Goal: Information Seeking & Learning: Learn about a topic

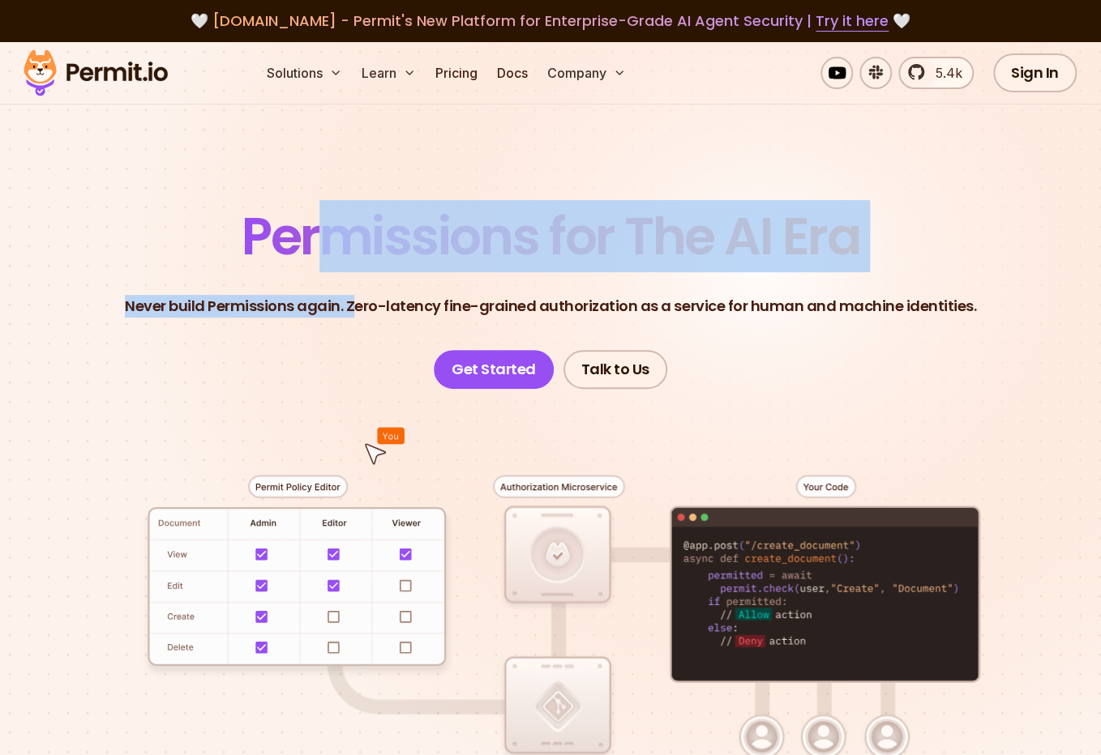
drag, startPoint x: 342, startPoint y: 235, endPoint x: 356, endPoint y: 286, distance: 52.9
click at [357, 286] on header "Permissions for The AI Era Never build Permissions again. Zero-latency fine-gra…" at bounding box center [550, 300] width 1023 height 178
drag, startPoint x: 356, startPoint y: 286, endPoint x: 515, endPoint y: 303, distance: 160.6
click at [356, 287] on header "Permissions for The AI Era Never build Permissions again. Zero-latency fine-gra…" at bounding box center [550, 300] width 1023 height 178
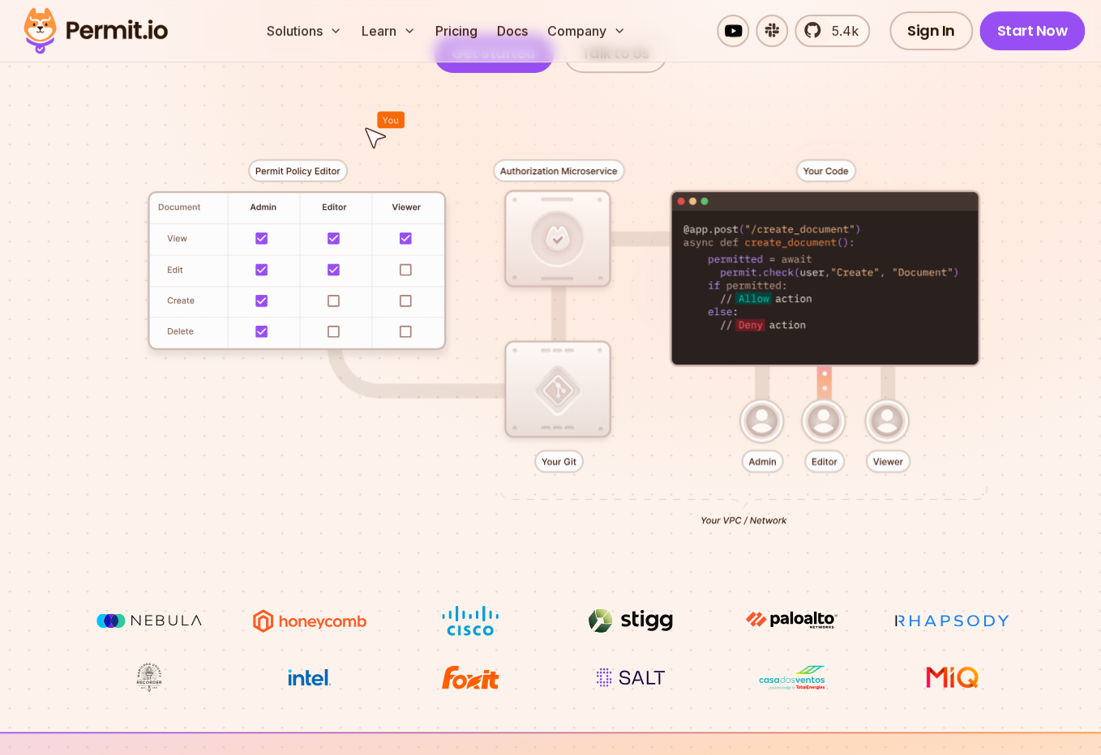
scroll to position [342, 0]
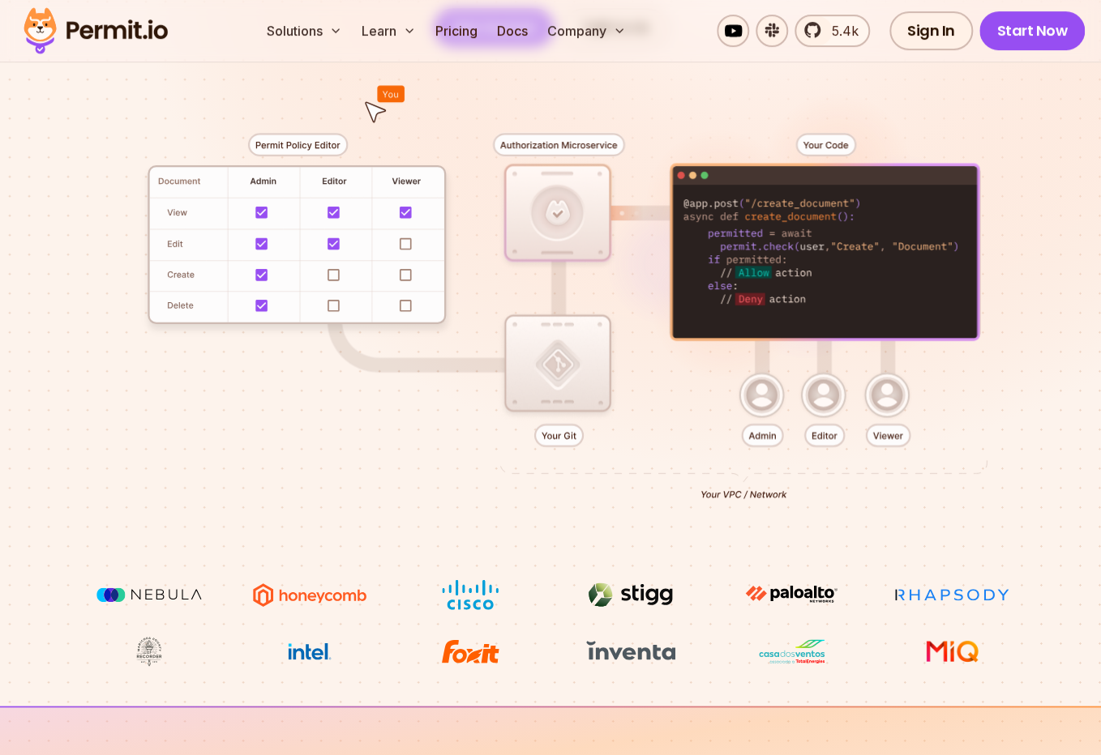
drag, startPoint x: 851, startPoint y: 226, endPoint x: 855, endPoint y: 277, distance: 51.2
click at [848, 271] on div at bounding box center [550, 313] width 1023 height 533
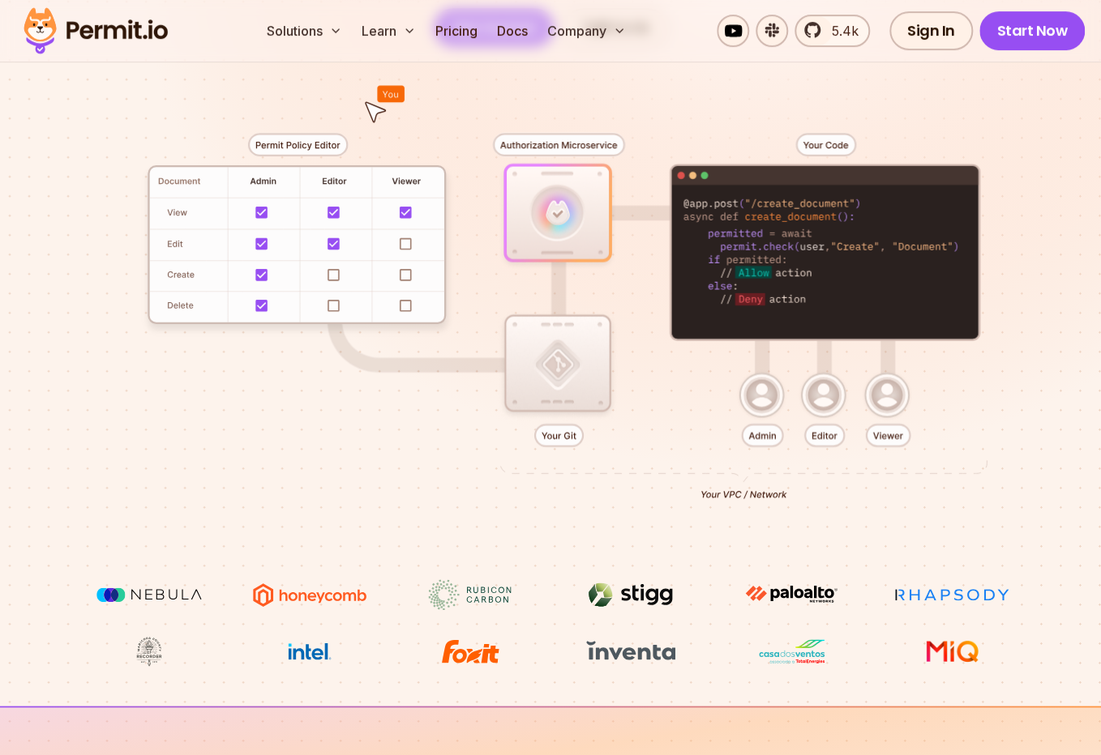
click at [1026, 287] on div at bounding box center [550, 313] width 1023 height 533
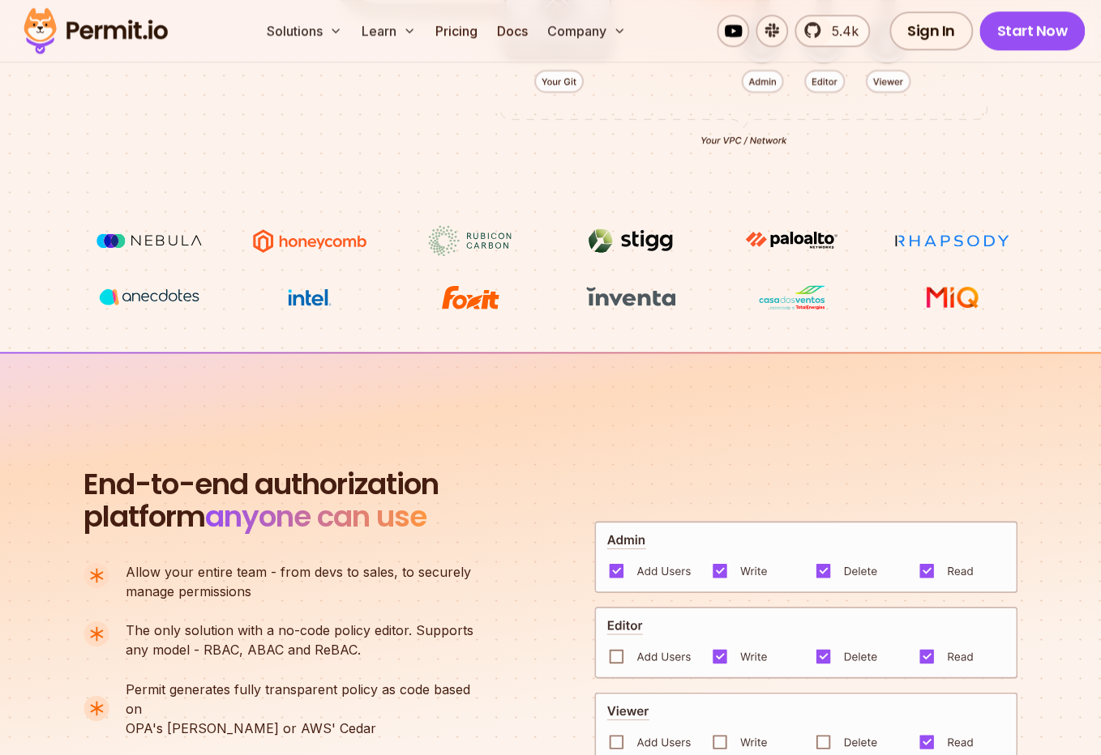
scroll to position [1027, 0]
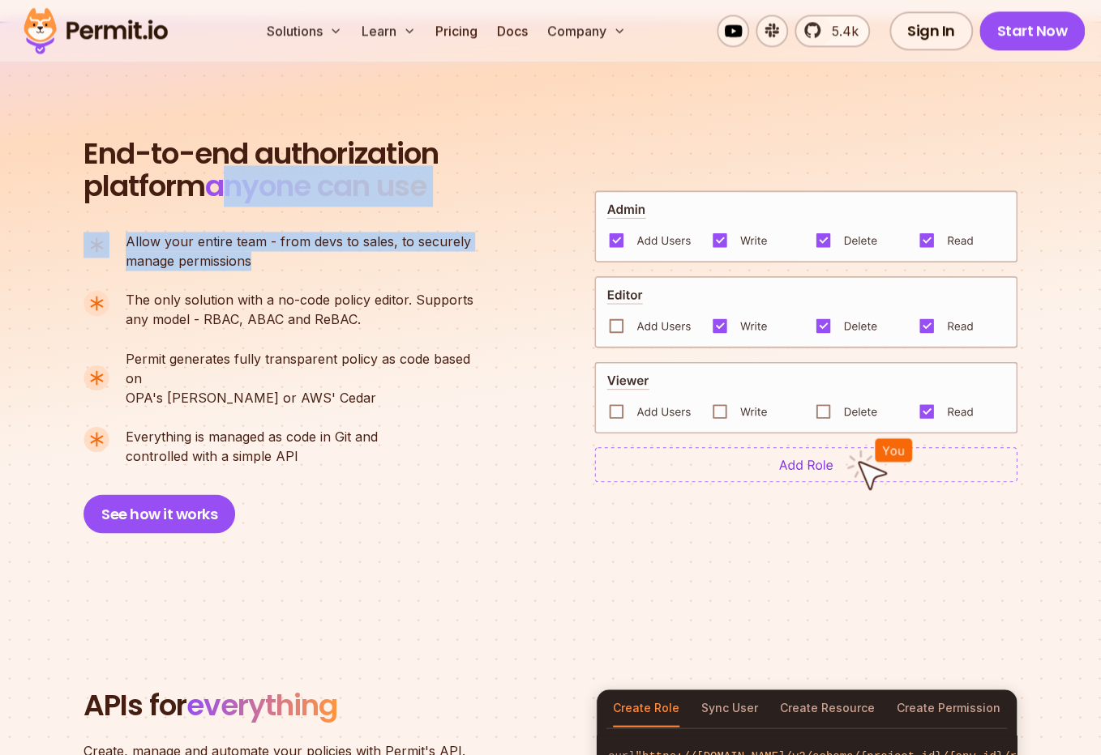
drag, startPoint x: 276, startPoint y: 232, endPoint x: 312, endPoint y: 280, distance: 59.7
click at [311, 279] on div "End-to-end authorization platform anyone can use A no-code authorization platfo…" at bounding box center [285, 336] width 405 height 396
click at [312, 280] on ul "Allow your entire team - from devs to sales, to securely manage permissions The…" at bounding box center [285, 348] width 404 height 233
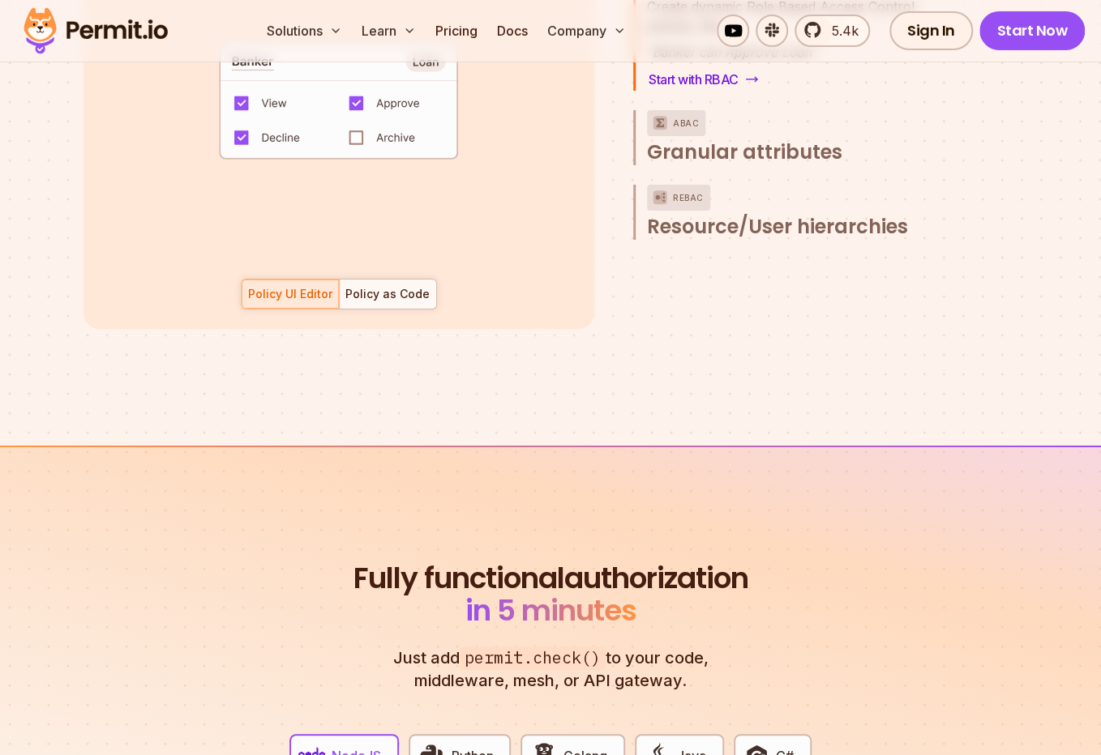
scroll to position [2653, 0]
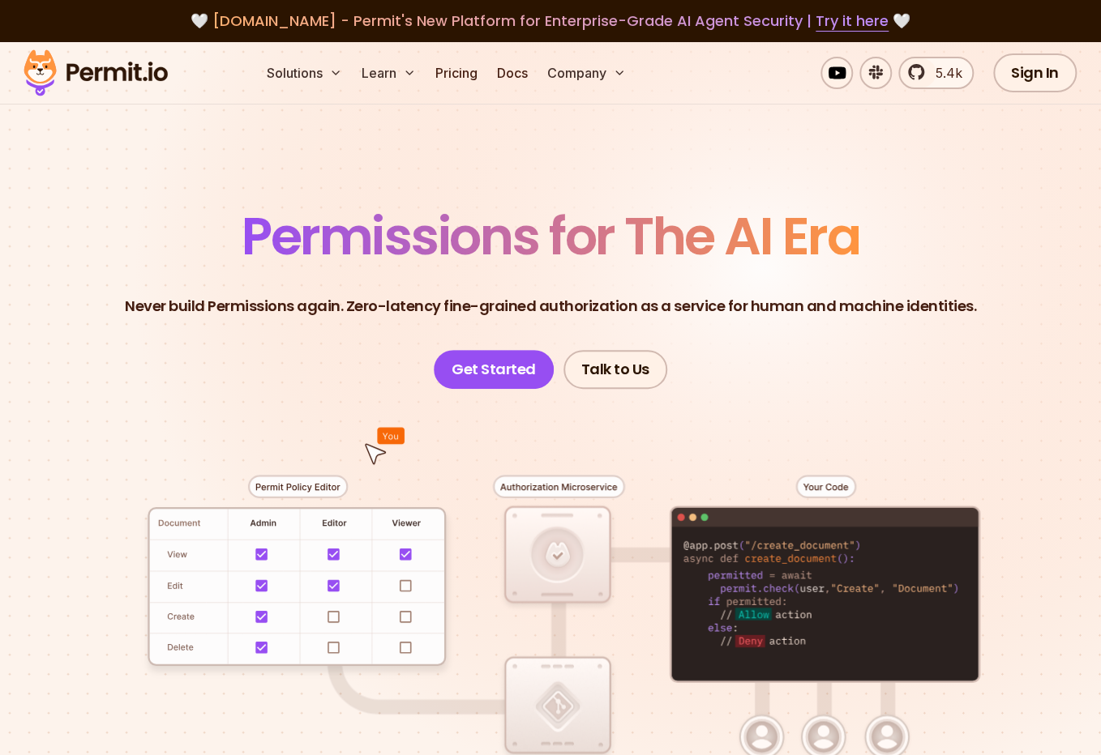
scroll to position [85, 0]
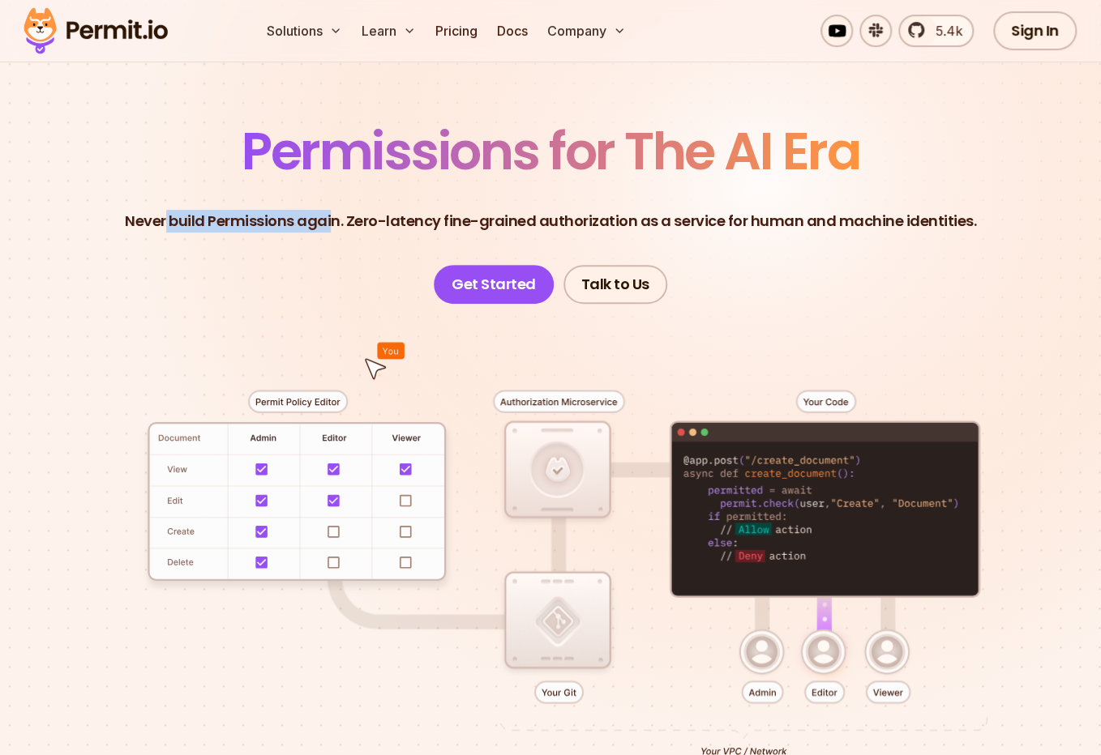
drag, startPoint x: 185, startPoint y: 225, endPoint x: 413, endPoint y: 222, distance: 228.6
click at [362, 222] on p "Never build Permissions again. Zero-latency fine-grained authorization as a ser…" at bounding box center [550, 221] width 851 height 23
click at [413, 222] on p "Never build Permissions again. Zero-latency fine-grained authorization as a ser…" at bounding box center [550, 221] width 851 height 23
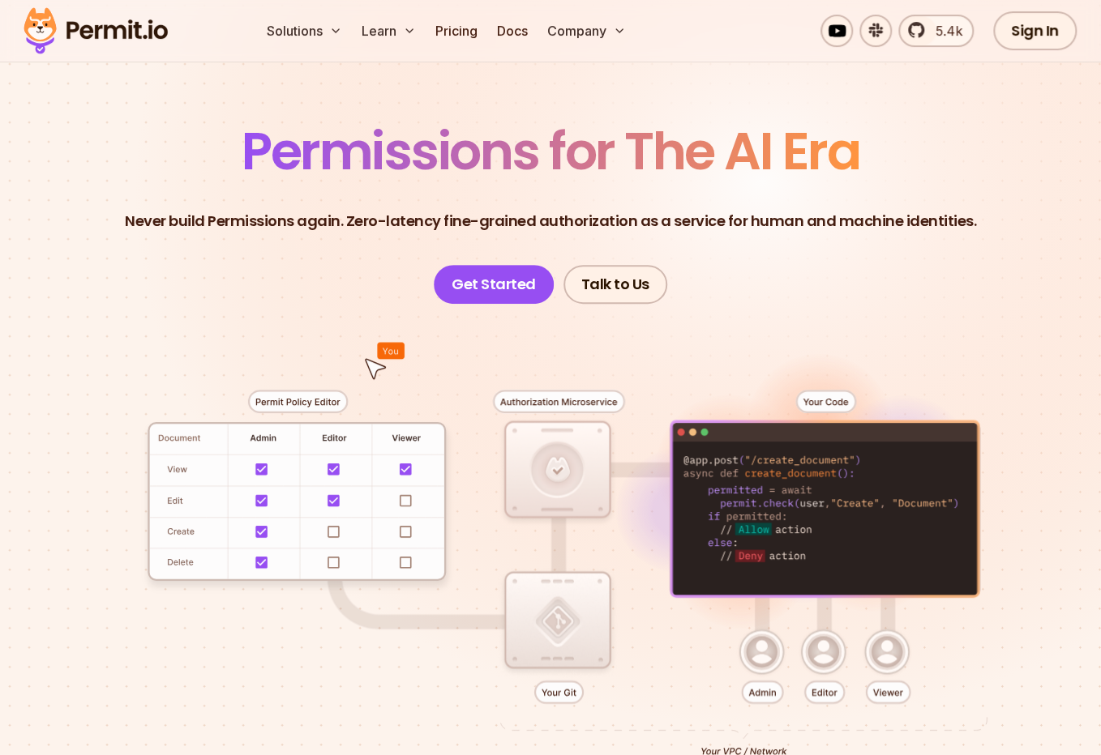
click at [413, 222] on p "Never build Permissions again. Zero-latency fine-grained authorization as a ser…" at bounding box center [550, 221] width 851 height 23
drag, startPoint x: 411, startPoint y: 233, endPoint x: 404, endPoint y: 242, distance: 10.9
click at [411, 234] on header "Permissions for The AI Era Never build Permissions again. Zero-latency fine-gra…" at bounding box center [550, 215] width 1023 height 178
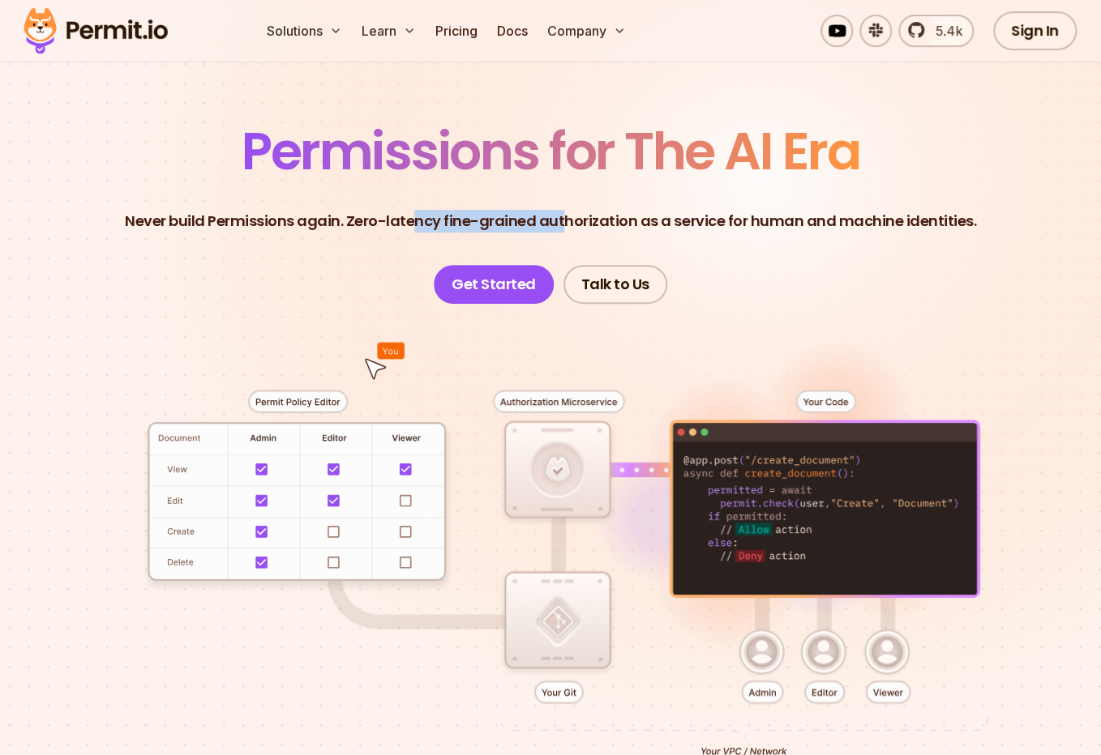
click at [582, 219] on p "Never build Permissions again. Zero-latency fine-grained authorization as a ser…" at bounding box center [550, 221] width 851 height 23
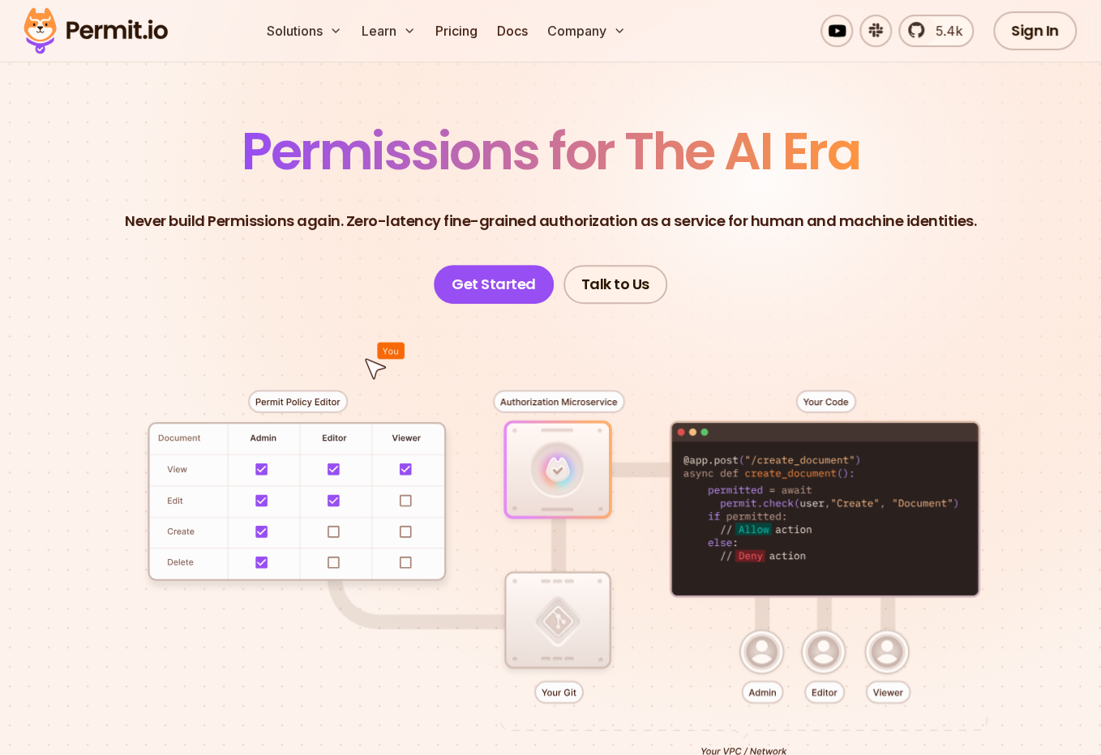
click at [669, 214] on p "Never build Permissions again. Zero-latency fine-grained authorization as a ser…" at bounding box center [550, 221] width 851 height 23
drag, startPoint x: 669, startPoint y: 214, endPoint x: 700, endPoint y: 246, distance: 44.7
click at [700, 246] on header "Permissions for The AI Era Never build Permissions again. Zero-latency fine-gra…" at bounding box center [550, 215] width 1023 height 178
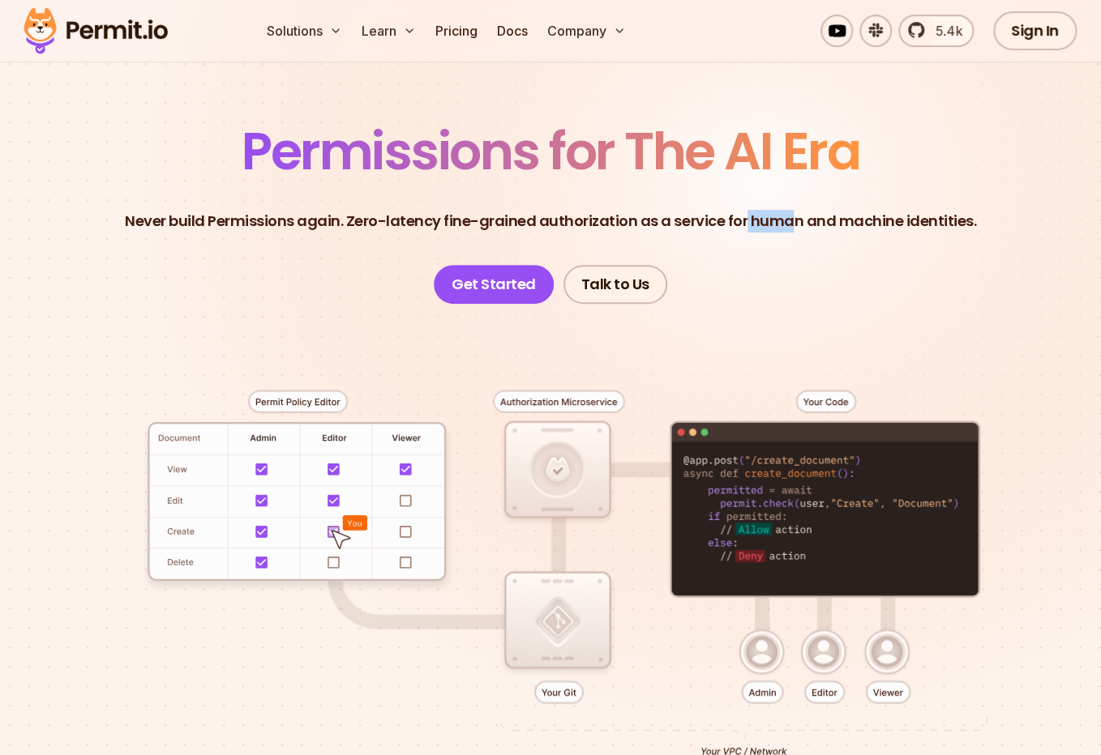
drag, startPoint x: 742, startPoint y: 214, endPoint x: 793, endPoint y: 223, distance: 51.0
click at [793, 223] on p "Never build Permissions again. Zero-latency fine-grained authorization as a ser…" at bounding box center [550, 221] width 851 height 23
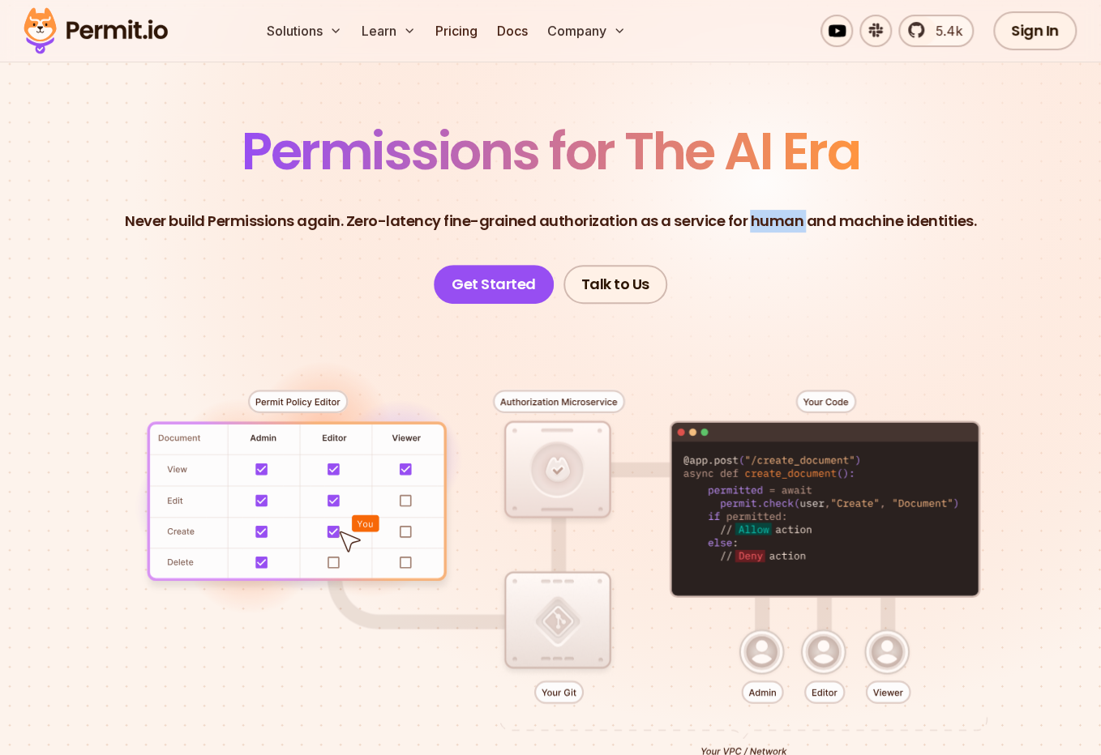
click at [793, 223] on p "Never build Permissions again. Zero-latency fine-grained authorization as a ser…" at bounding box center [550, 221] width 851 height 23
drag, startPoint x: 793, startPoint y: 223, endPoint x: 793, endPoint y: 235, distance: 12.2
click at [793, 235] on header "Permissions for The AI Era Never build Permissions again. Zero-latency fine-gra…" at bounding box center [550, 215] width 1023 height 178
drag, startPoint x: 793, startPoint y: 235, endPoint x: 773, endPoint y: 240, distance: 20.8
click at [793, 235] on header "Permissions for The AI Era Never build Permissions again. Zero-latency fine-gra…" at bounding box center [550, 215] width 1023 height 178
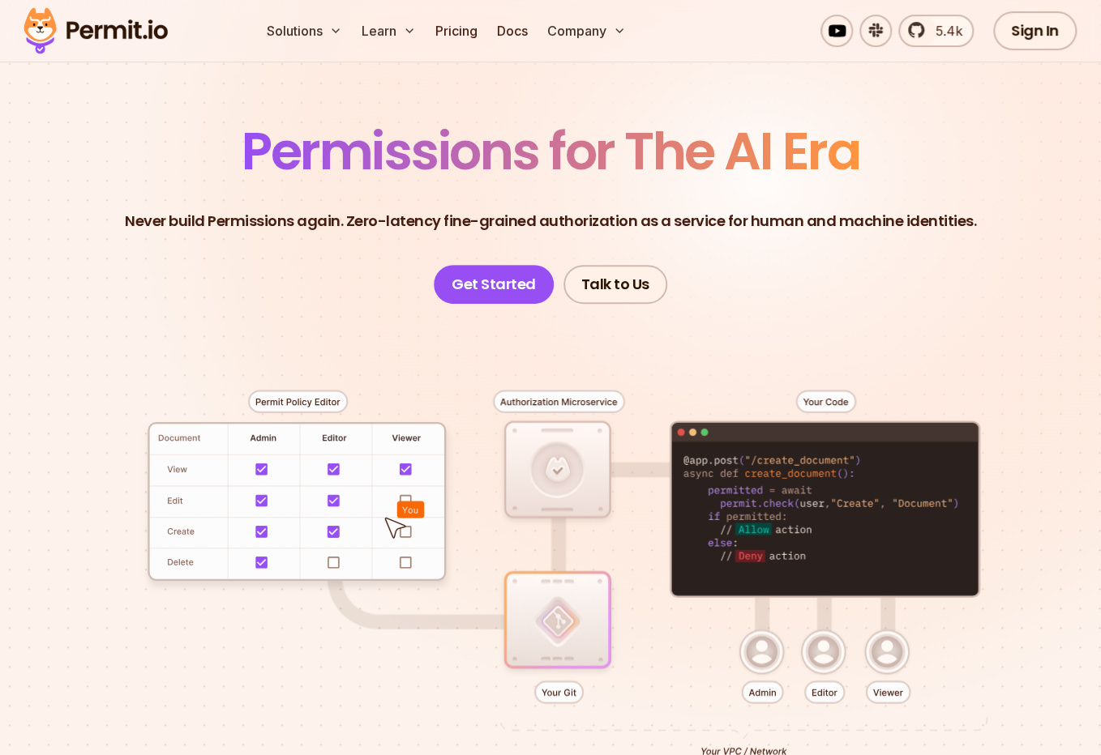
scroll to position [342, 0]
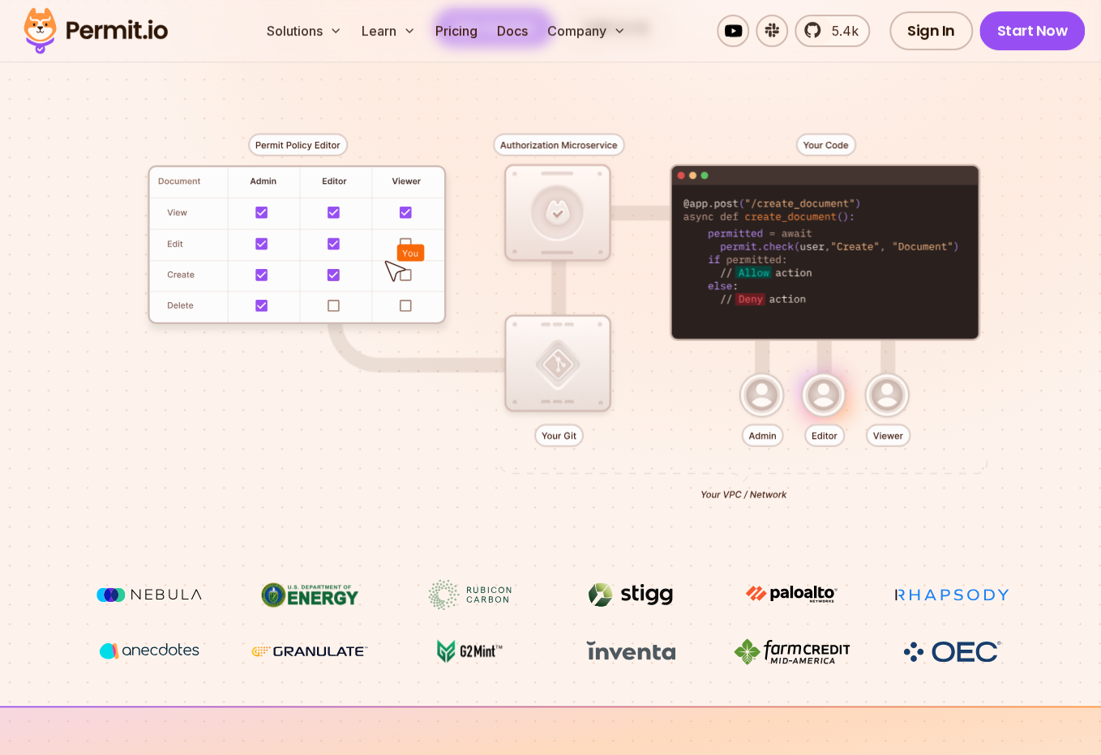
drag, startPoint x: 799, startPoint y: 190, endPoint x: 800, endPoint y: 264, distance: 74.6
click at [800, 264] on div at bounding box center [550, 313] width 1023 height 533
drag, startPoint x: 800, startPoint y: 264, endPoint x: 877, endPoint y: 262, distance: 77.0
click at [802, 264] on div at bounding box center [550, 313] width 1023 height 533
click at [1014, 229] on div at bounding box center [550, 313] width 1023 height 533
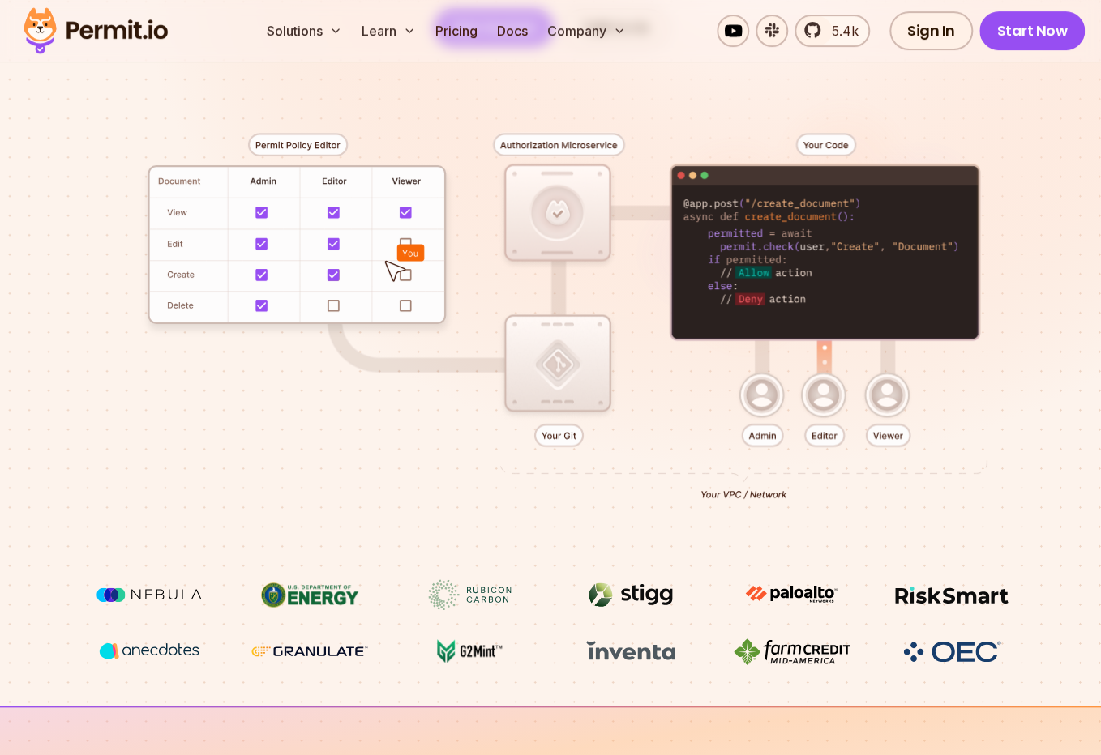
click at [1014, 229] on div at bounding box center [550, 313] width 1023 height 533
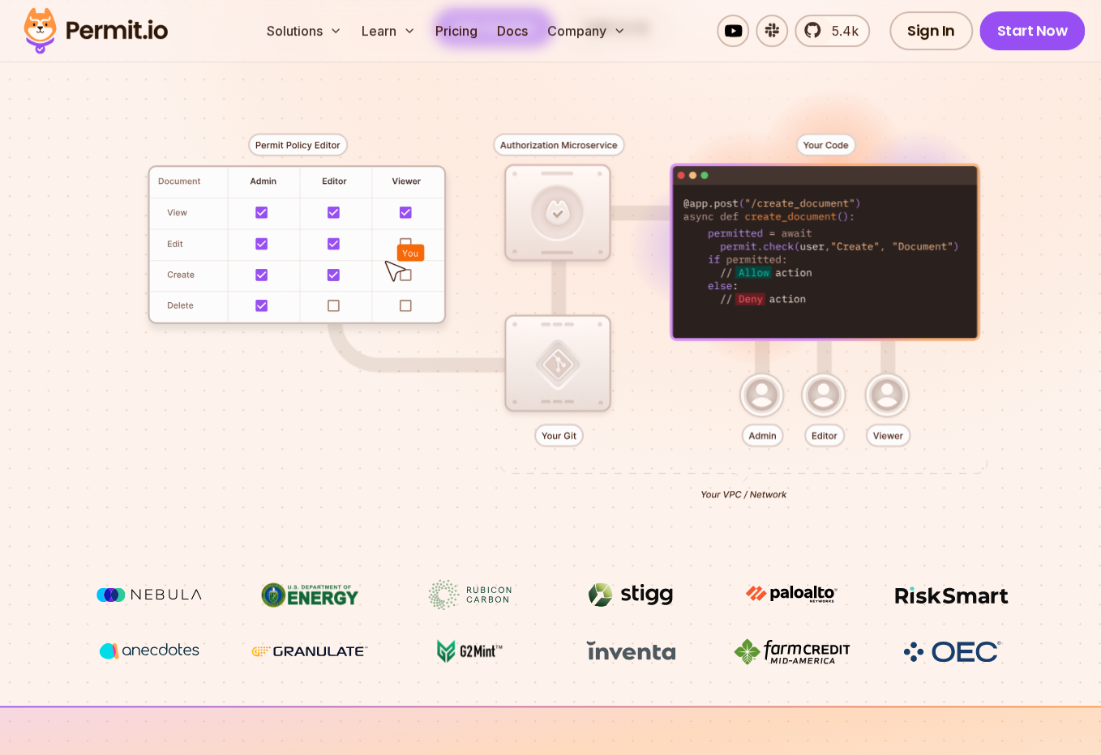
click at [1041, 294] on div at bounding box center [550, 313] width 1023 height 533
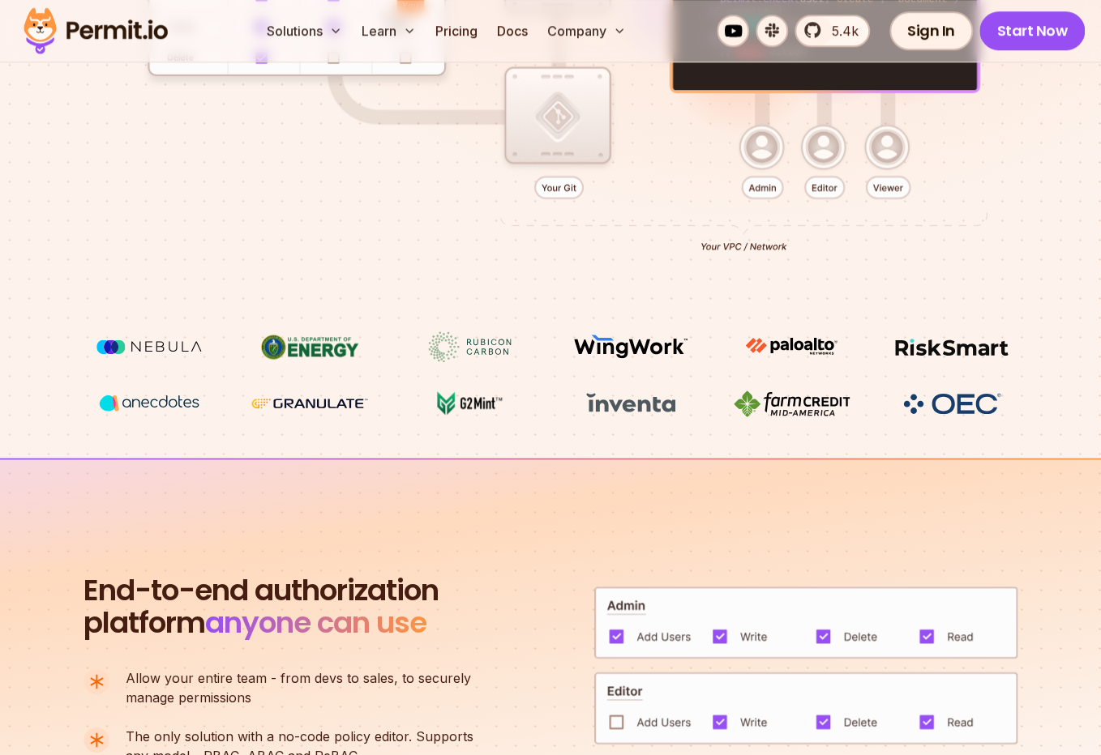
scroll to position [599, 0]
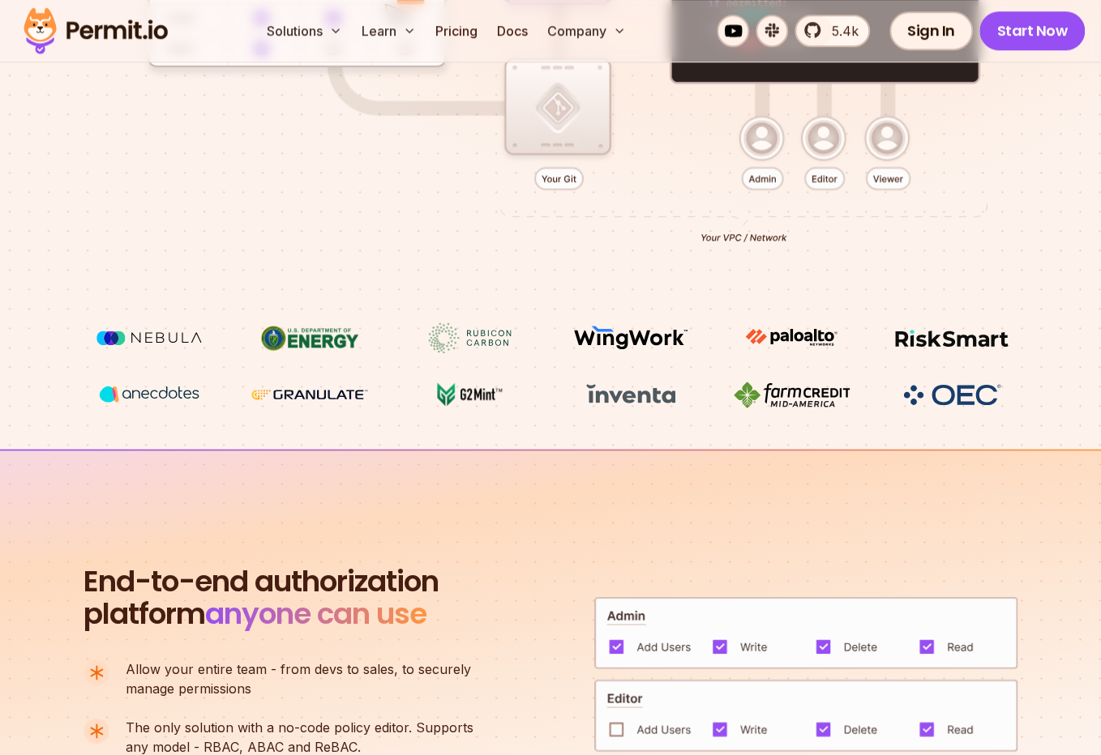
click at [634, 340] on img at bounding box center [631, 338] width 122 height 31
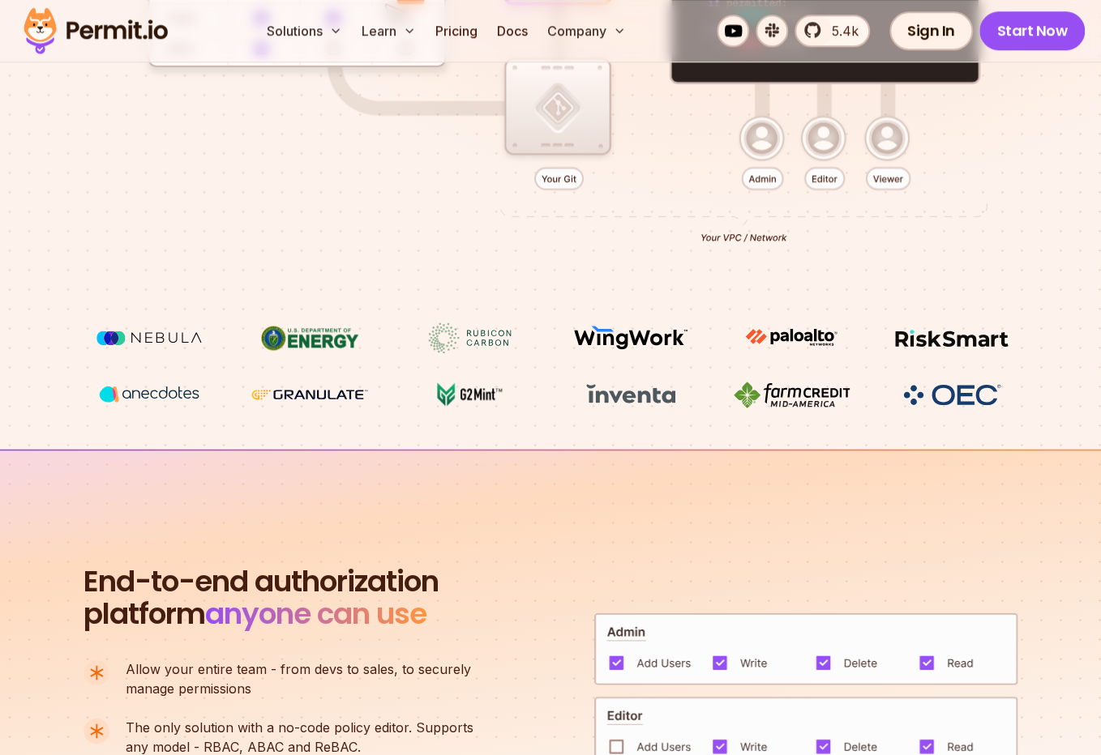
drag, startPoint x: 644, startPoint y: 400, endPoint x: 440, endPoint y: 485, distance: 220.5
click at [644, 402] on img at bounding box center [631, 393] width 122 height 29
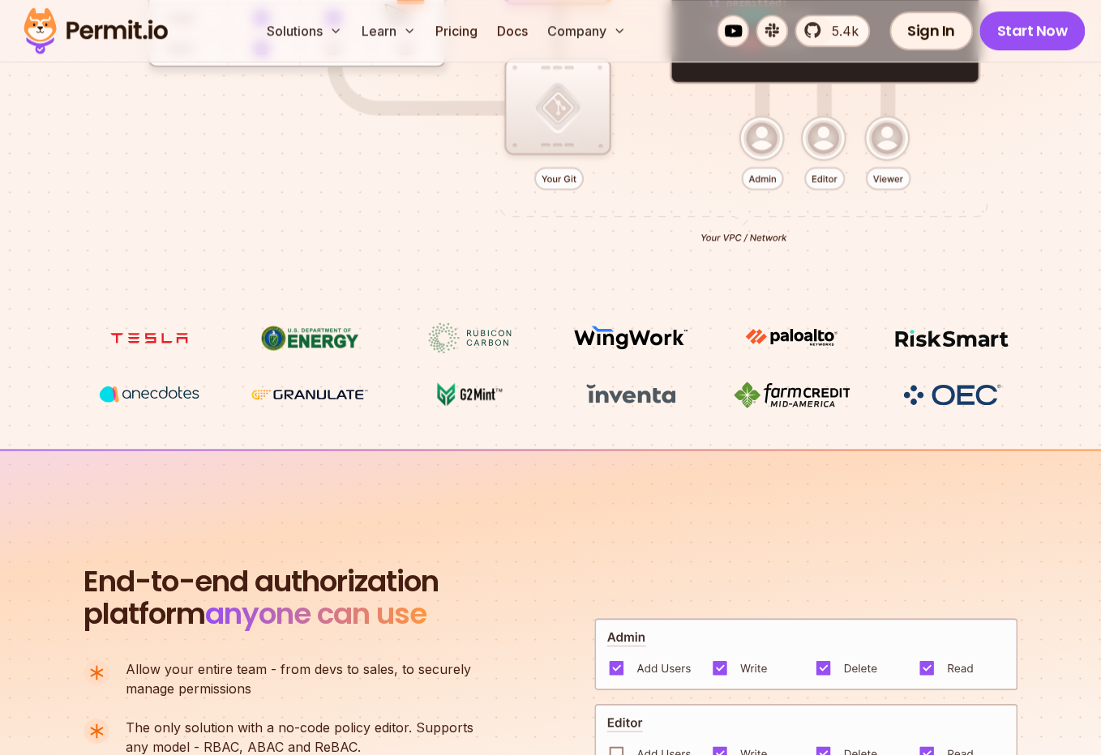
scroll to position [856, 0]
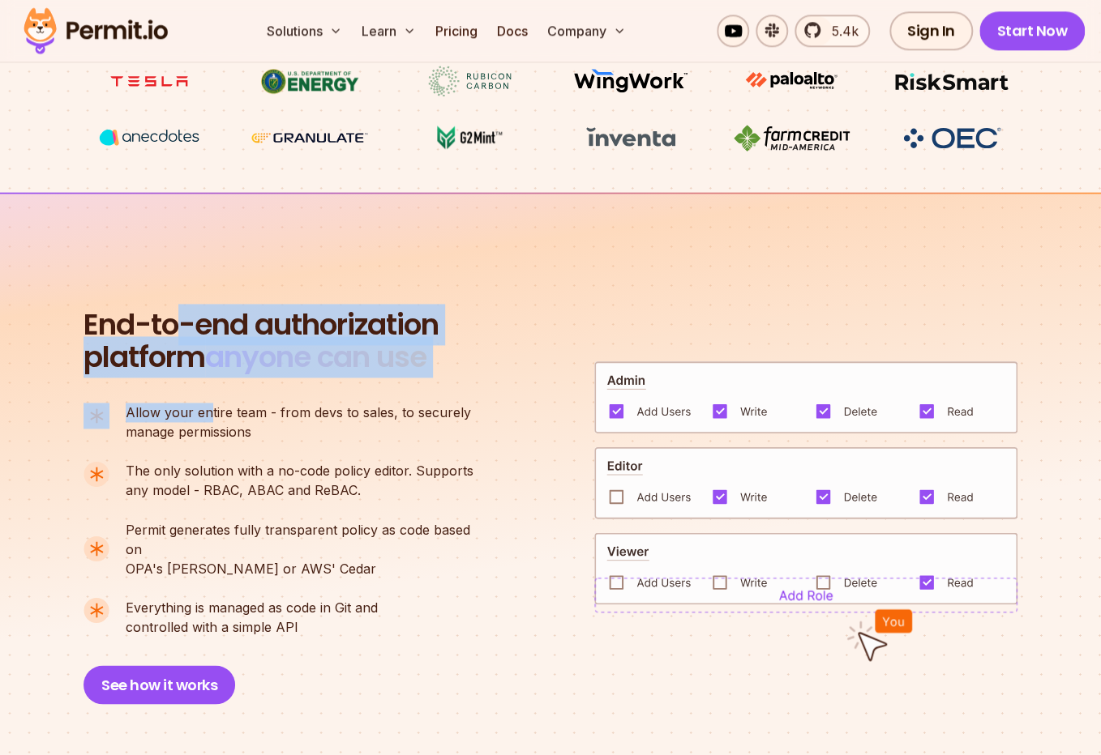
drag, startPoint x: 207, startPoint y: 395, endPoint x: 218, endPoint y: 423, distance: 30.6
click at [216, 421] on div "End-to-end authorization platform anyone can use A no-code authorization platfo…" at bounding box center [285, 507] width 405 height 396
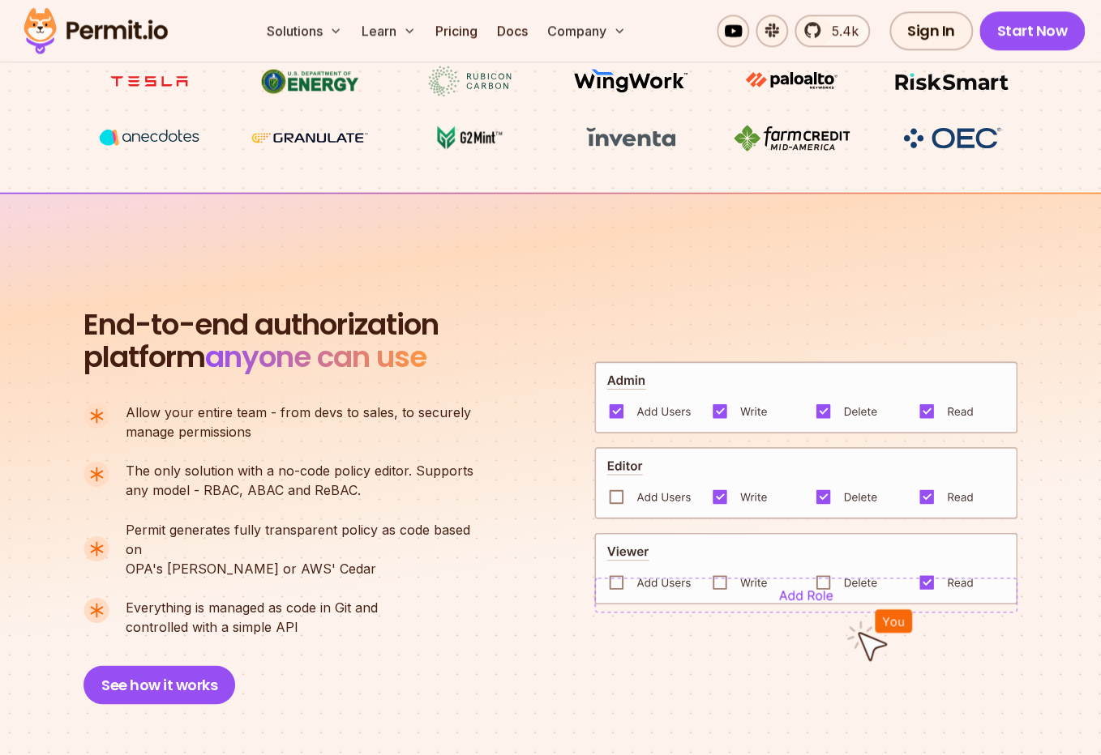
click at [218, 423] on p "Allow your entire team - from devs to sales, to securely manage permissions" at bounding box center [298, 422] width 345 height 39
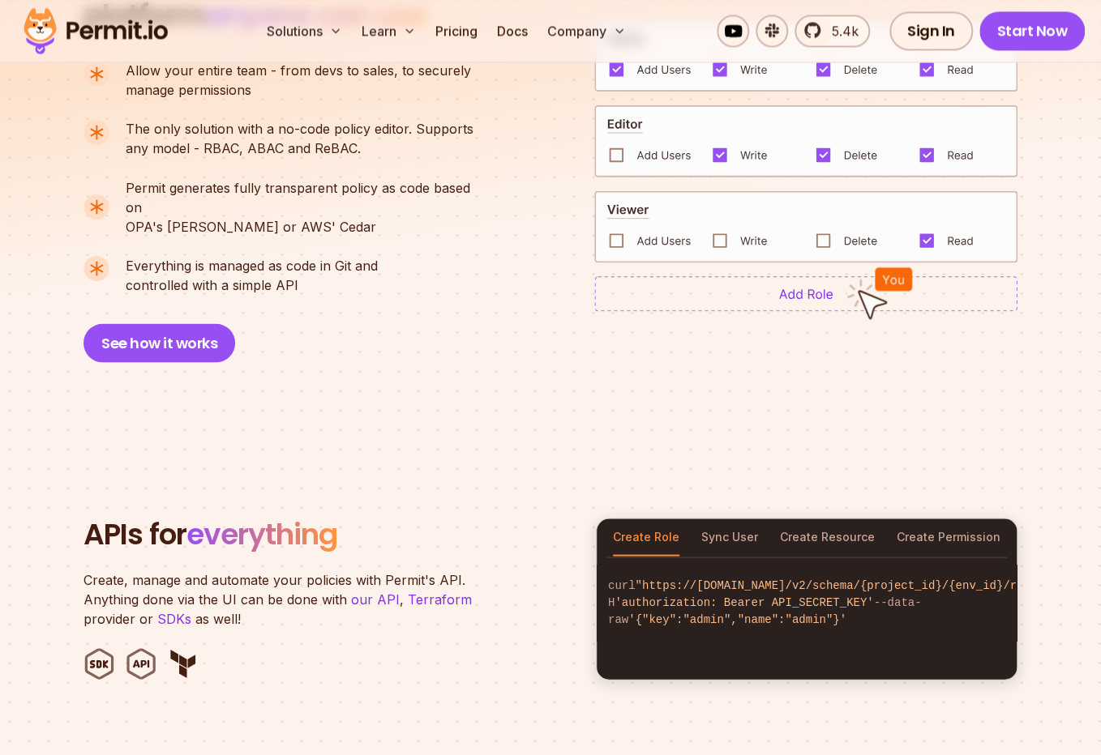
click at [839, 289] on img at bounding box center [805, 294] width 423 height 36
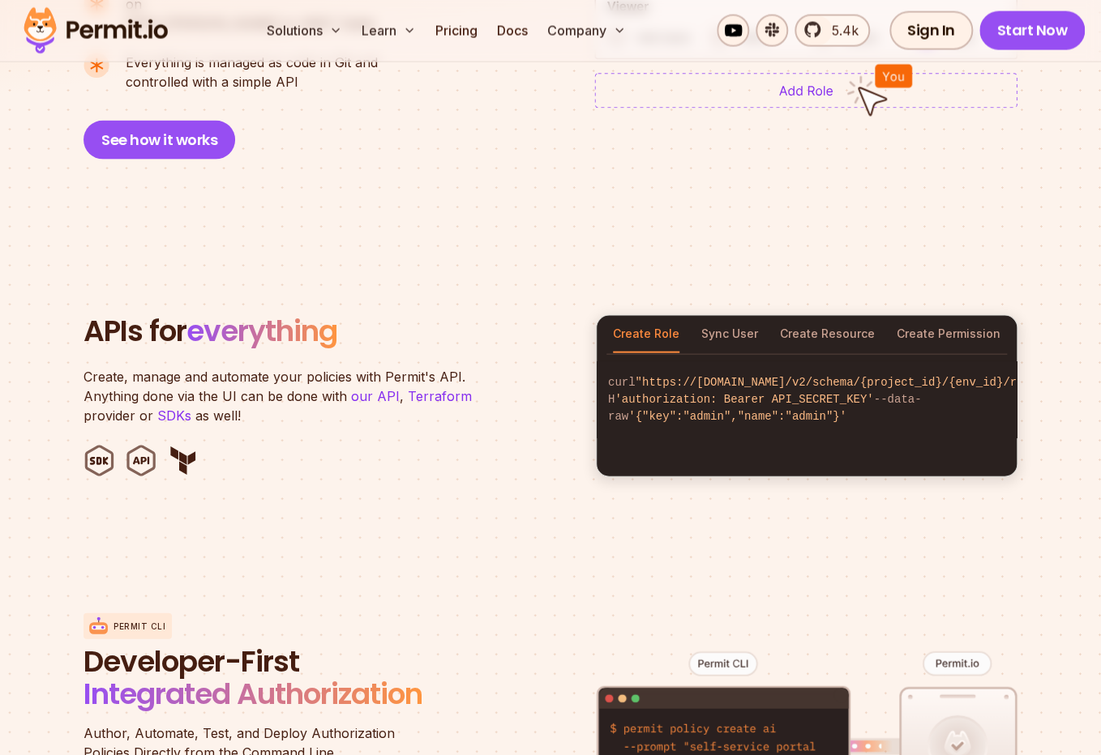
scroll to position [1455, 0]
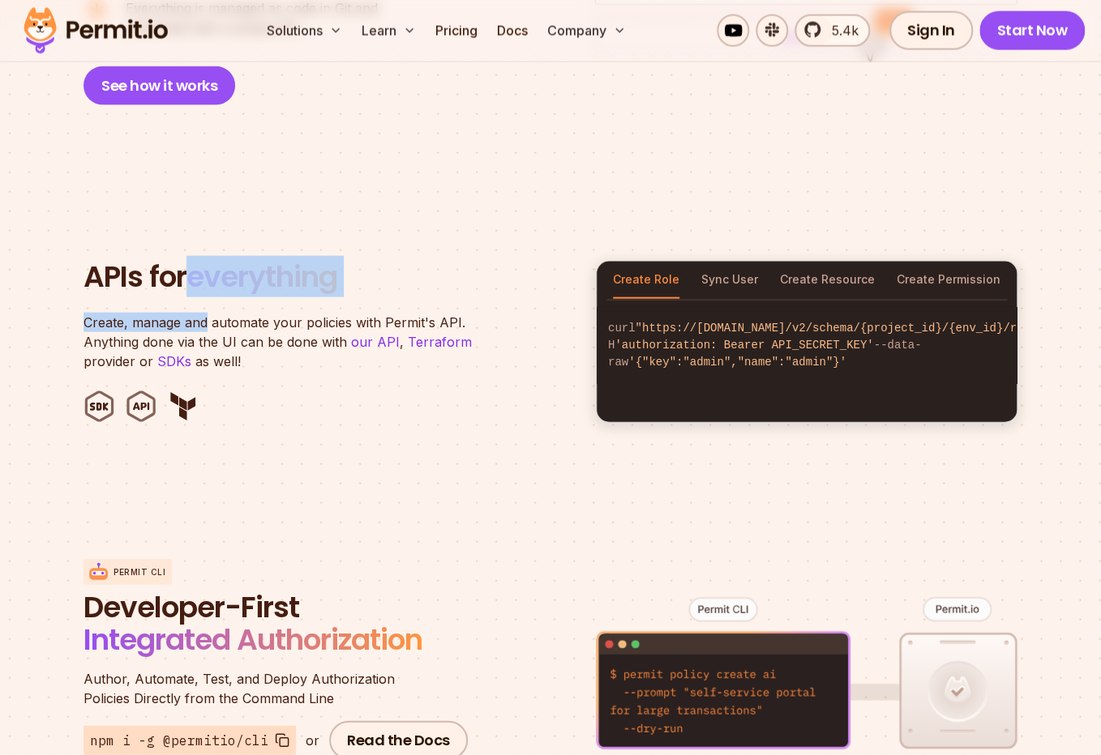
drag, startPoint x: 207, startPoint y: 307, endPoint x: 212, endPoint y: 323, distance: 15.9
click at [211, 318] on header "APIs for everything Create, manage and automate your policies with Permit's API…" at bounding box center [329, 342] width 493 height 162
click at [212, 323] on p "Create, manage and automate your policies with Permit's API. Anything done via …" at bounding box center [285, 342] width 405 height 58
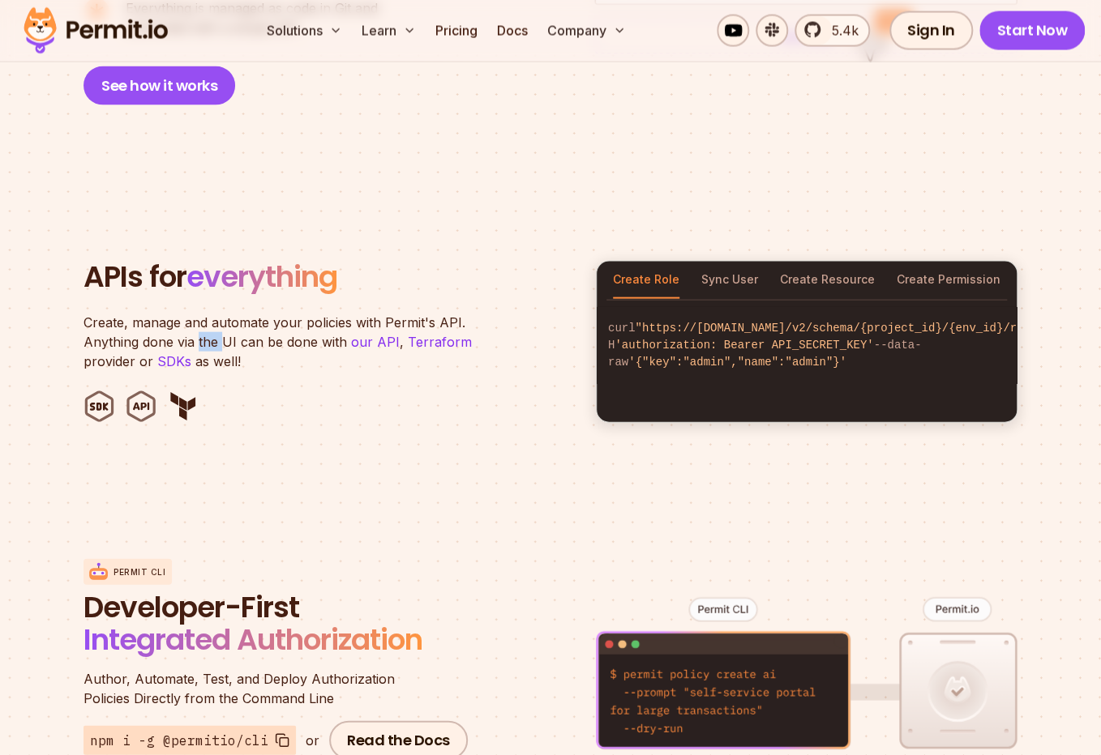
click at [212, 323] on p "Create, manage and automate your policies with Permit's API. Anything done via …" at bounding box center [285, 342] width 405 height 58
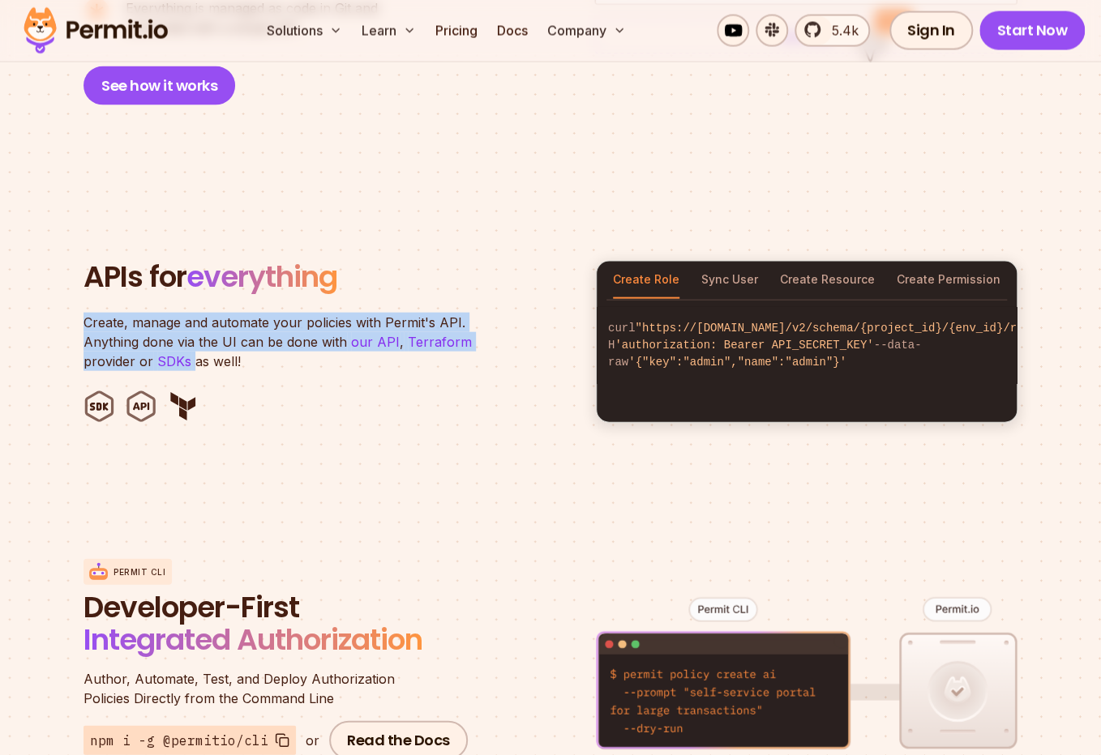
drag, startPoint x: 212, startPoint y: 323, endPoint x: 293, endPoint y: 358, distance: 89.3
click at [242, 343] on p "Create, manage and automate your policies with Permit's API. Anything done via …" at bounding box center [285, 342] width 405 height 58
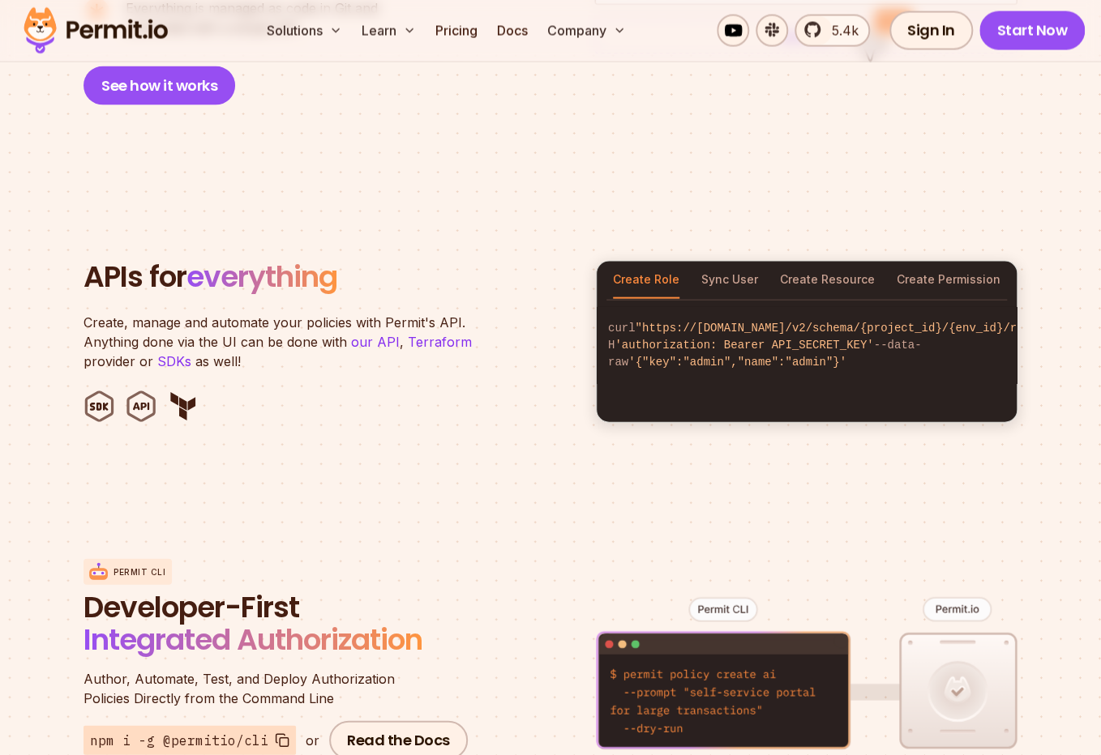
click at [293, 358] on header "APIs for everything Create, manage and automate your policies with Permit's API…" at bounding box center [329, 342] width 493 height 162
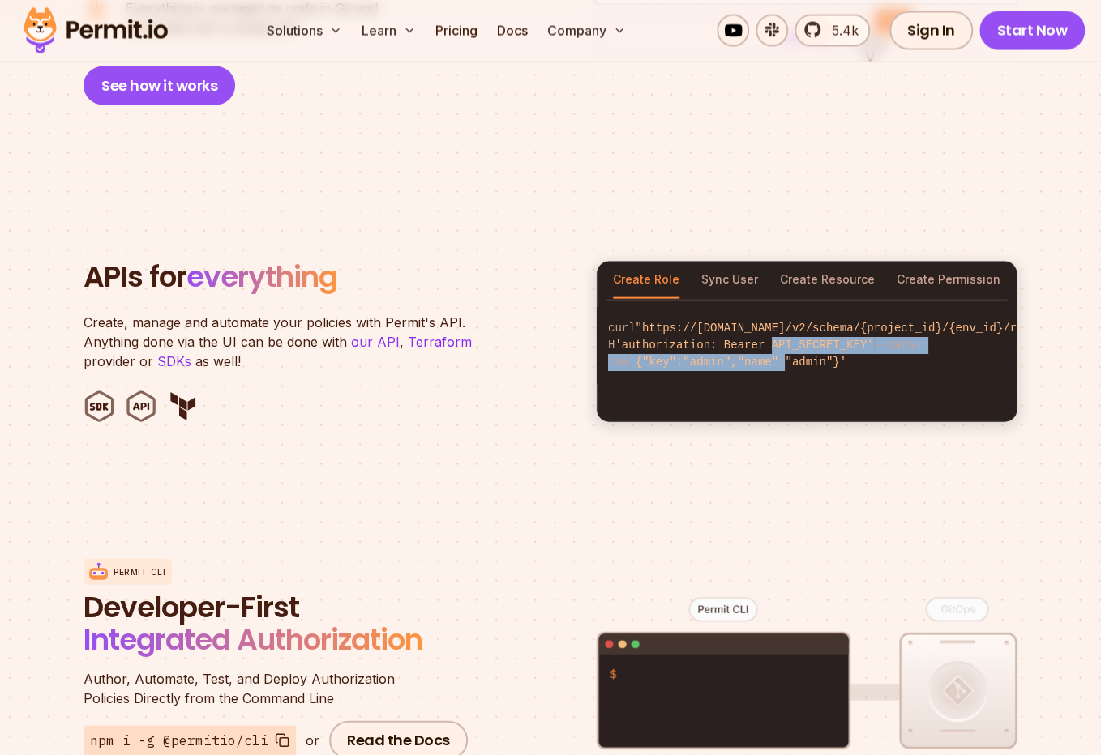
drag, startPoint x: 763, startPoint y: 349, endPoint x: 752, endPoint y: 400, distance: 52.1
click at [752, 384] on code "curl "https://[DOMAIN_NAME]/v2/schema/{project_id}/{env_id}/roles" -H 'authoriz…" at bounding box center [807, 345] width 420 height 77
click at [752, 400] on div "curl "https://[DOMAIN_NAME]/v2/schema/{project_id}/{env_id}/roles" -H 'authoriz…" at bounding box center [807, 362] width 420 height 122
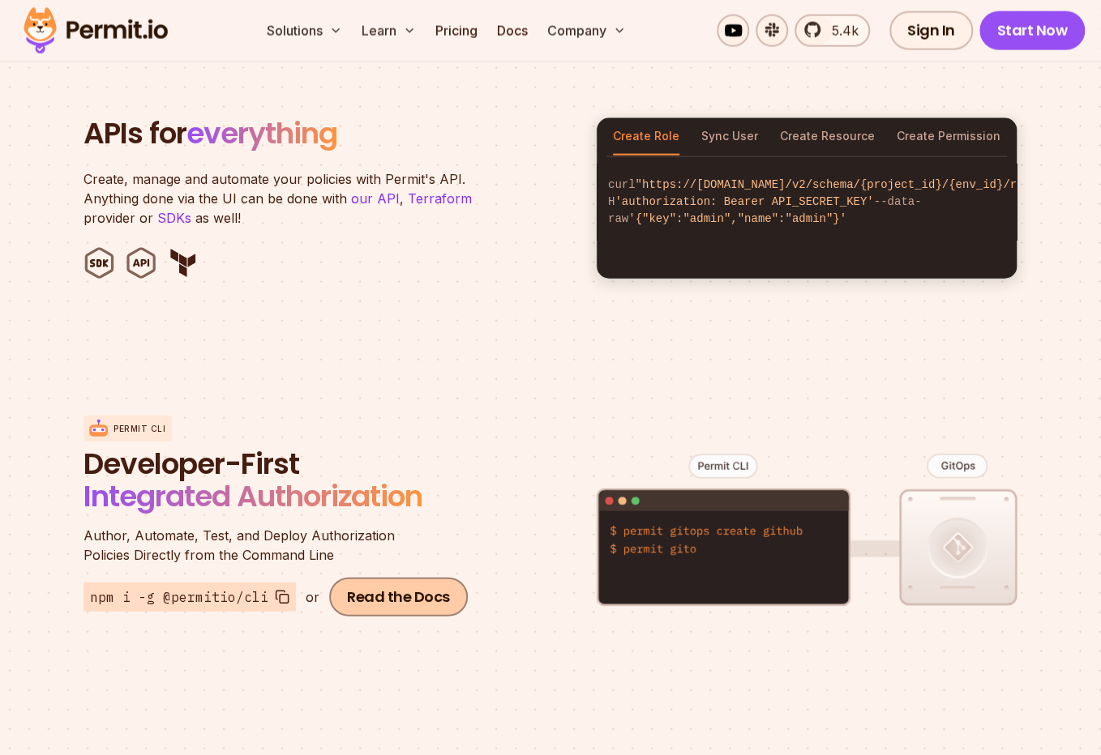
scroll to position [1712, 0]
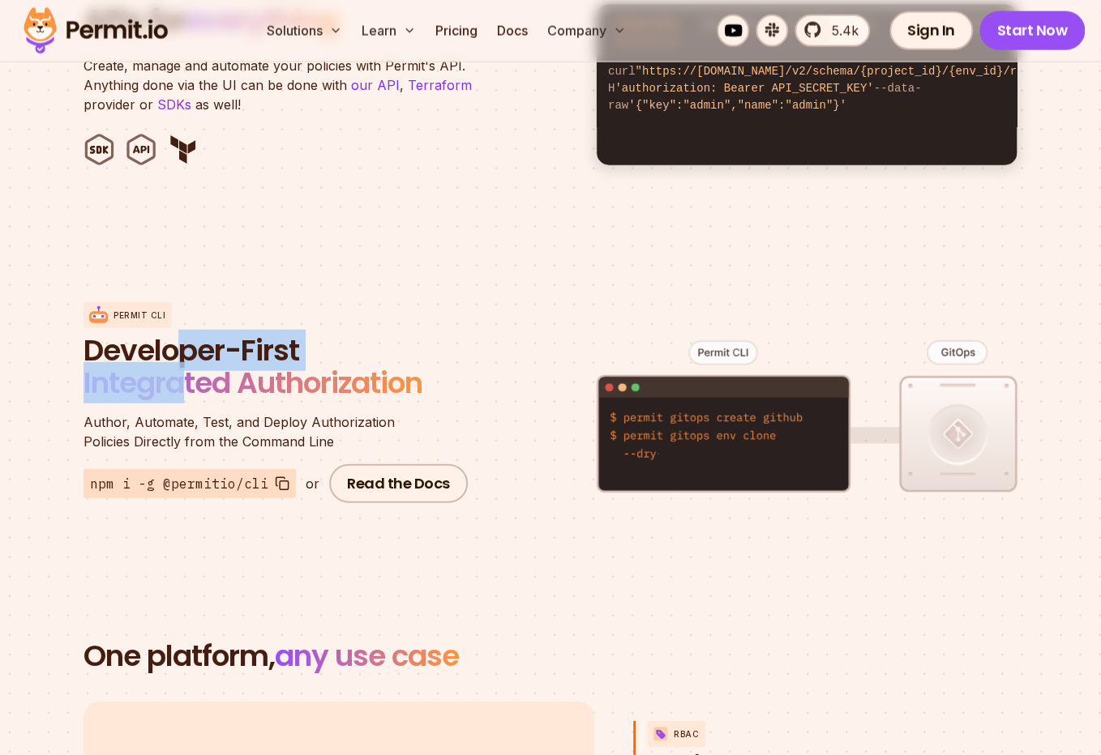
drag, startPoint x: 177, startPoint y: 340, endPoint x: 188, endPoint y: 391, distance: 51.5
click at [188, 391] on div "Permit CLI Developer-First Integrated Authorization Author, Automate, Test, and…" at bounding box center [277, 402] width 389 height 201
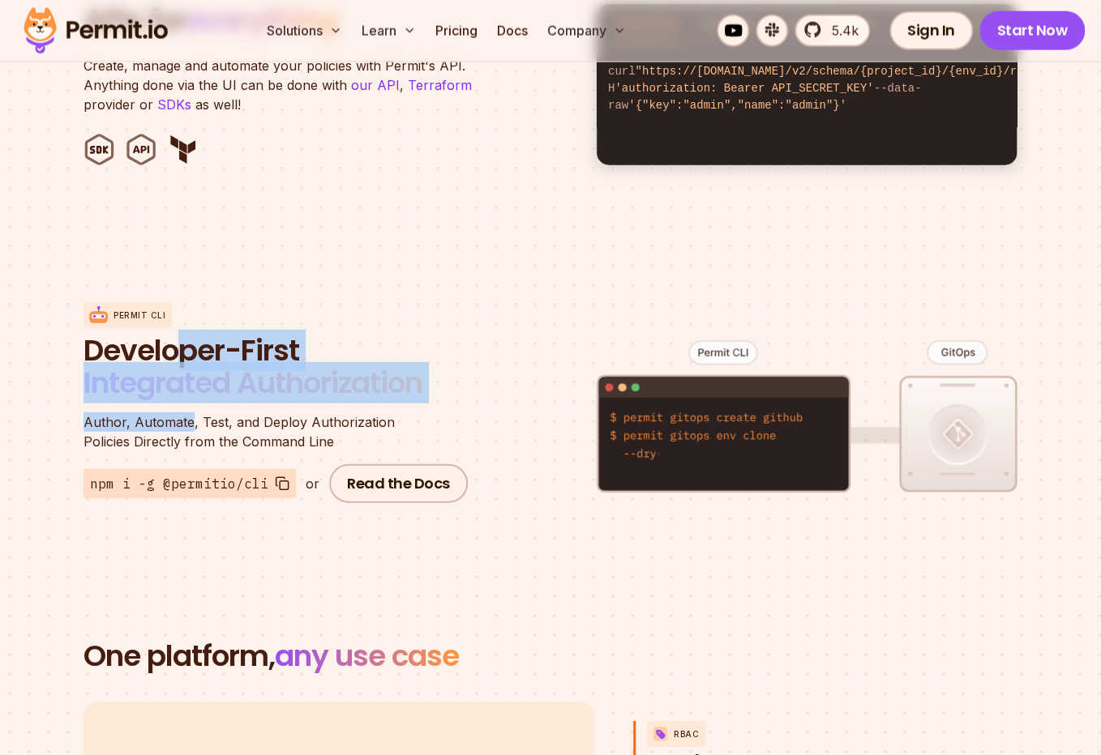
click at [188, 391] on div "Permit CLI Developer-First Integrated Authorization Author, Automate, Test, and…" at bounding box center [277, 402] width 389 height 201
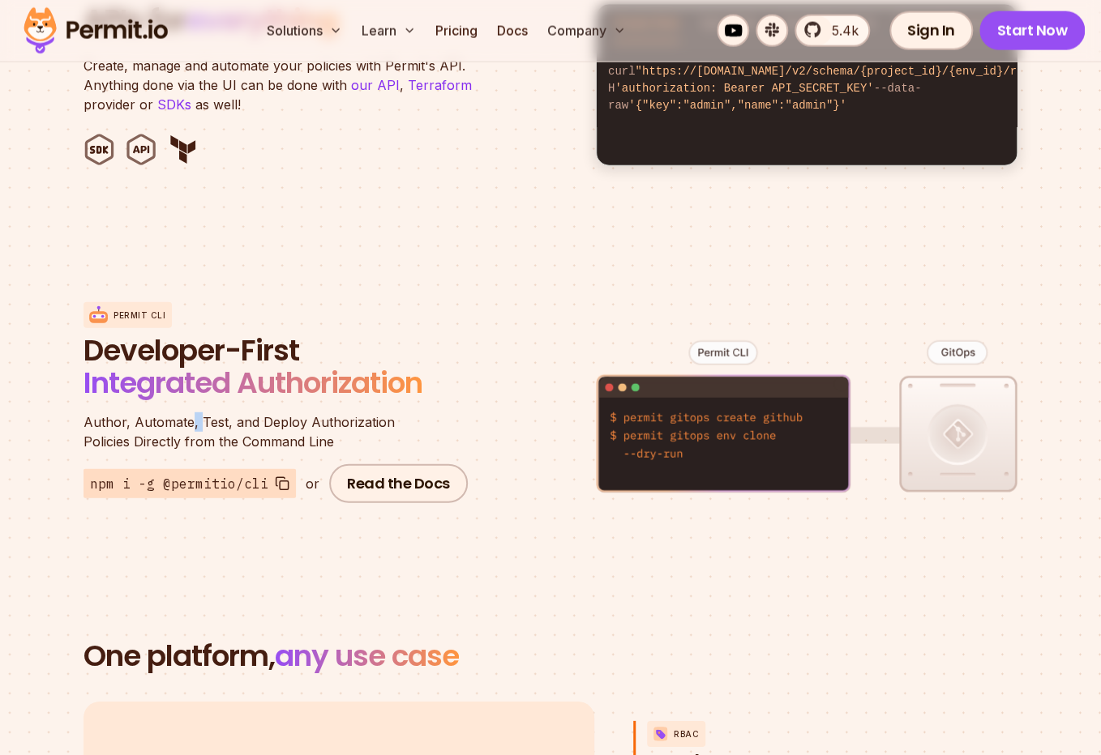
click at [188, 391] on div "Permit CLI Developer-First Integrated Authorization Author, Automate, Test, and…" at bounding box center [277, 402] width 389 height 201
drag, startPoint x: 199, startPoint y: 412, endPoint x: 246, endPoint y: 412, distance: 47.0
click at [203, 413] on span "Author, Automate, Test, and Deploy Authorization" at bounding box center [277, 422] width 389 height 19
click at [727, 441] on figure at bounding box center [806, 429] width 421 height 319
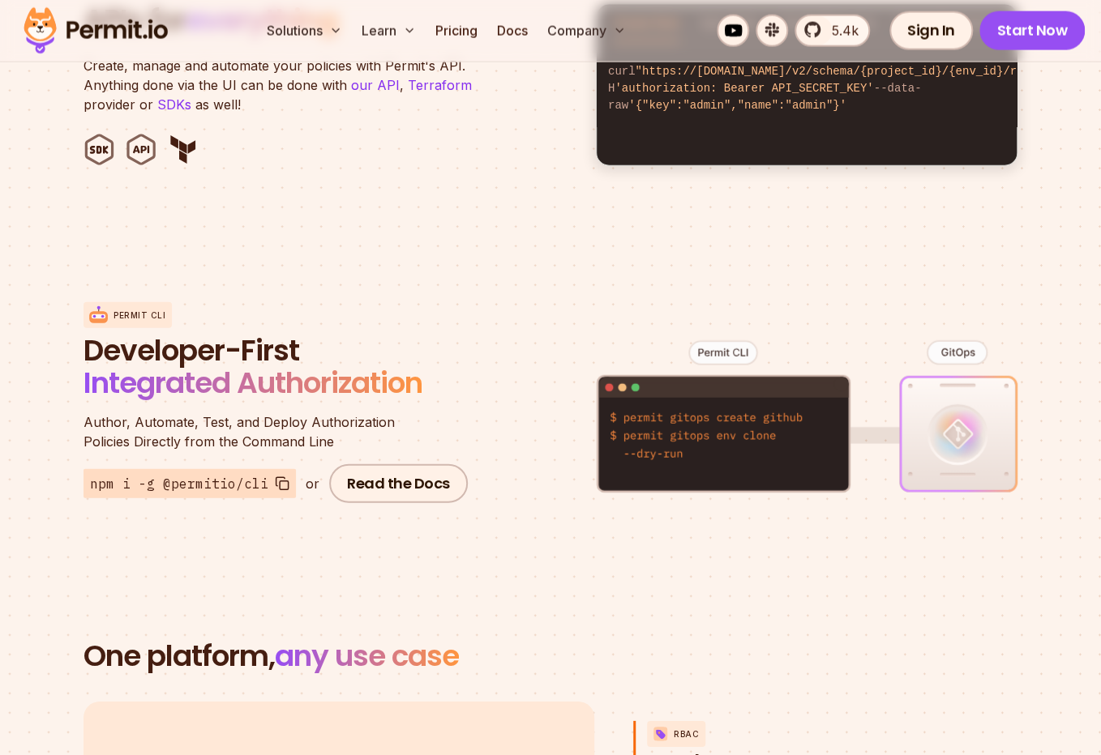
drag, startPoint x: 727, startPoint y: 441, endPoint x: 504, endPoint y: 517, distance: 235.6
click at [727, 444] on figure at bounding box center [806, 429] width 421 height 319
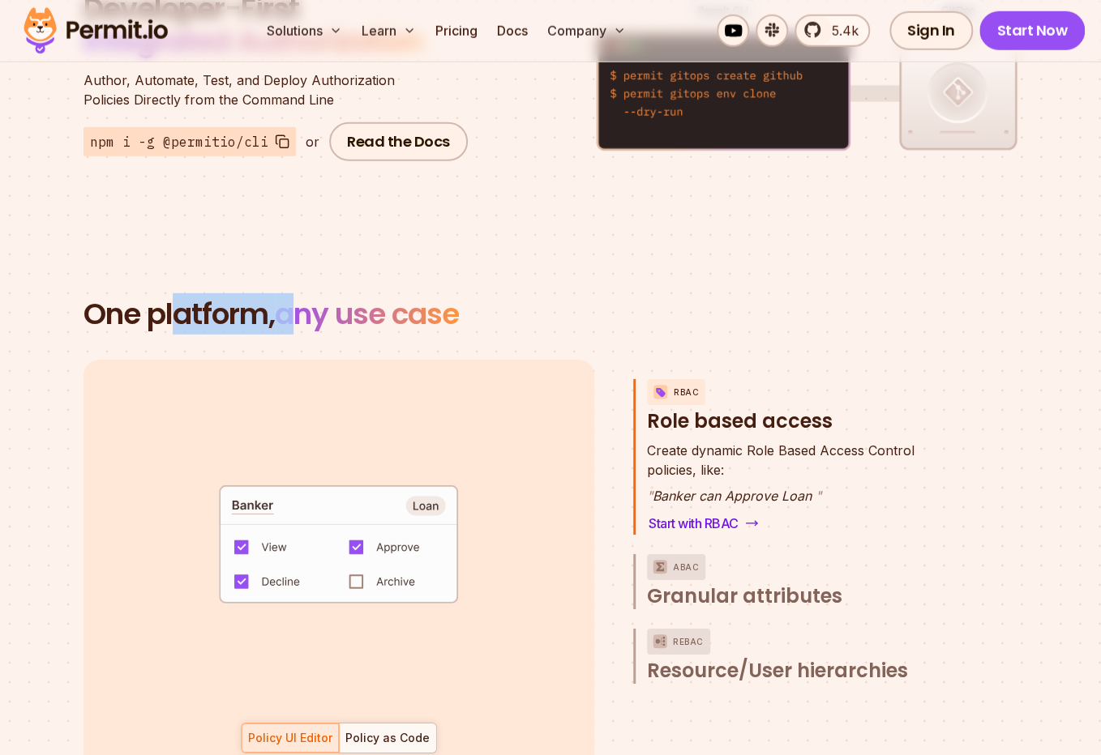
drag, startPoint x: 201, startPoint y: 303, endPoint x: 480, endPoint y: 310, distance: 278.9
click at [427, 310] on h2 "One platform, any use case" at bounding box center [550, 314] width 934 height 32
click at [480, 310] on h2 "One platform, any use case" at bounding box center [550, 314] width 934 height 32
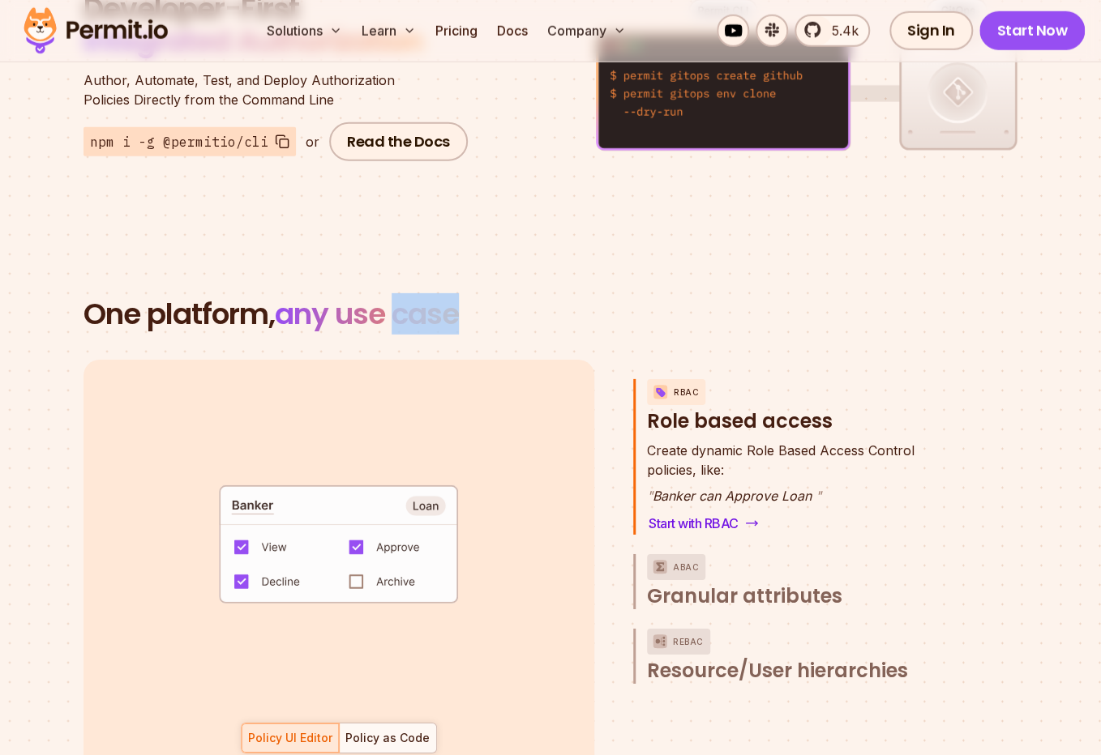
click at [480, 310] on h2 "One platform, any use case" at bounding box center [550, 314] width 934 height 32
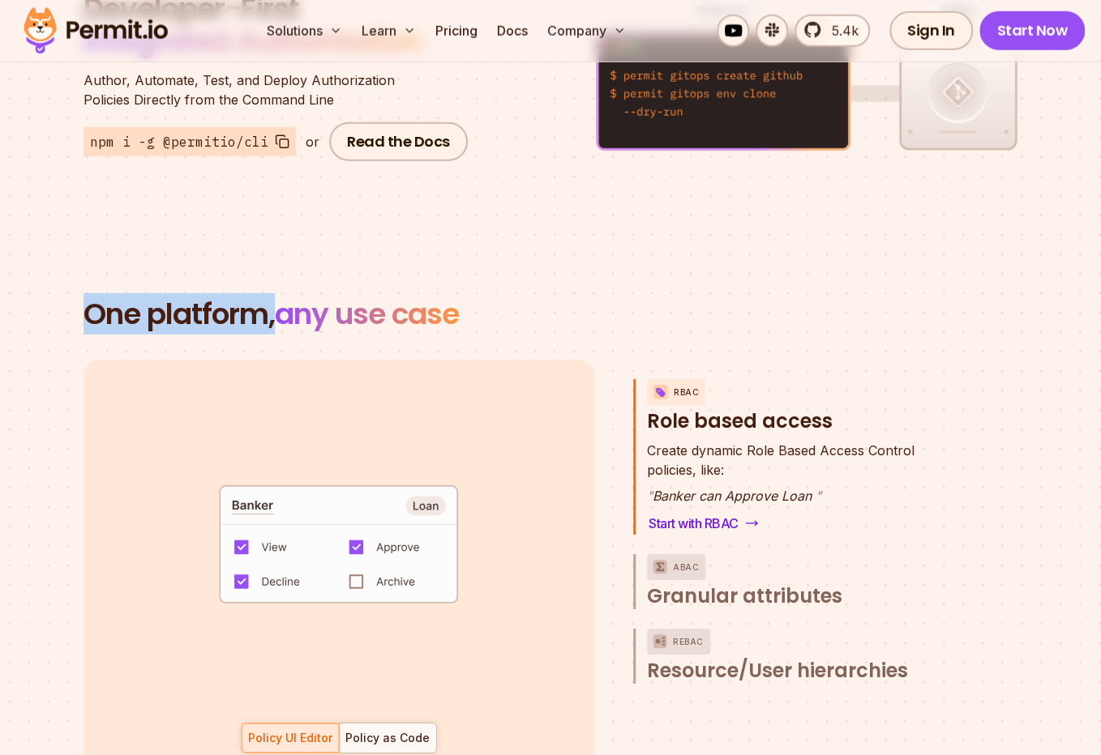
drag, startPoint x: 480, startPoint y: 310, endPoint x: 507, endPoint y: 326, distance: 32.0
click at [481, 310] on h2 "One platform, any use case" at bounding box center [550, 314] width 934 height 32
click at [507, 326] on section "One platform, any use case RBAC Role based access default allow := false allow …" at bounding box center [550, 554] width 1101 height 669
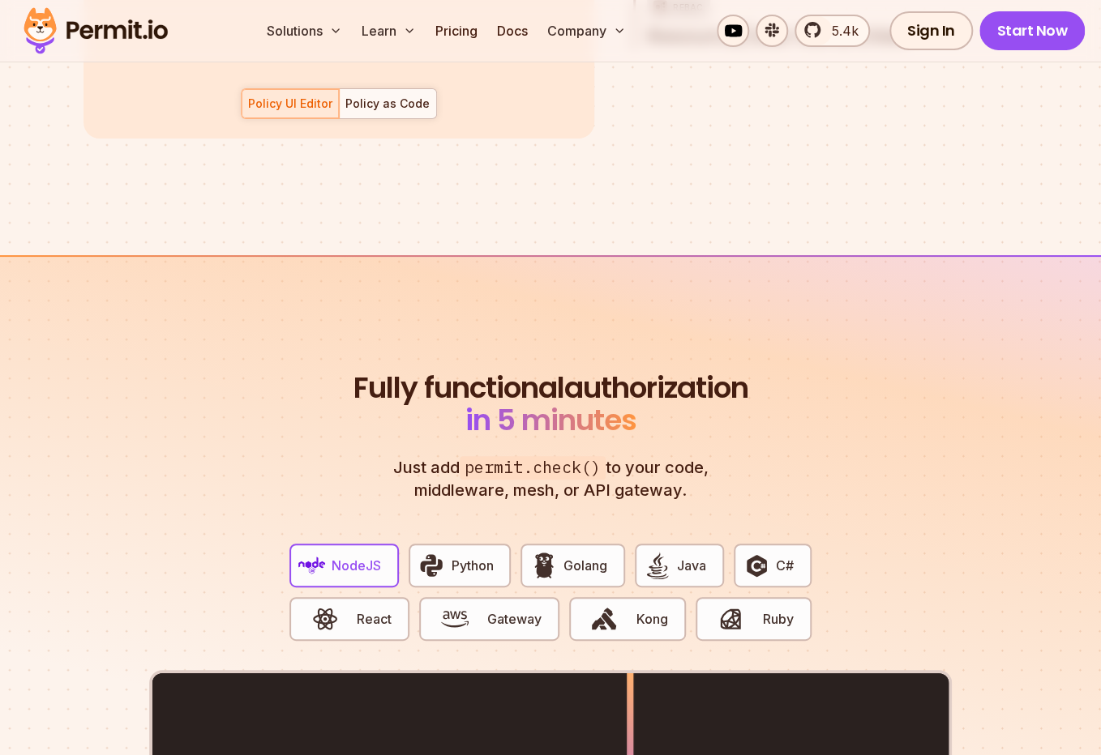
scroll to position [2739, 0]
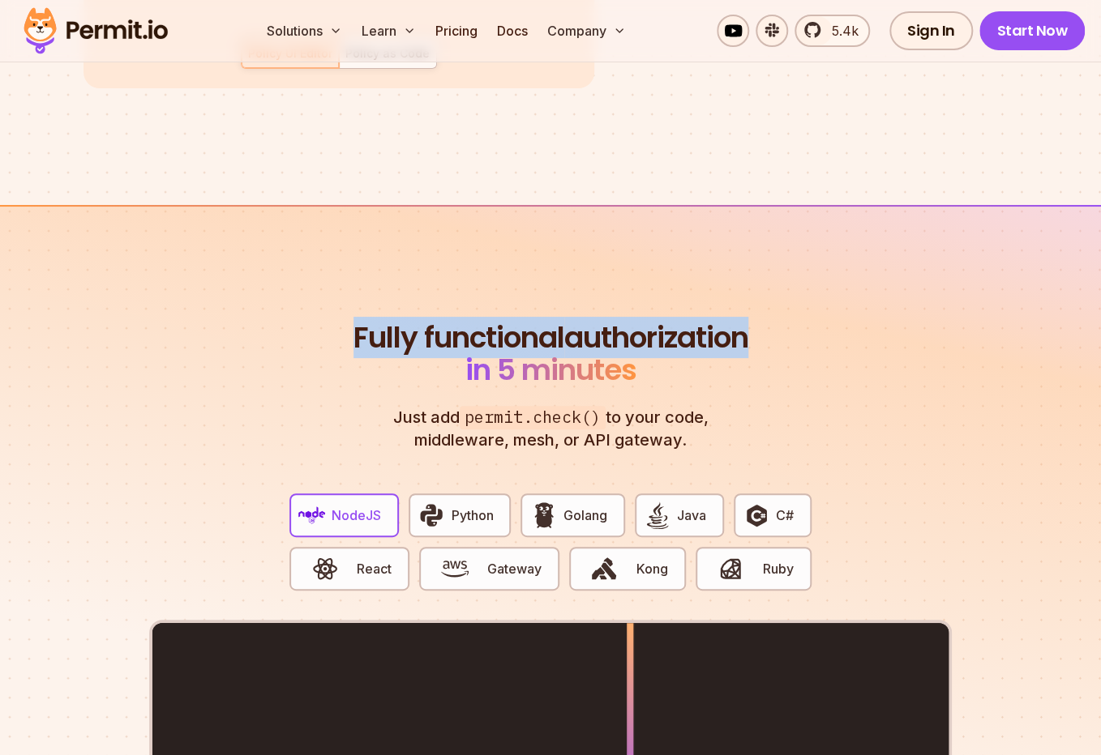
click at [546, 342] on section "Fully functional authorization in 5 minutes Just add permit.check() to your cod…" at bounding box center [550, 711] width 1101 height 1012
click at [546, 342] on h2 "Fully functional authorization in 5 minutes" at bounding box center [550, 354] width 402 height 65
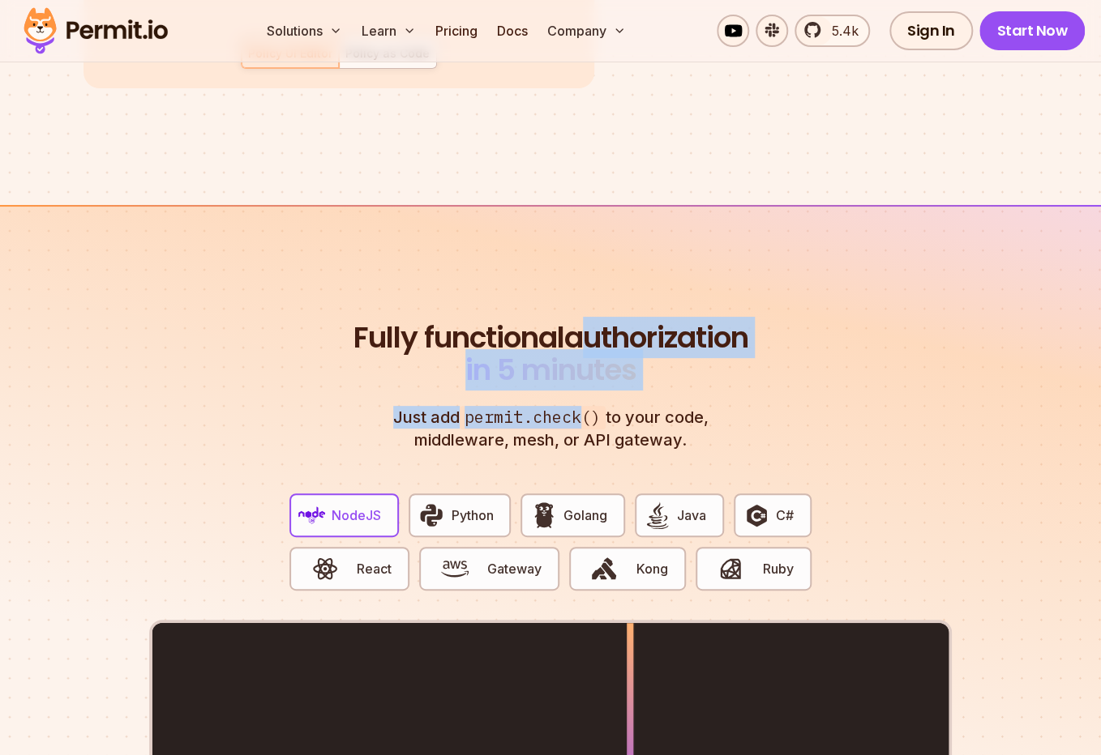
drag, startPoint x: 546, startPoint y: 342, endPoint x: 550, endPoint y: 404, distance: 61.7
click at [550, 404] on header "Fully functional authorization in 5 minutes Just add permit.check() to your cod…" at bounding box center [550, 387] width 402 height 130
click at [550, 406] on span "permit.check()" at bounding box center [533, 418] width 146 height 24
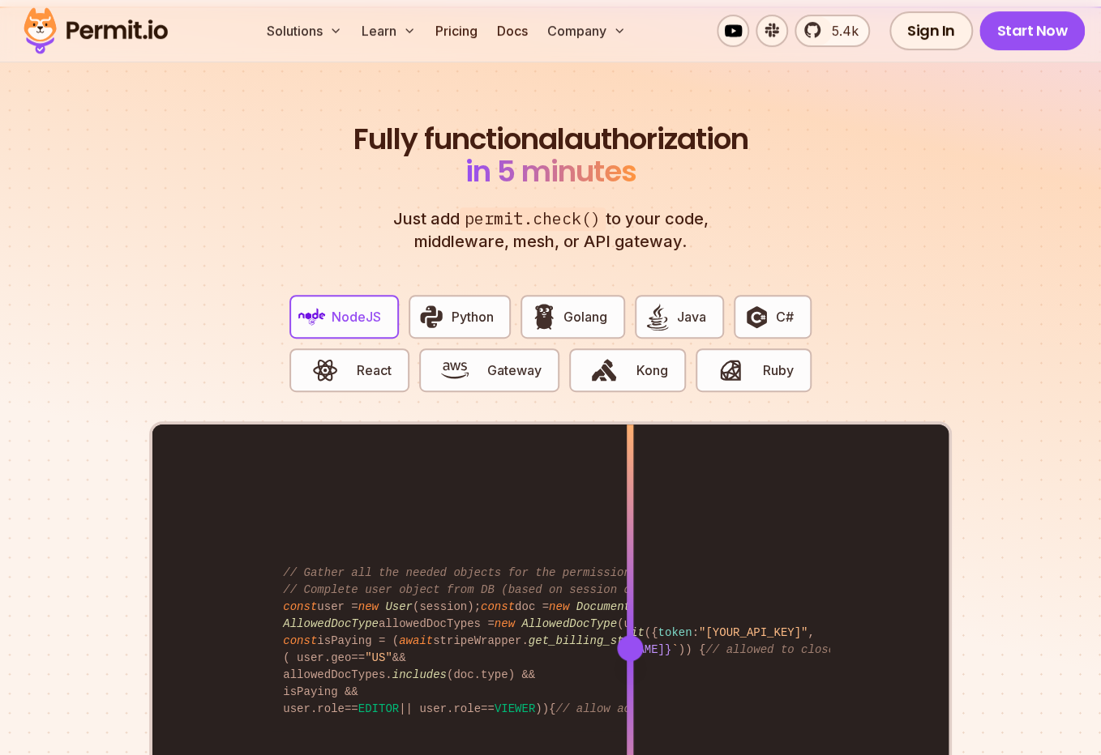
scroll to position [3081, 0]
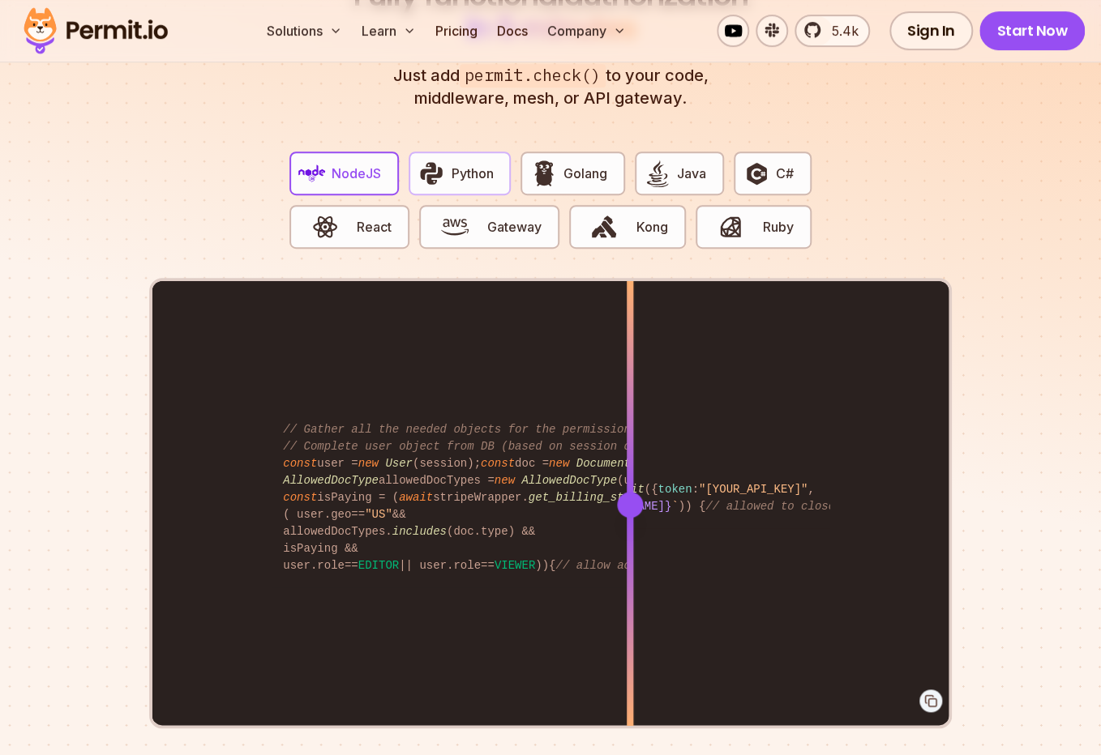
click at [473, 167] on button "Python" at bounding box center [459, 174] width 102 height 44
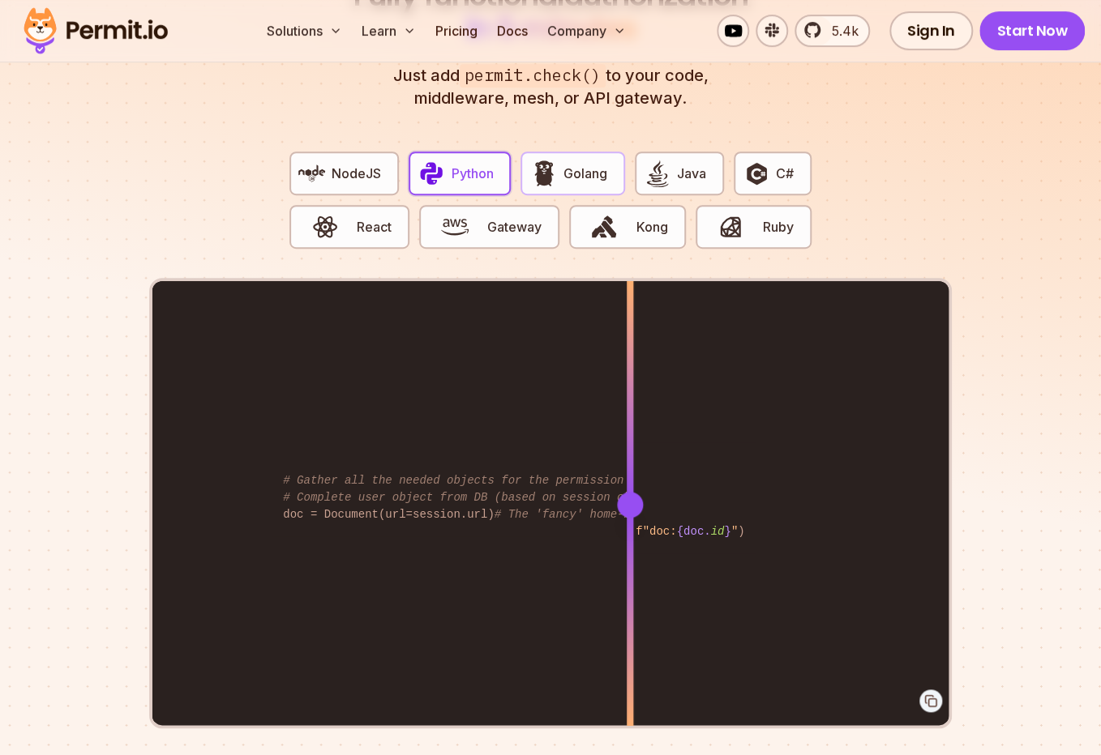
click at [588, 163] on button "Golang" at bounding box center [572, 174] width 104 height 44
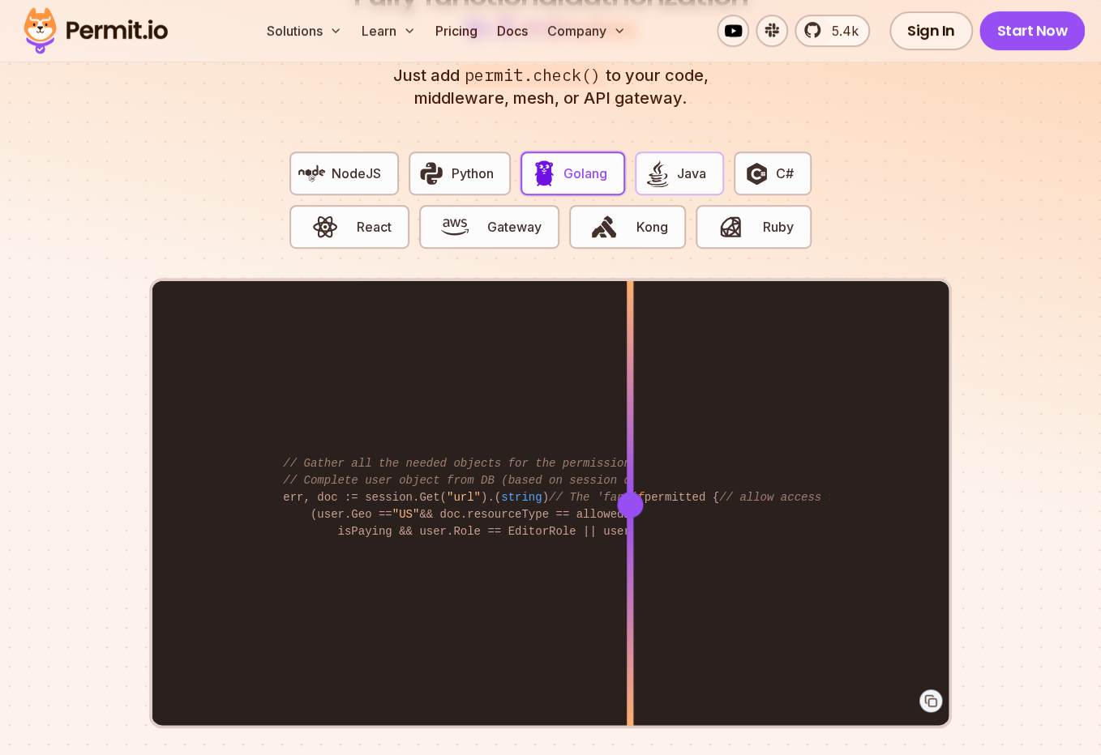
click at [686, 163] on button "Java" at bounding box center [679, 174] width 89 height 44
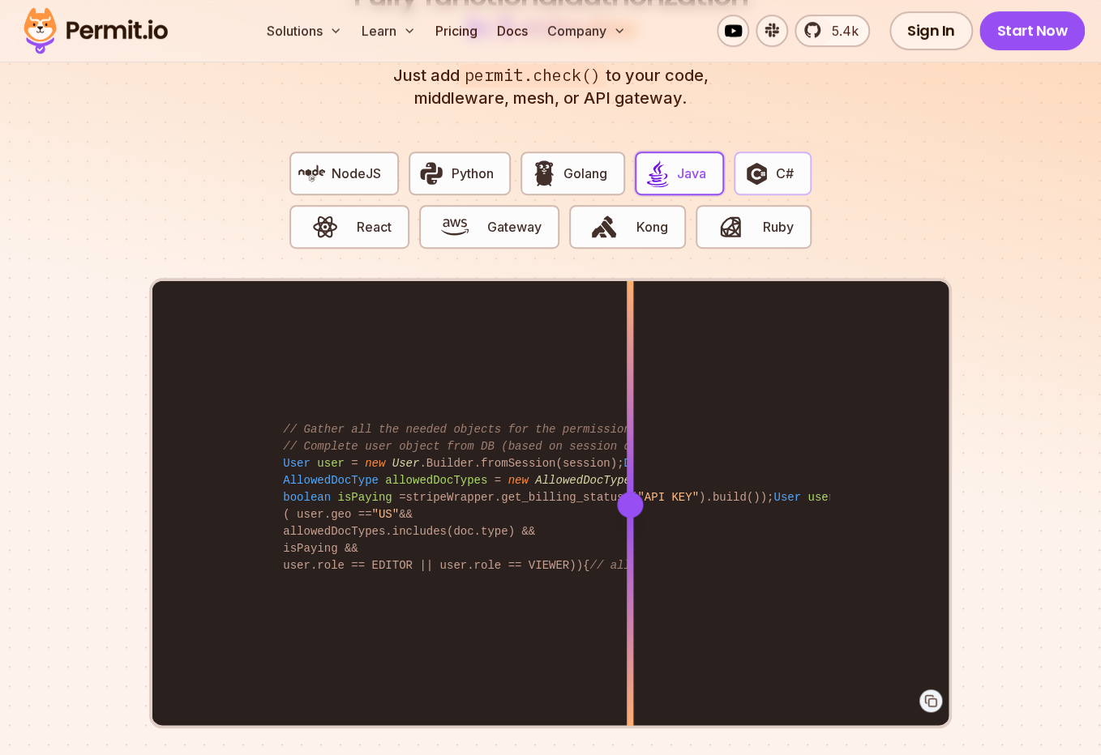
click at [781, 164] on span "C#" at bounding box center [785, 173] width 18 height 19
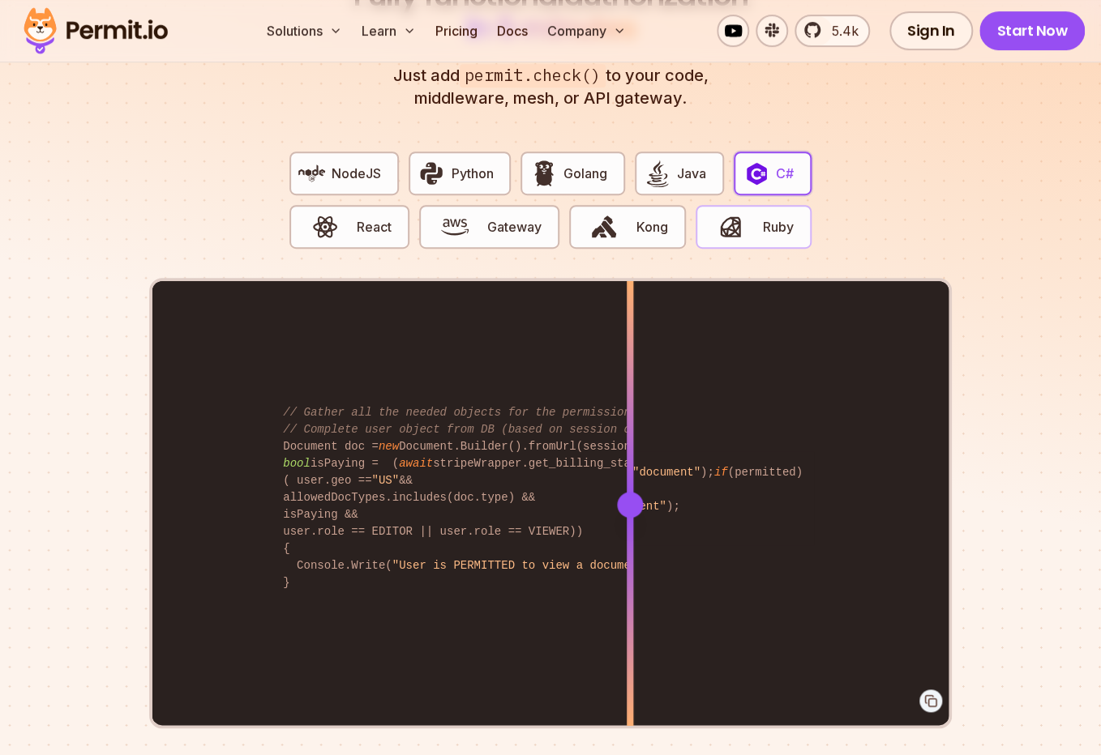
click at [735, 213] on img "button" at bounding box center [730, 227] width 28 height 28
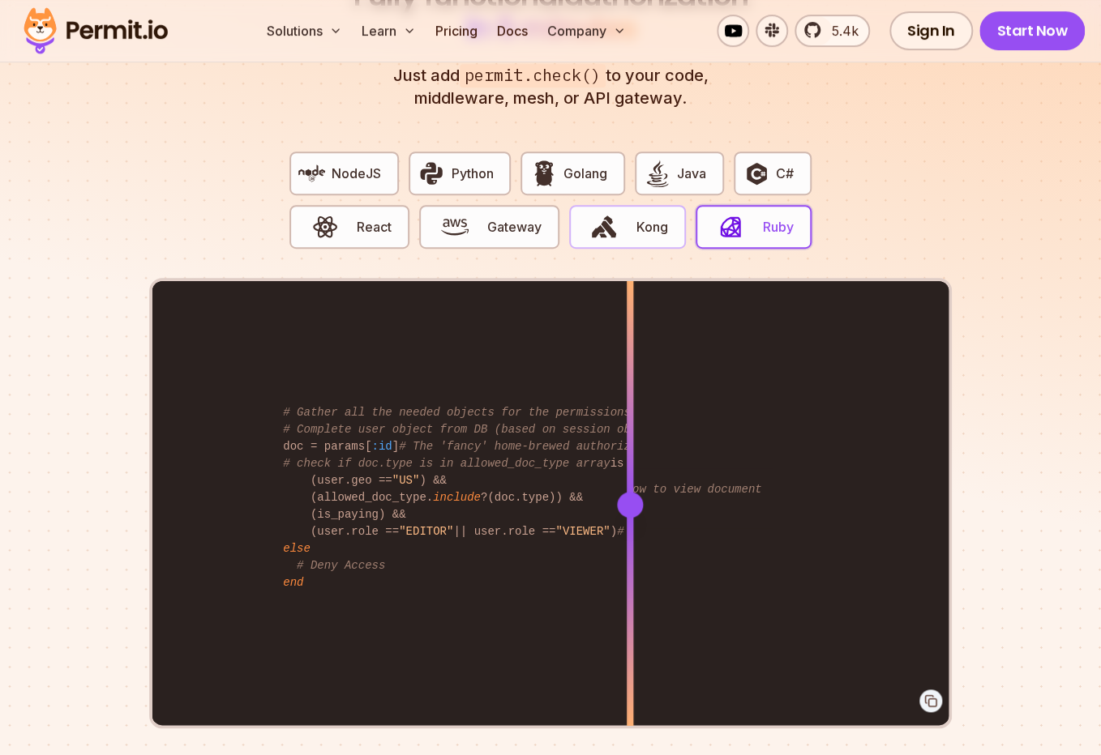
click at [596, 218] on img "button" at bounding box center [604, 227] width 28 height 28
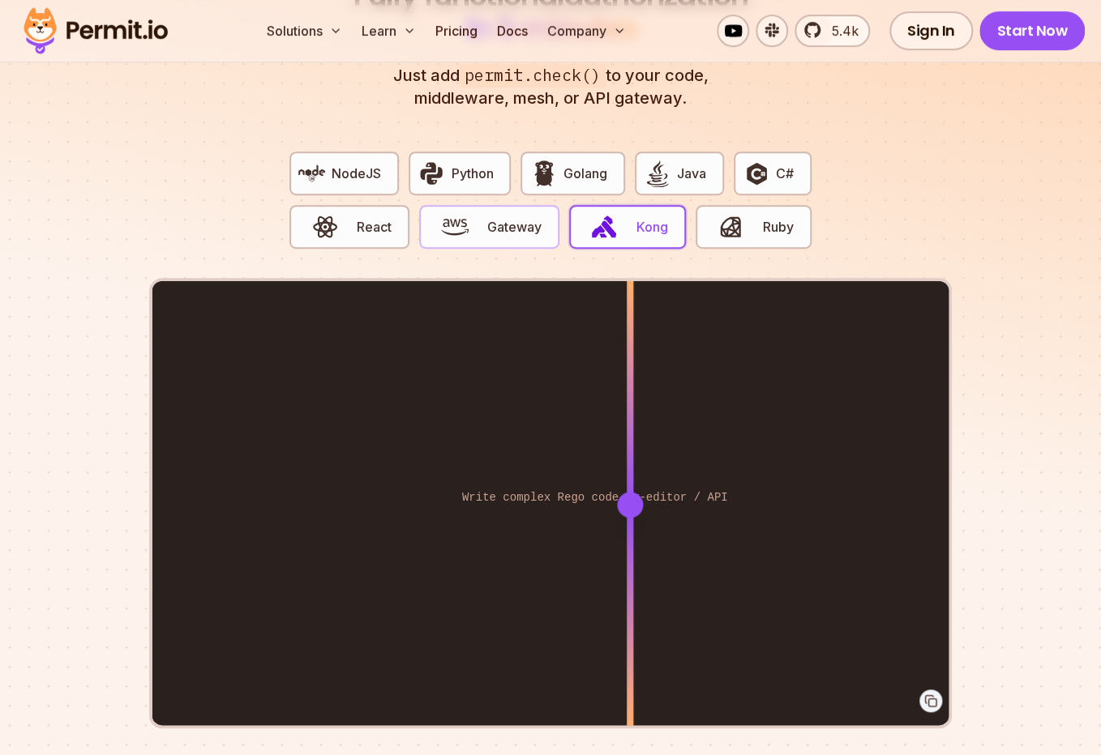
click at [488, 218] on button "Gateway" at bounding box center [488, 227] width 139 height 44
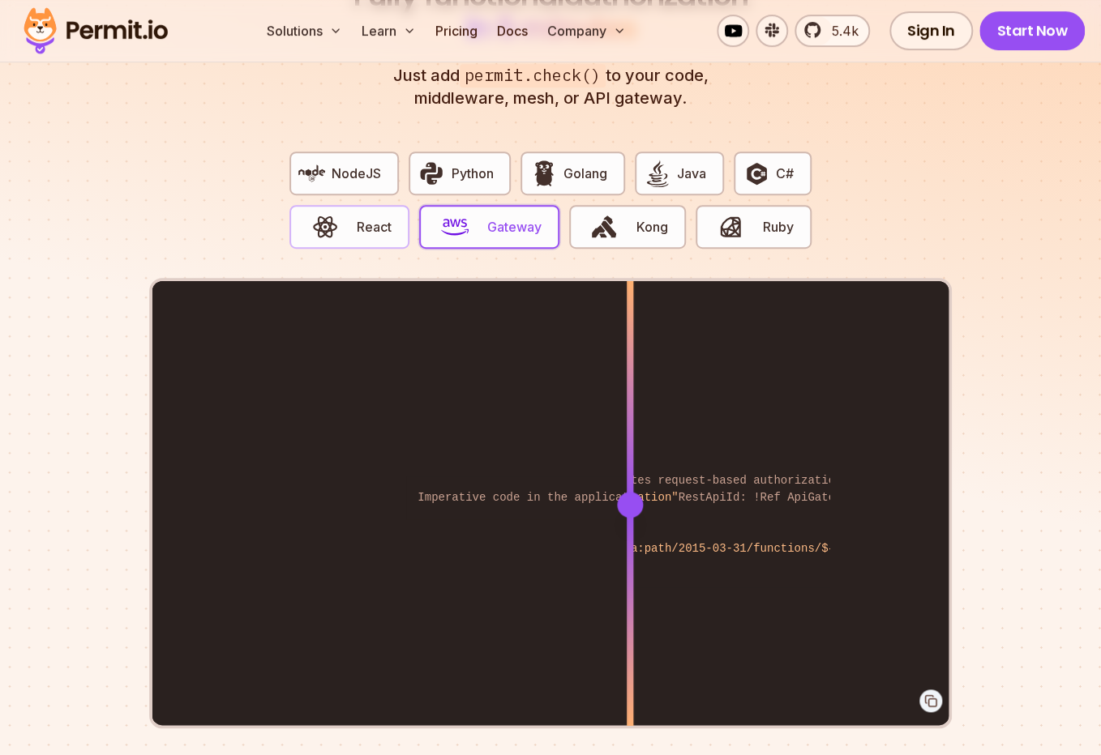
click at [344, 225] on button "React" at bounding box center [349, 227] width 120 height 44
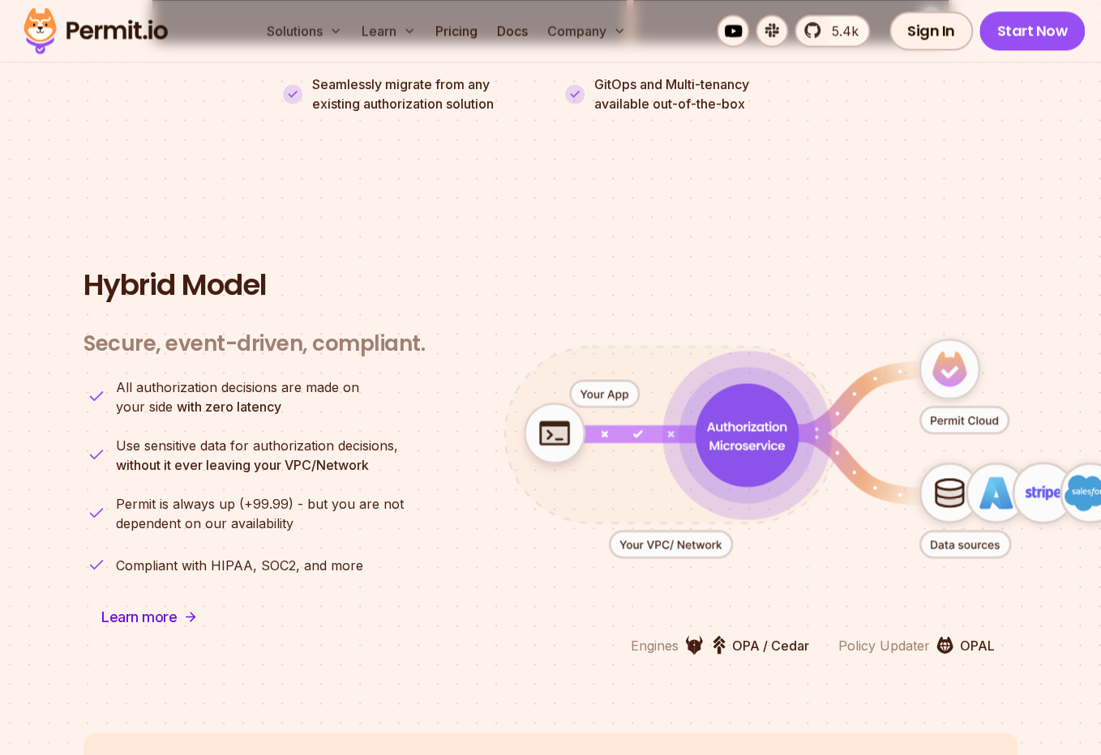
scroll to position [3766, 0]
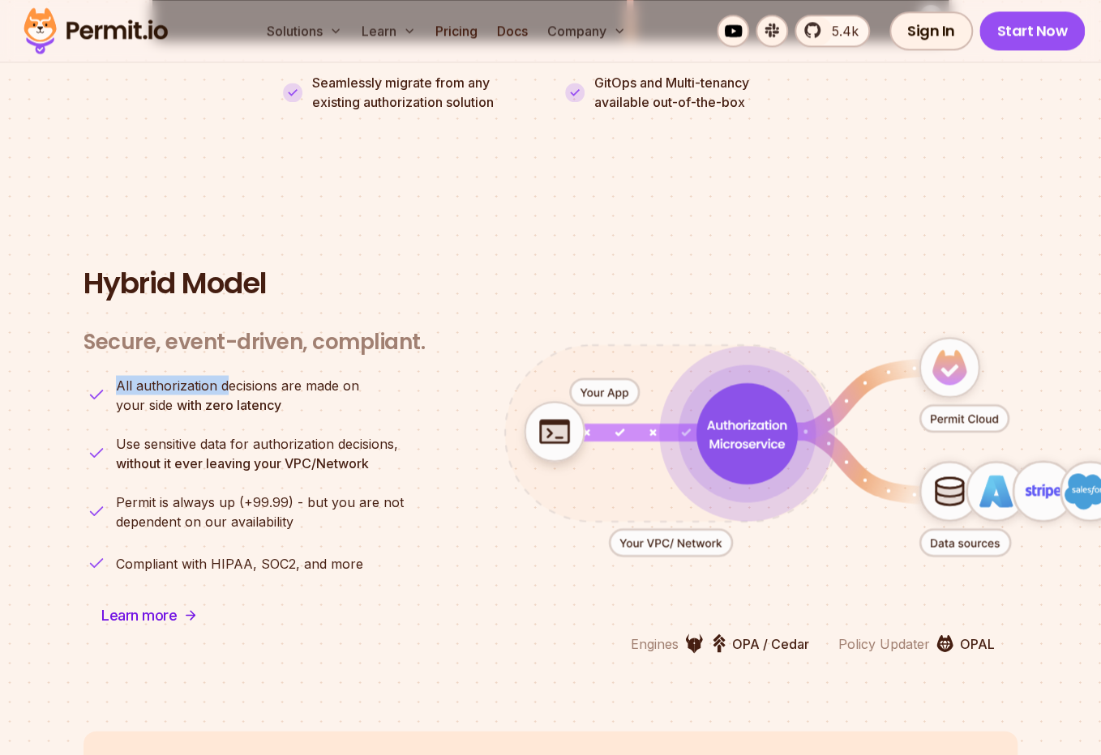
drag, startPoint x: 209, startPoint y: 297, endPoint x: 228, endPoint y: 365, distance: 69.8
click at [228, 365] on div "Hybrid Model Secure, event-driven, compliant. Engines OPA / Cedar Policy Update…" at bounding box center [550, 460] width 934 height 386
click at [228, 375] on span "All authorization decisions are made on" at bounding box center [237, 384] width 243 height 19
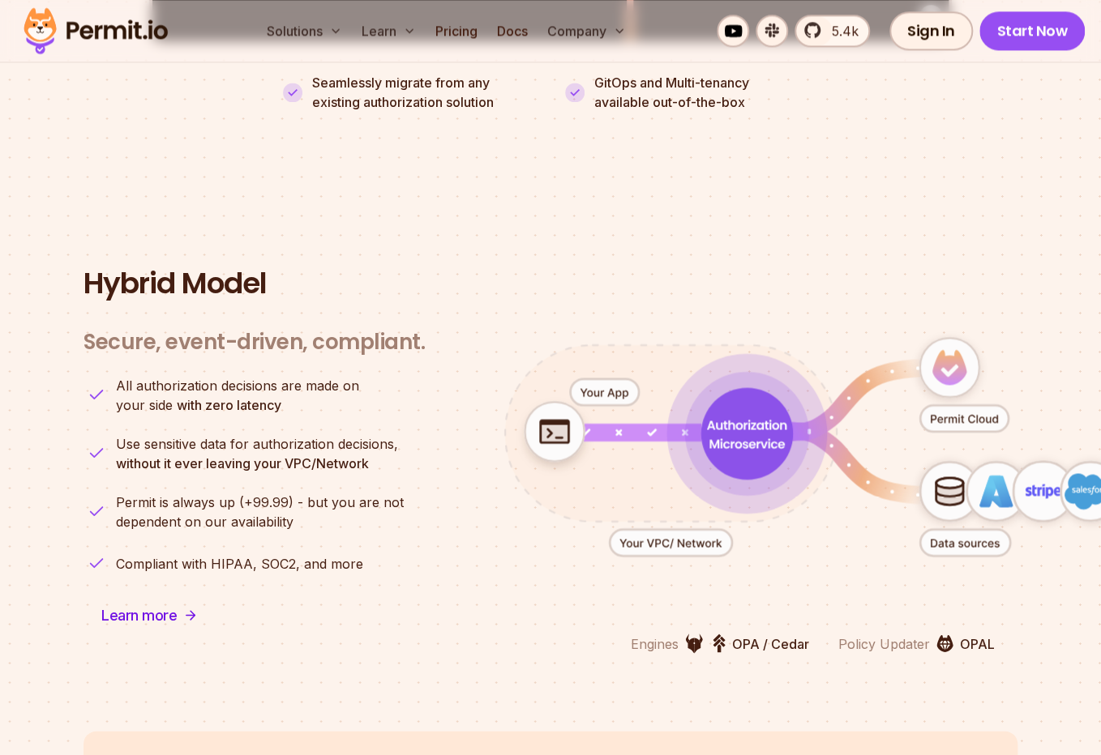
click at [796, 412] on icon "animation" at bounding box center [747, 434] width 124 height 124
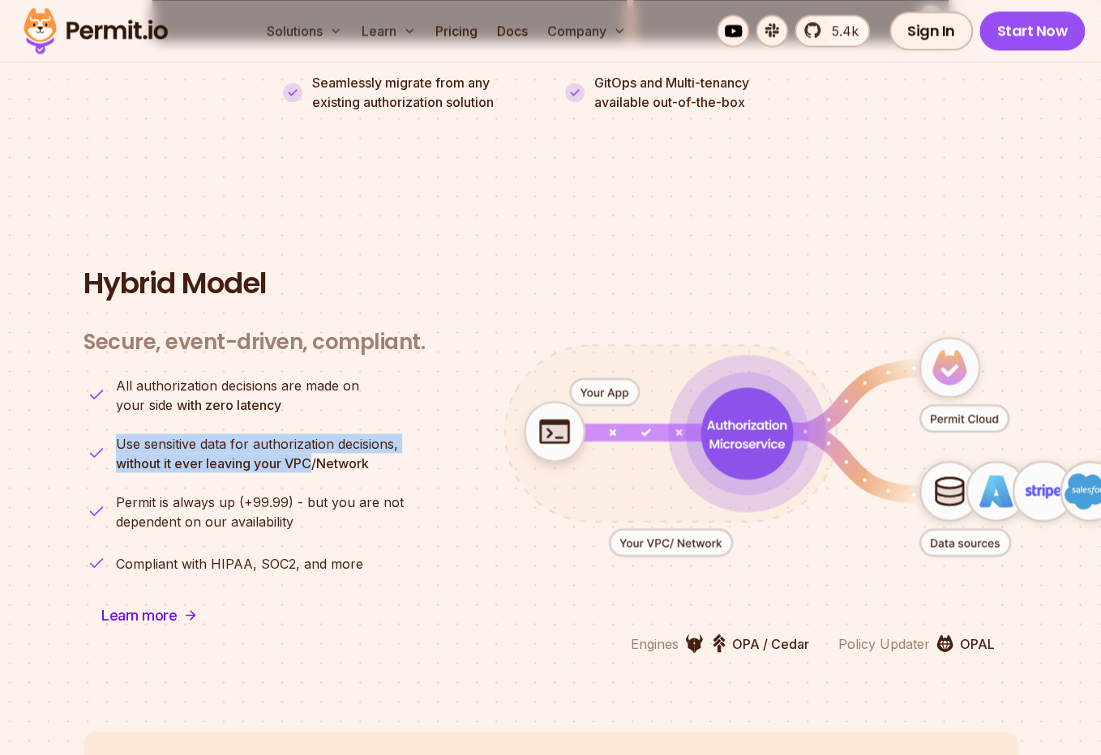
drag, startPoint x: 306, startPoint y: 399, endPoint x: 313, endPoint y: 452, distance: 54.0
click at [313, 451] on ul "All authorization decisions are made on your side with zero latency Use sensiti…" at bounding box center [253, 475] width 341 height 201
click at [313, 452] on ul "All authorization decisions are made on your side with zero latency Use sensiti…" at bounding box center [253, 475] width 341 height 201
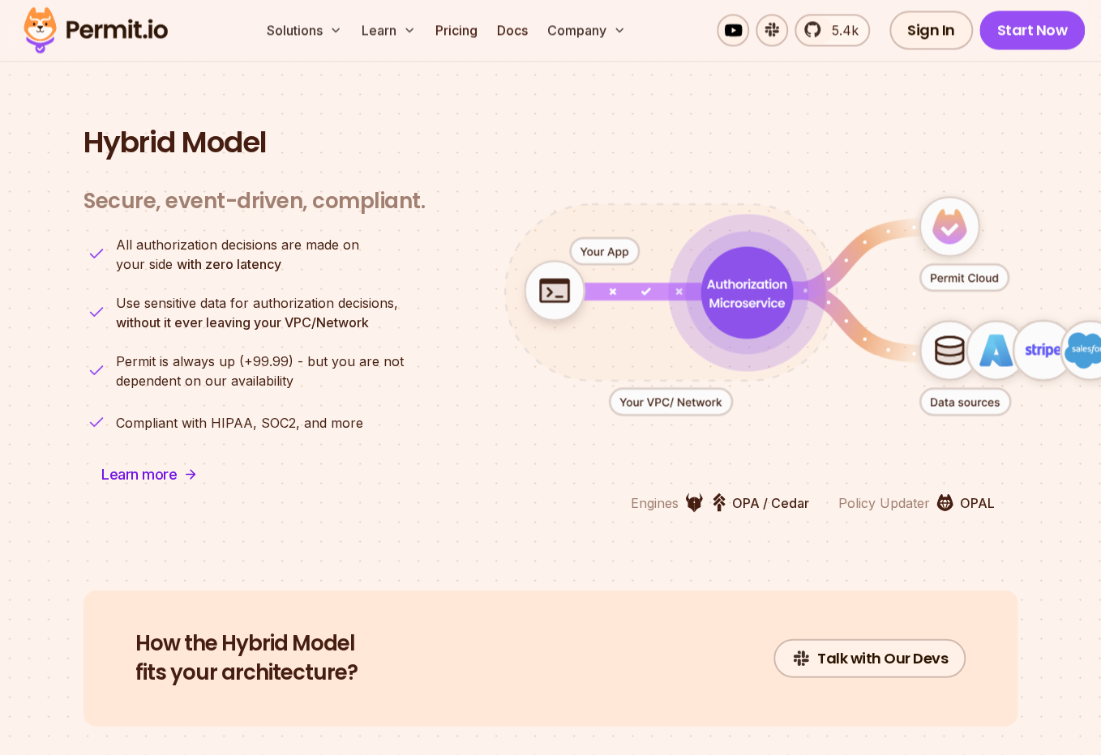
scroll to position [4023, 0]
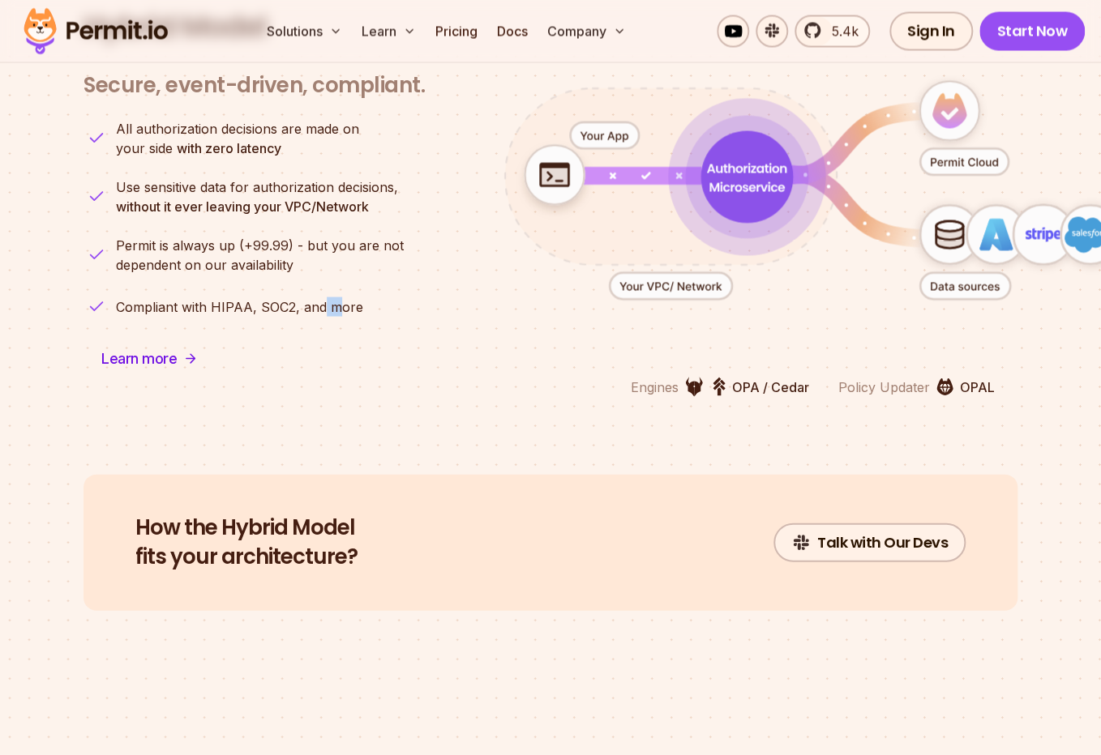
drag, startPoint x: 323, startPoint y: 271, endPoint x: 336, endPoint y: 367, distance: 97.2
click at [336, 366] on div "Secure, event-driven, compliant. Engines OPA / Cedar Policy Updater OPAL All au…" at bounding box center [253, 225] width 341 height 344
drag, startPoint x: 336, startPoint y: 367, endPoint x: 350, endPoint y: 434, distance: 68.0
click at [336, 369] on div "Secure, event-driven, compliant. Engines OPA / Cedar Policy Updater OPAL All au…" at bounding box center [253, 225] width 341 height 344
click at [119, 316] on div "Secure, event-driven, compliant. Engines OPA / Cedar Policy Updater OPAL All au…" at bounding box center [253, 225] width 341 height 344
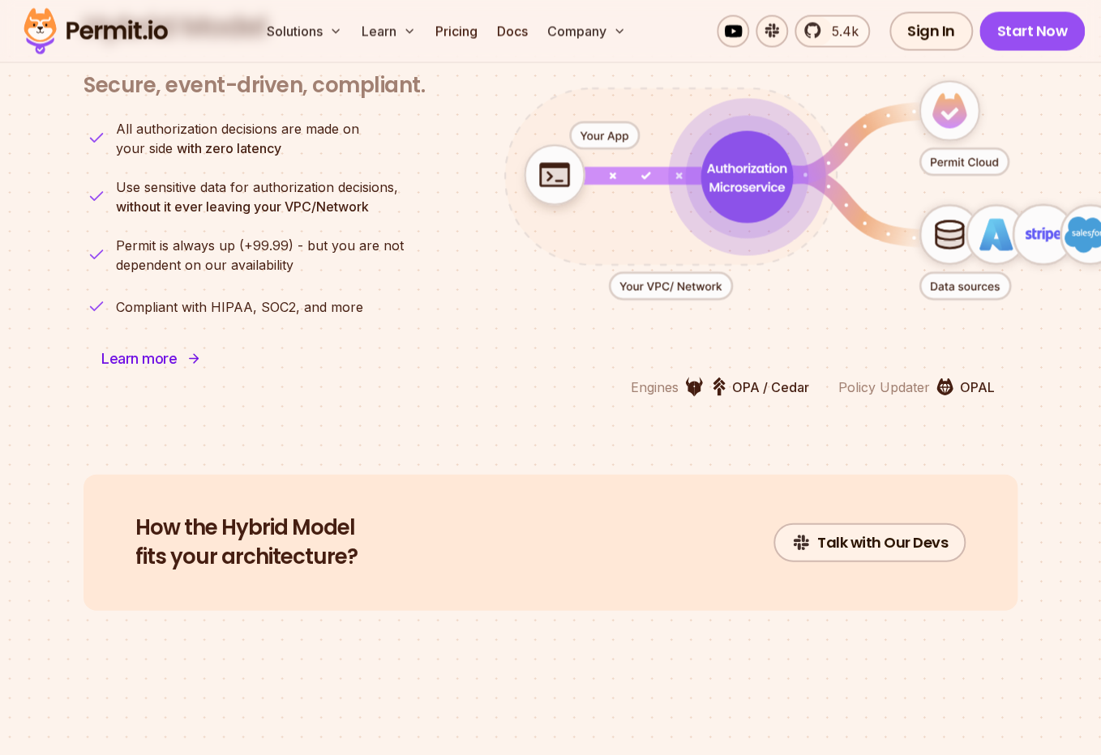
click at [136, 347] on span "Learn more" at bounding box center [138, 358] width 75 height 23
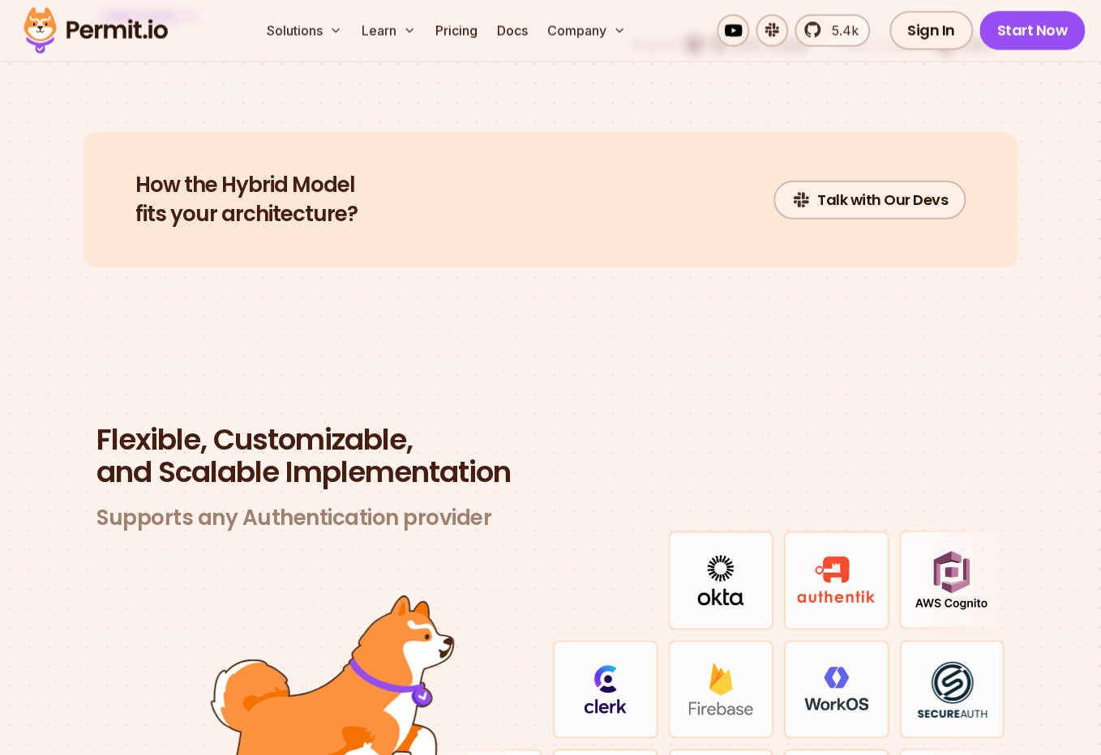
drag, startPoint x: 229, startPoint y: 150, endPoint x: 229, endPoint y: 181, distance: 30.8
click at [229, 180] on div "How the Hybrid Model fits your architecture? Talk with Our Devs" at bounding box center [550, 200] width 934 height 136
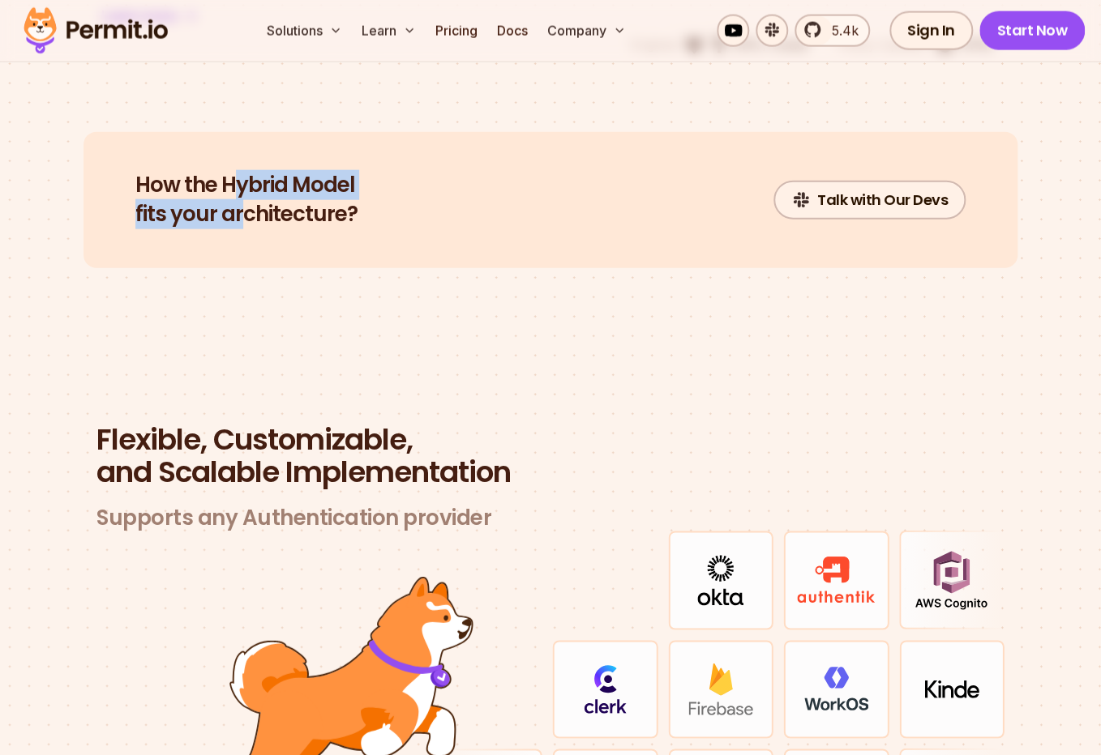
click at [229, 181] on h2 "How the Hybrid Model fits your architecture?" at bounding box center [246, 200] width 222 height 58
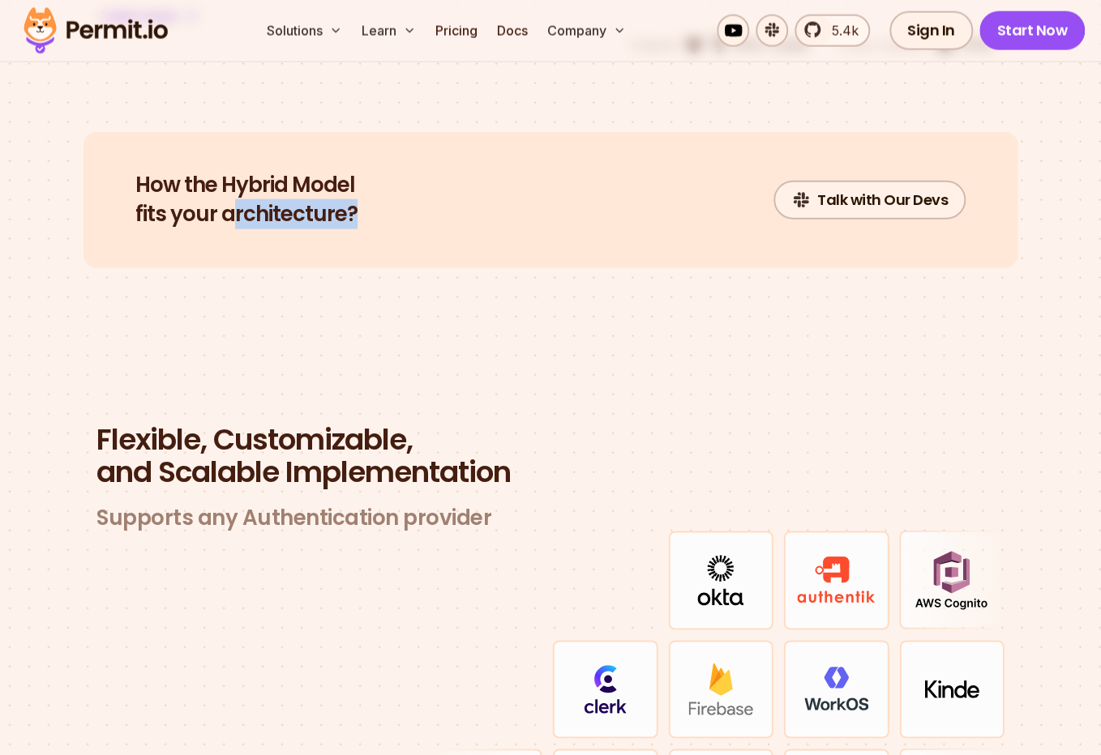
drag, startPoint x: 229, startPoint y: 181, endPoint x: 259, endPoint y: 313, distance: 135.5
click at [259, 313] on section "How the Hybrid Model fits your architecture? Talk with Our Devs" at bounding box center [550, 239] width 1101 height 214
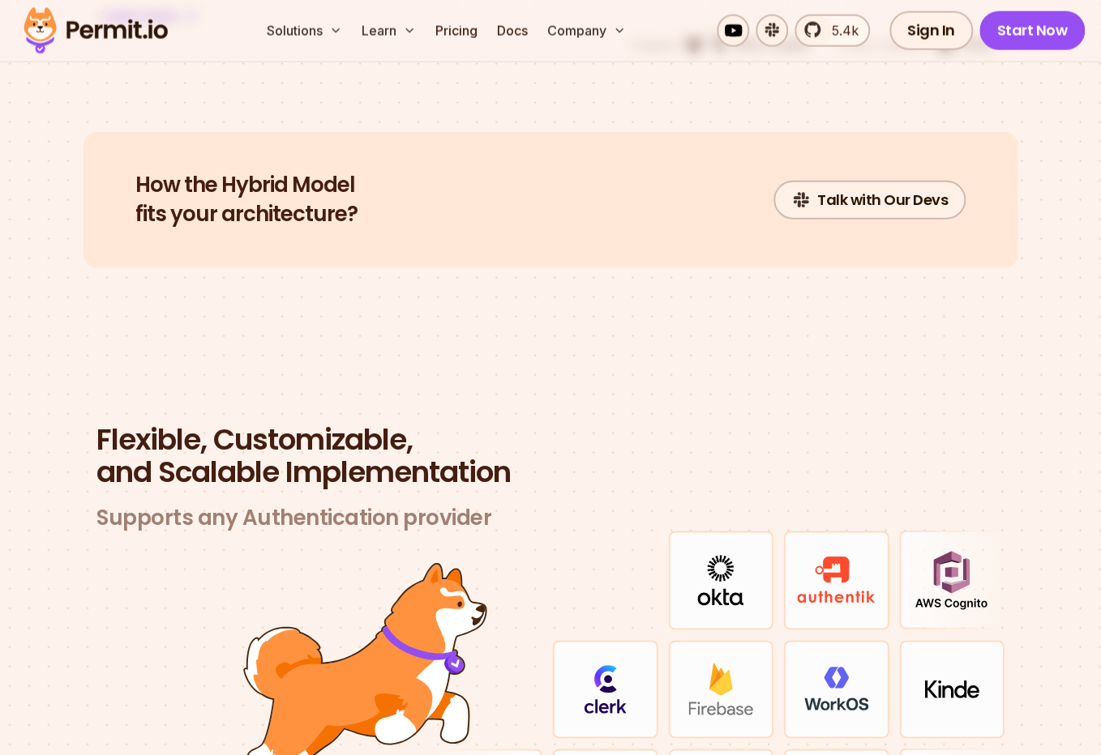
drag, startPoint x: 259, startPoint y: 313, endPoint x: 299, endPoint y: 415, distance: 109.6
click at [260, 313] on section "How the Hybrid Model fits your architecture? Talk with Our Devs" at bounding box center [550, 239] width 1101 height 214
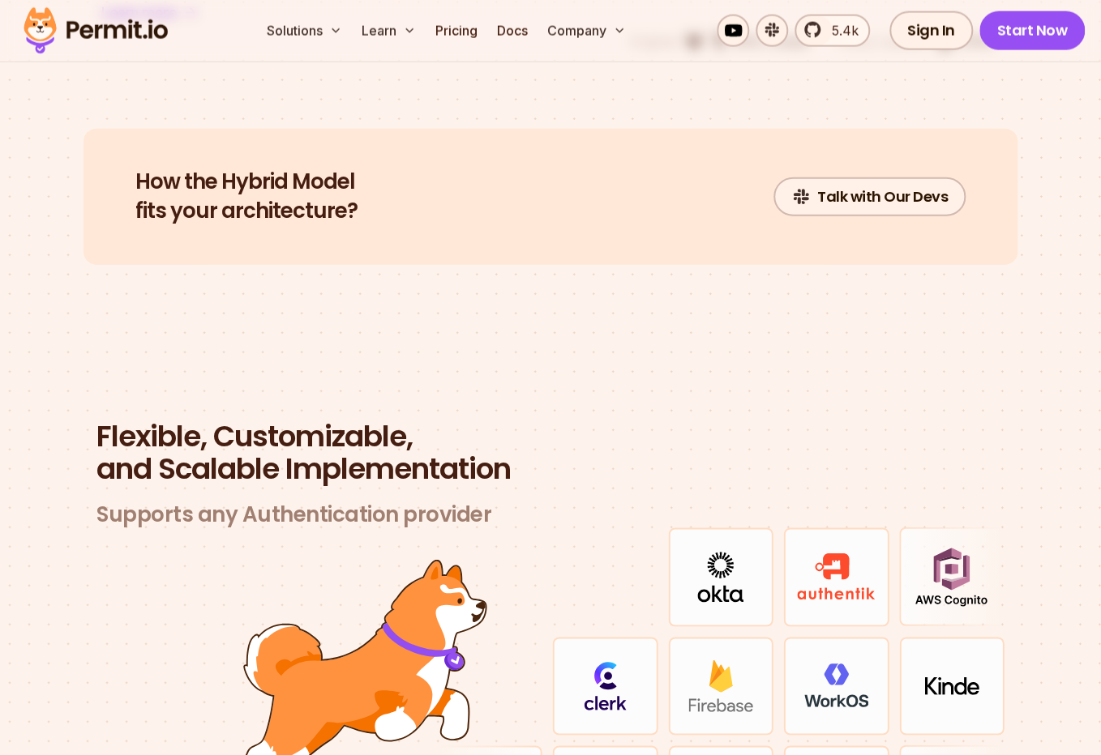
scroll to position [4622, 0]
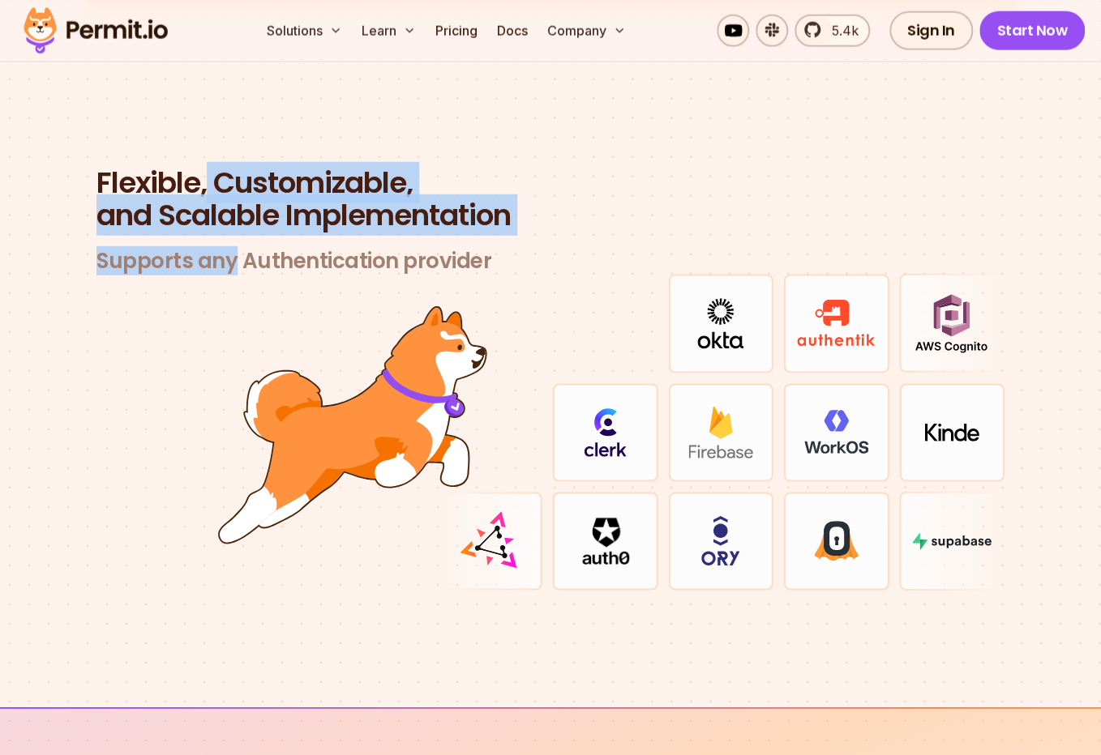
drag, startPoint x: 209, startPoint y: 157, endPoint x: 230, endPoint y: 229, distance: 75.2
click at [230, 229] on header "Flexible, Customizable, and Scalable Implementation Supports any Authentication…" at bounding box center [550, 221] width 908 height 108
click at [230, 248] on h3 "Supports any Authentication provider" at bounding box center [550, 261] width 908 height 27
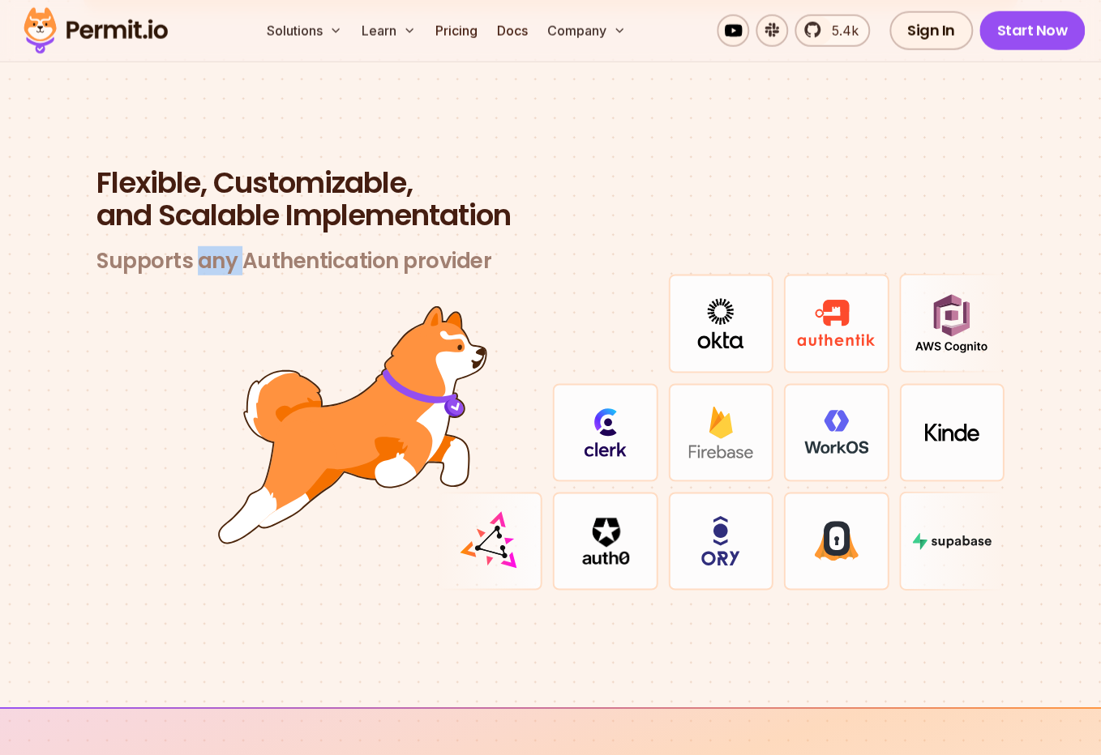
click at [230, 248] on h3 "Supports any Authentication provider" at bounding box center [550, 261] width 908 height 27
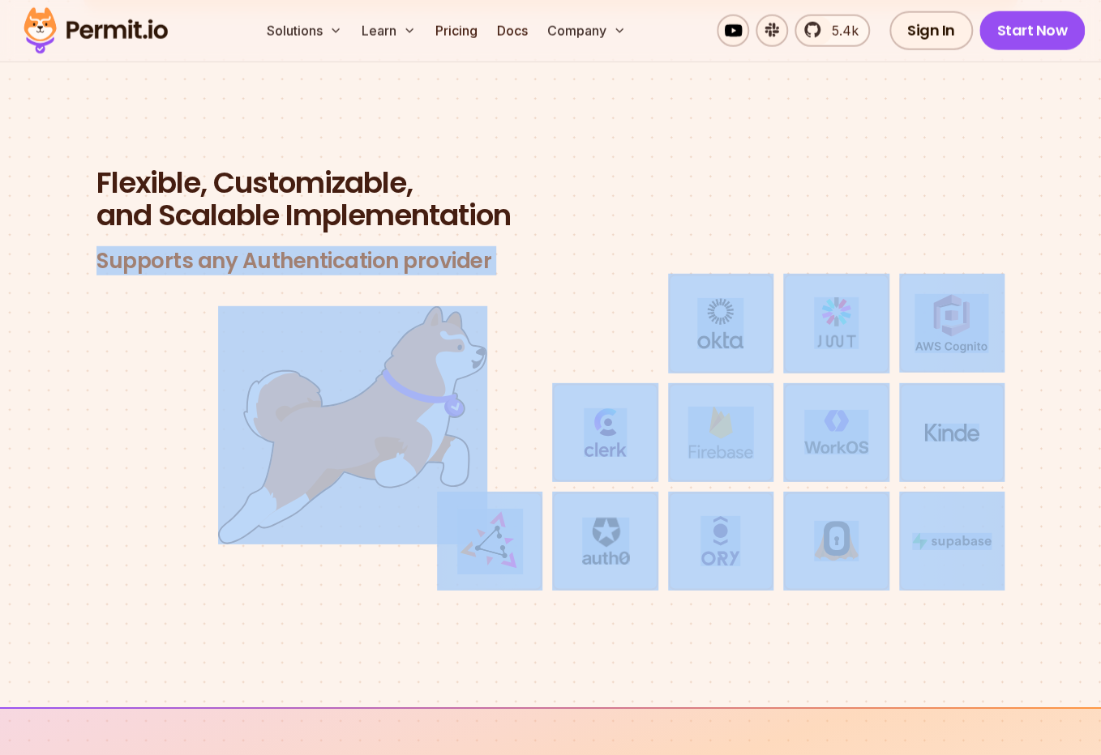
drag, startPoint x: 230, startPoint y: 229, endPoint x: 265, endPoint y: 344, distance: 119.5
click at [265, 336] on div "Flexible, Customizable, and Scalable Implementation Supports any Authentication…" at bounding box center [550, 379] width 934 height 425
click at [266, 349] on img at bounding box center [352, 425] width 269 height 238
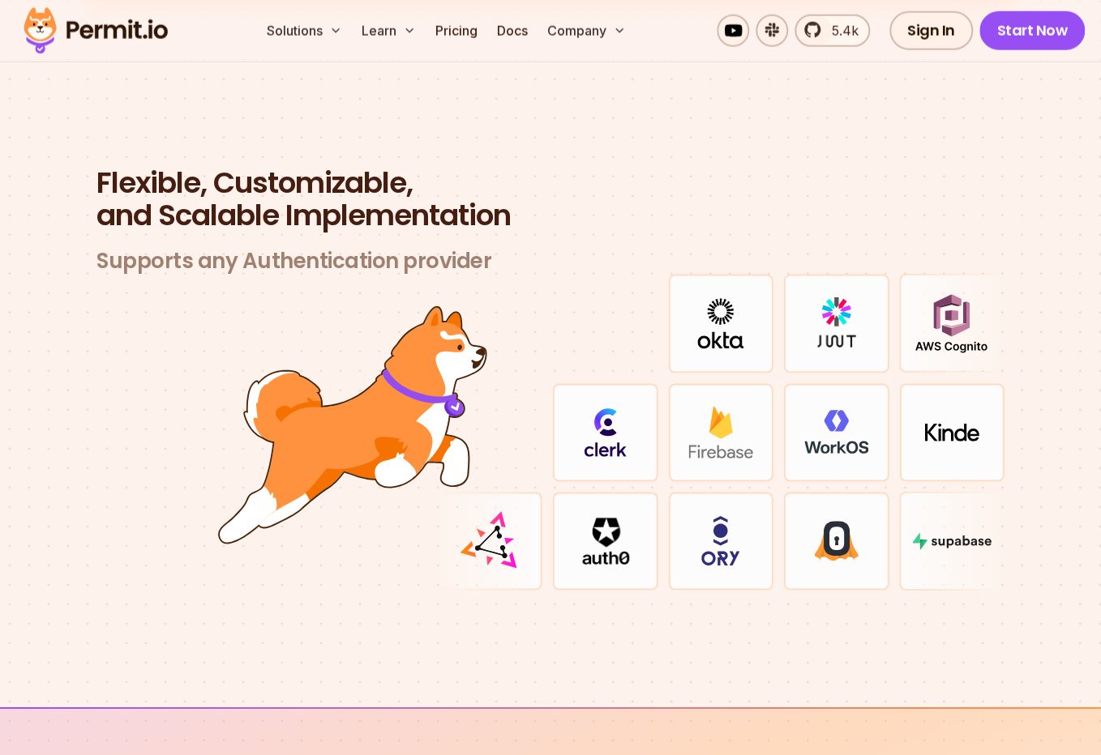
click at [747, 592] on section "Flexible, Customizable, and Scalable Implementation Supports any Authentication…" at bounding box center [550, 398] width 1101 height 619
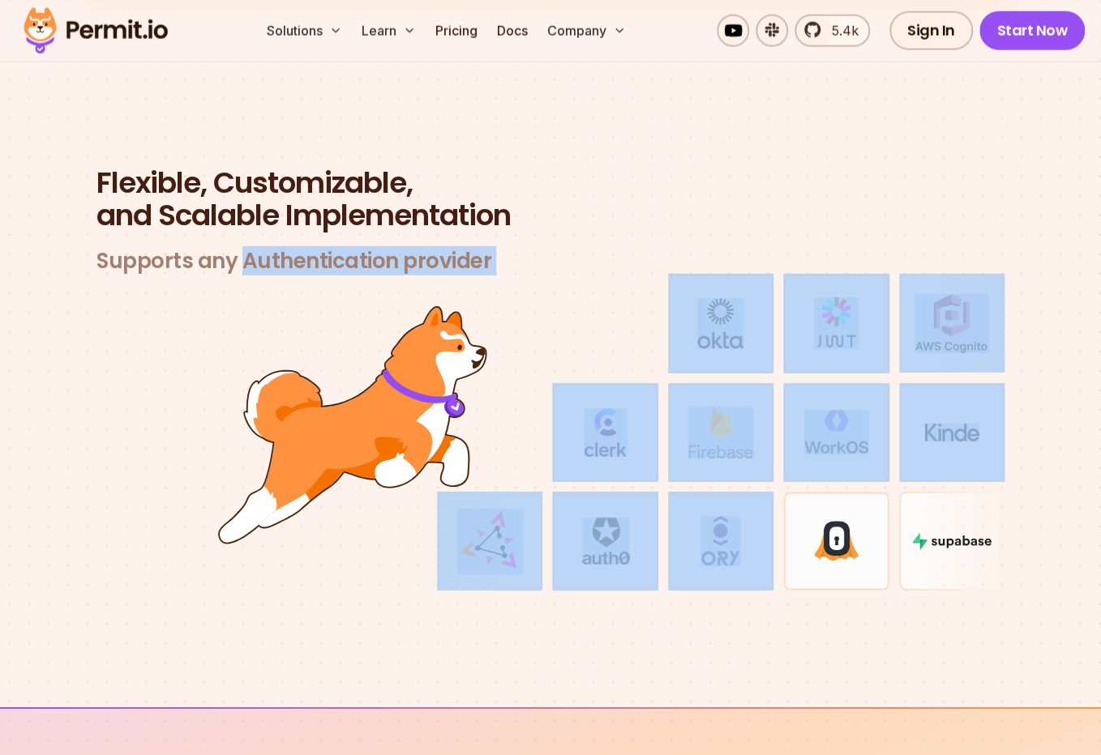
drag, startPoint x: 747, startPoint y: 592, endPoint x: 279, endPoint y: 222, distance: 596.7
click at [279, 222] on section "Flexible, Customizable, and Scalable Implementation Supports any Authentication…" at bounding box center [550, 398] width 1101 height 619
click at [279, 222] on header "Flexible, Customizable, and Scalable Implementation Supports any Authentication…" at bounding box center [550, 221] width 908 height 108
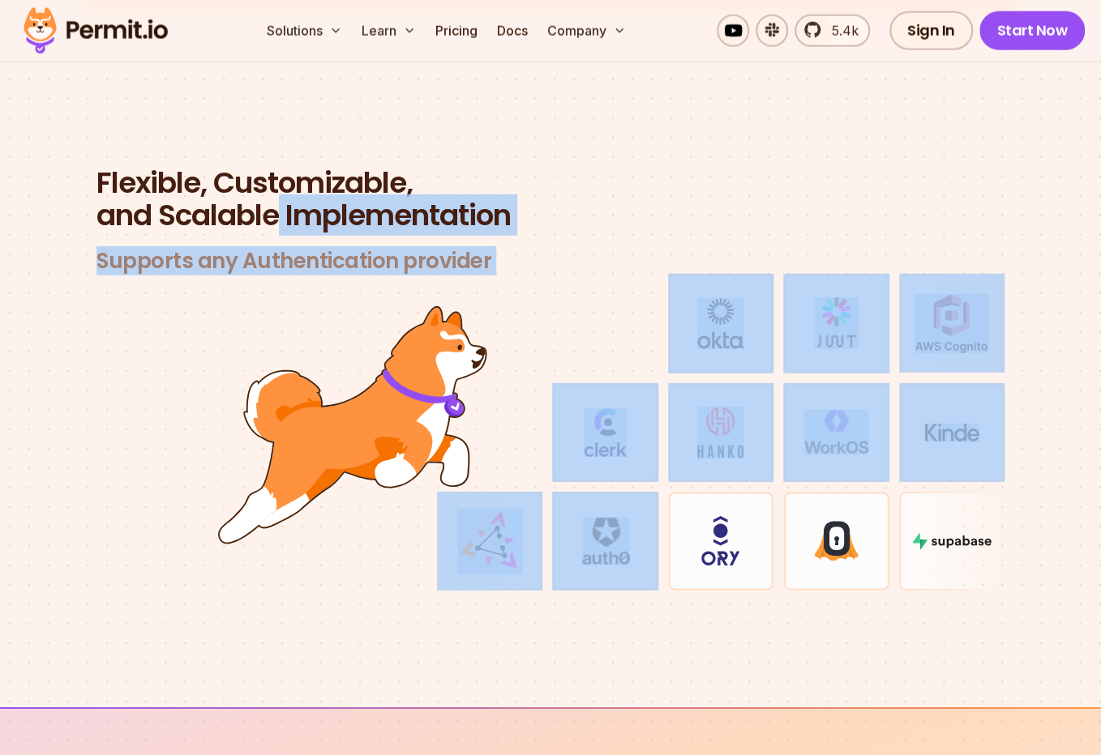
drag, startPoint x: 430, startPoint y: 353, endPoint x: 748, endPoint y: 588, distance: 396.3
click at [744, 588] on section "Flexible, Customizable, and Scalable Implementation Supports any Authentication…" at bounding box center [550, 398] width 1101 height 619
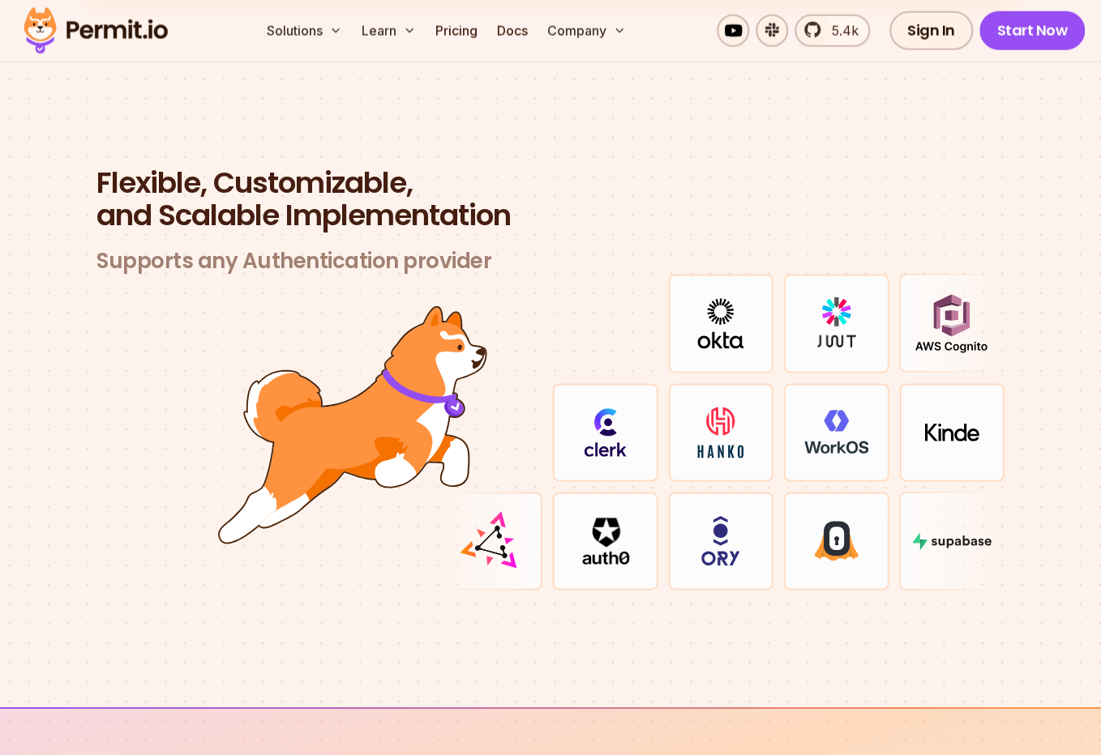
click at [748, 588] on section "Flexible, Customizable, and Scalable Implementation Supports any Authentication…" at bounding box center [550, 398] width 1101 height 619
click at [858, 592] on section "Flexible, Customizable, and Scalable Implementation Supports any Authentication…" at bounding box center [550, 398] width 1101 height 619
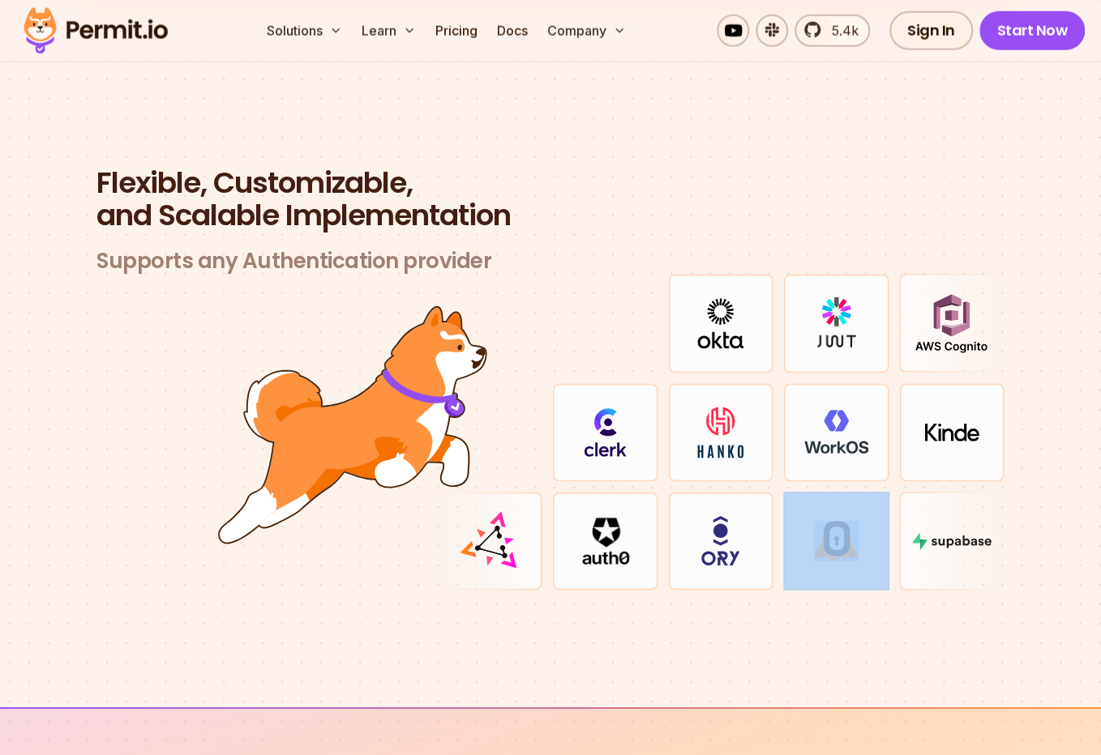
click at [858, 592] on section "Flexible, Customizable, and Scalable Implementation Supports any Authentication…" at bounding box center [550, 398] width 1101 height 619
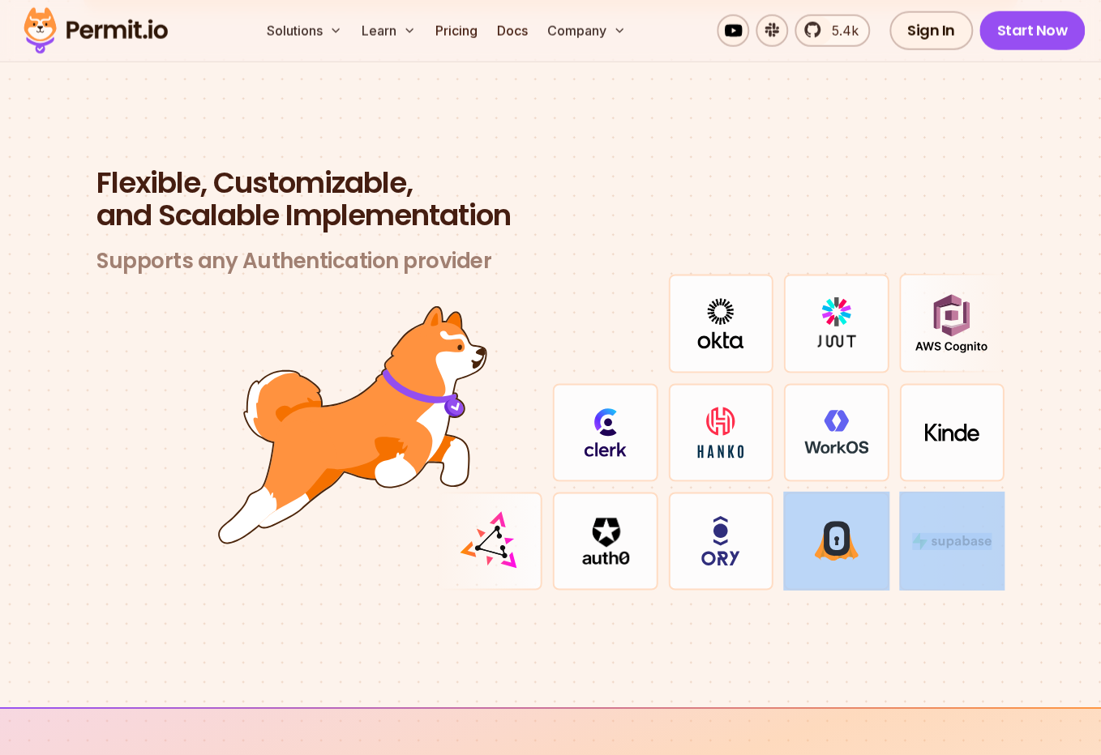
drag
click at [979, 590] on section "Flexible, Customizable, and Scalable Implementation Supports any Authentication…" at bounding box center [550, 398] width 1101 height 619
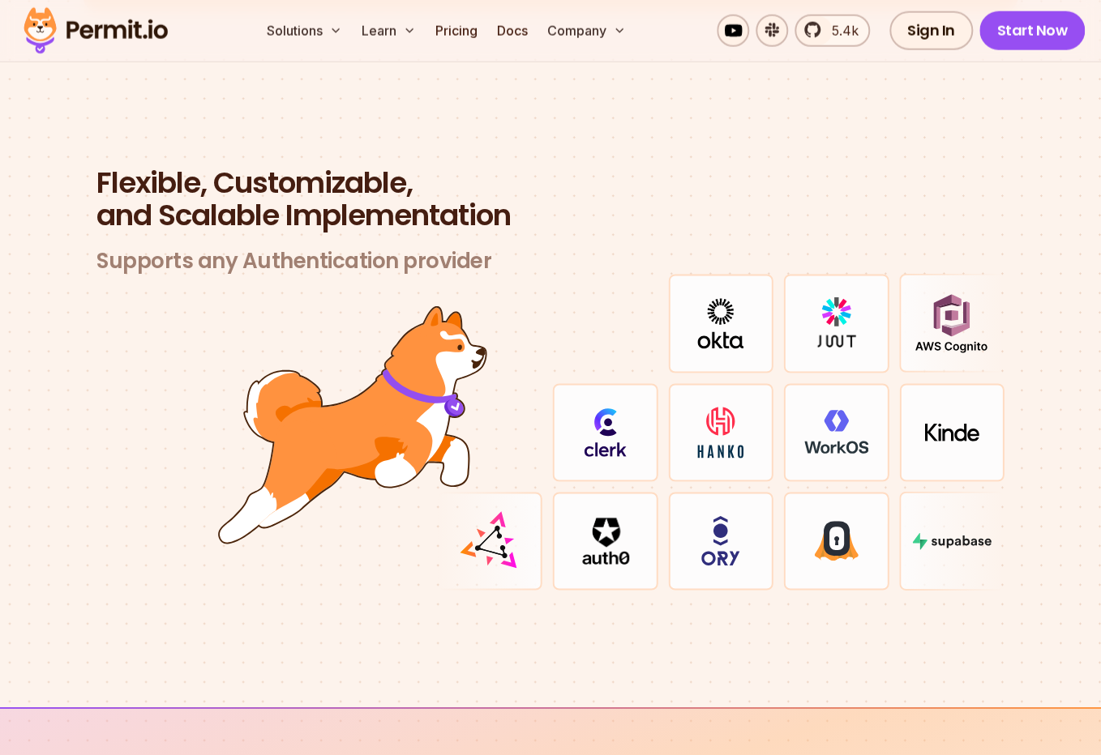
click at [980, 590] on section "Flexible, Customizable, and Scalable Implementation Supports any Authentication…" at bounding box center [550, 398] width 1101 height 619
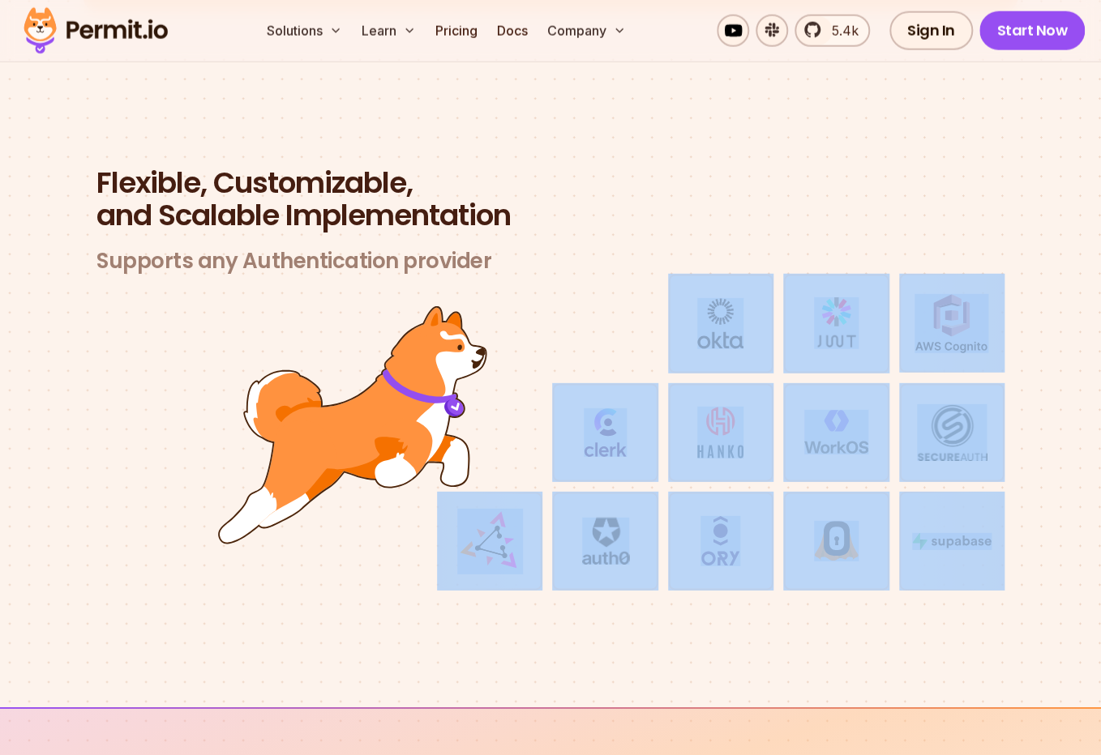
click at [186, 264] on section "Flexible, Customizable, and Scalable Implementation Supports any Authentication…" at bounding box center [550, 398] width 1101 height 619
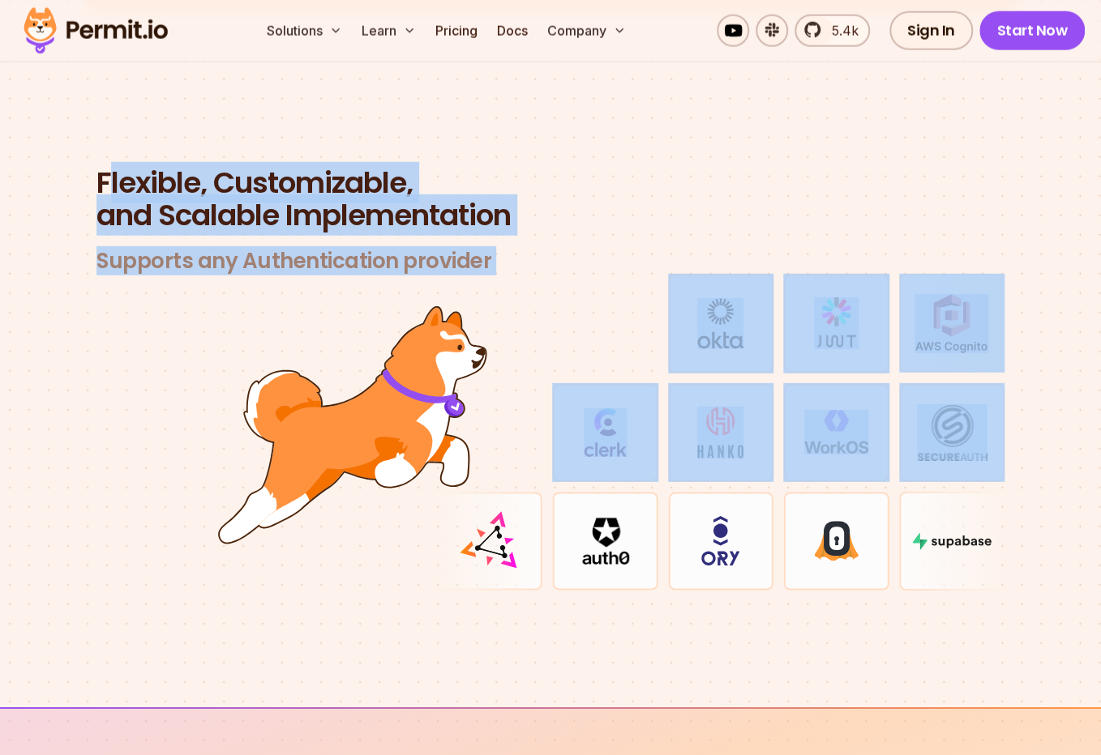
click at [494, 601] on section "Flexible, Customizable, and Scalable Implementation Supports any Authentication…" at bounding box center [550, 398] width 1101 height 619
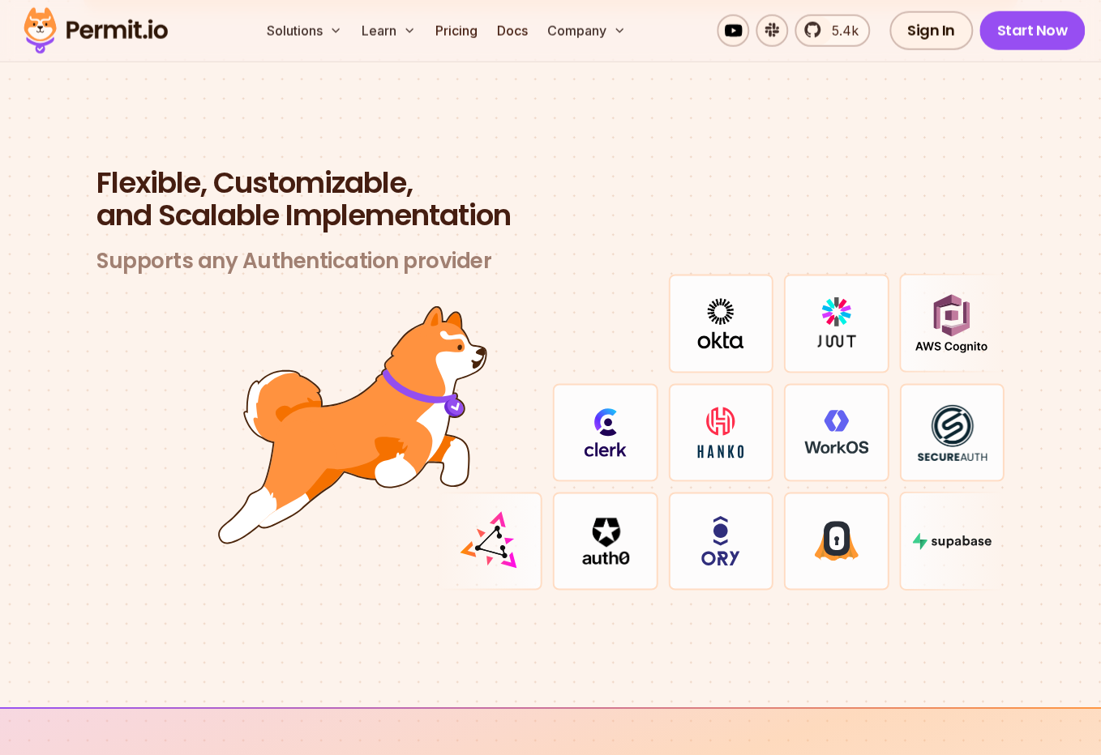
click at [498, 604] on section "Flexible, Customizable, and Scalable Implementation Supports any Authentication…" at bounding box center [550, 398] width 1101 height 619
click at [498, 608] on section "Flexible, Customizable, and Scalable Implementation Supports any Authentication…" at bounding box center [550, 398] width 1101 height 619
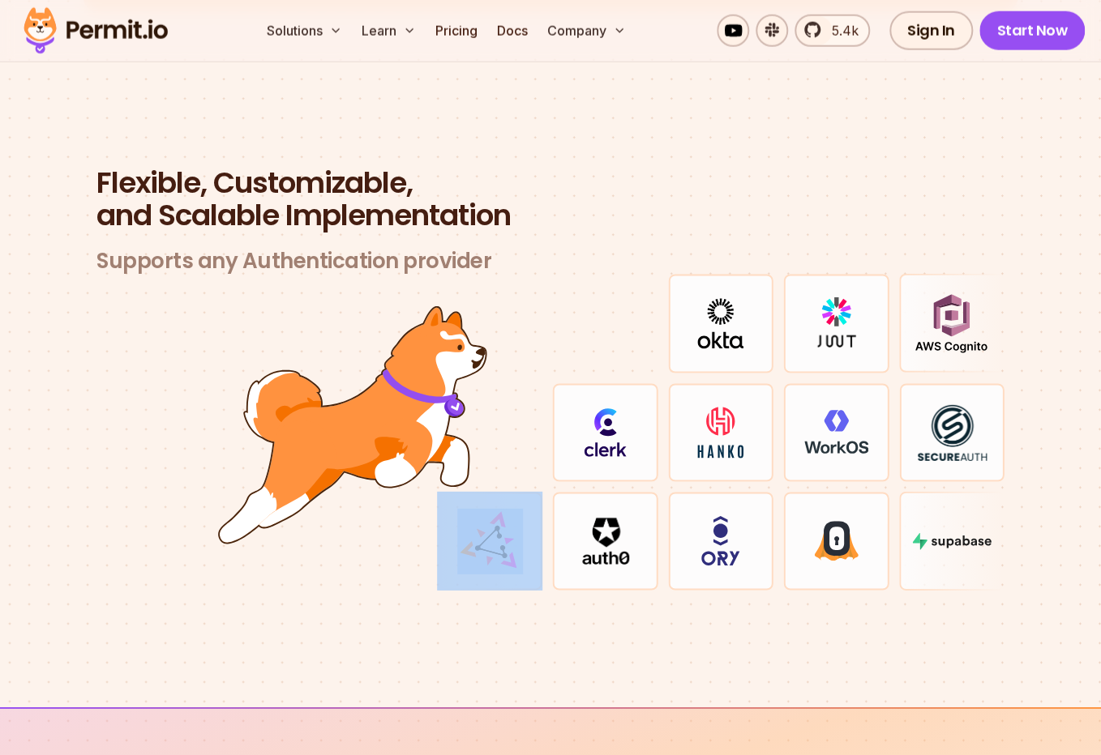
click at [499, 608] on section "Flexible, Customizable, and Scalable Implementation Supports any Authentication…" at bounding box center [550, 398] width 1101 height 619
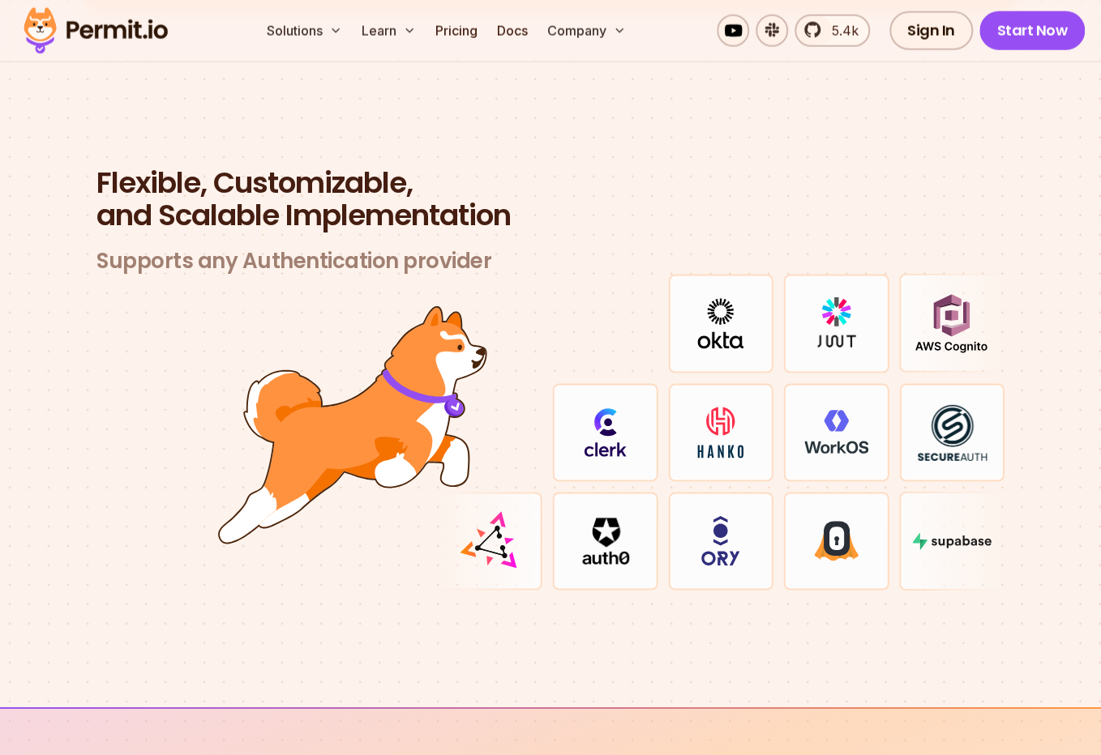
click at [499, 608] on section "Flexible, Customizable, and Scalable Implementation Supports any Authentication…" at bounding box center [550, 398] width 1101 height 619
click at [494, 625] on section "Flexible, Customizable, and Scalable Implementation Supports any Authentication…" at bounding box center [550, 398] width 1101 height 619
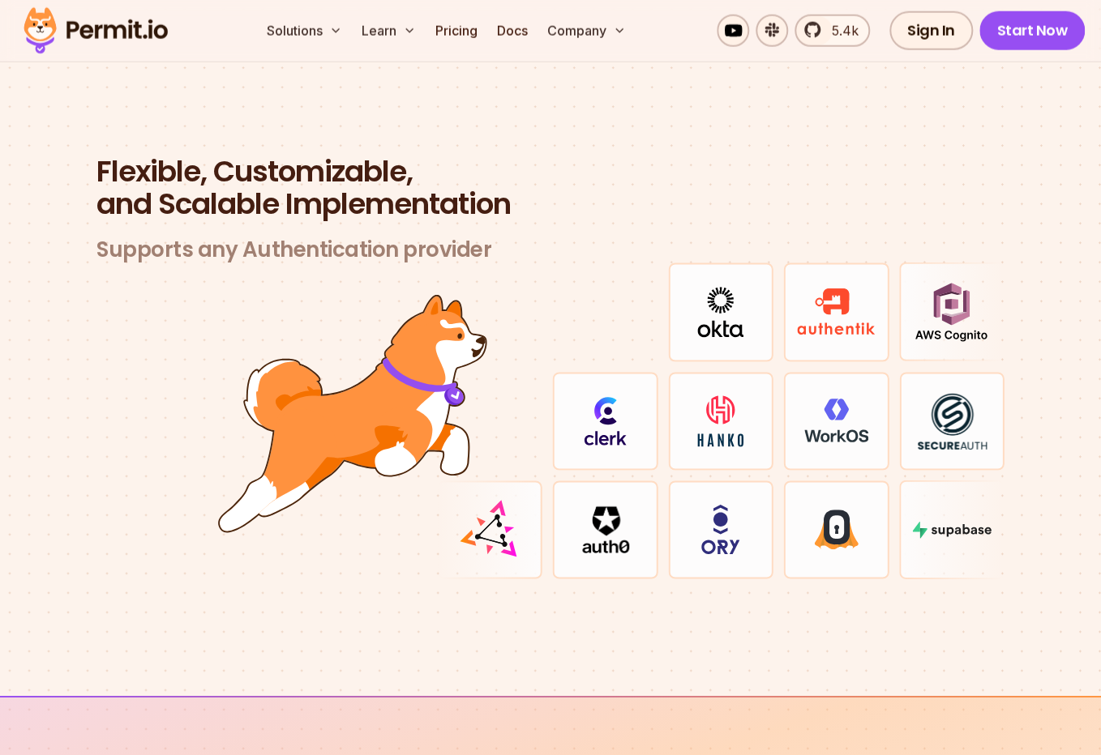
scroll to position [5135, 0]
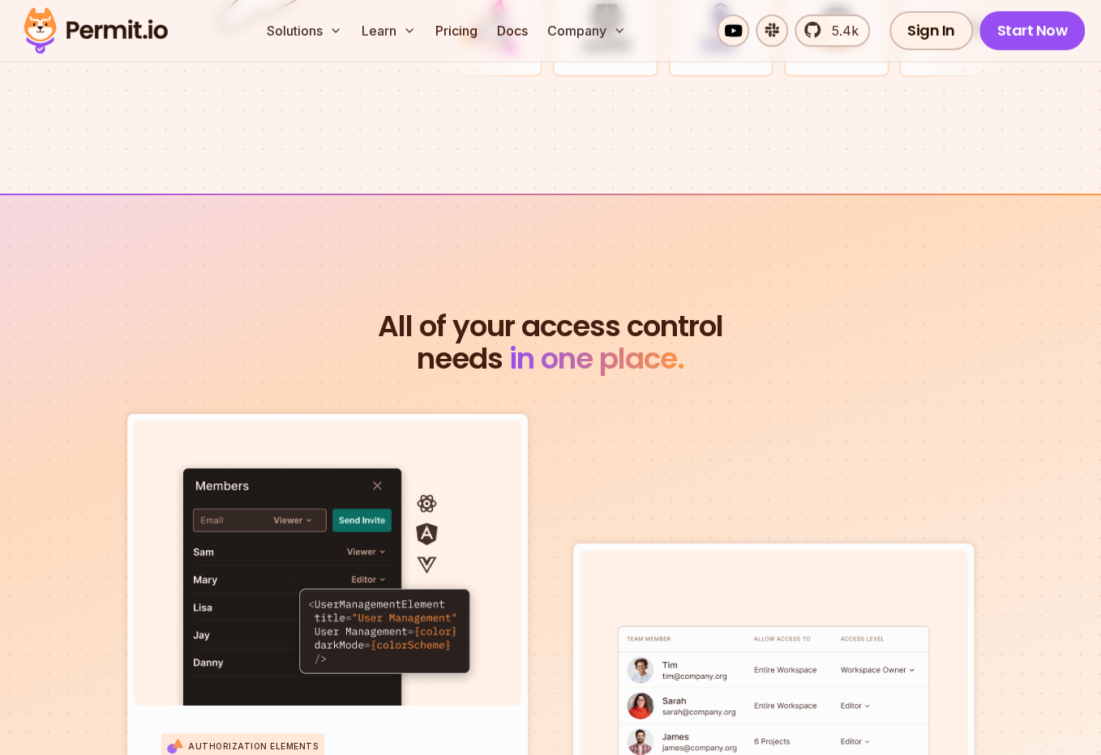
click at [507, 310] on span "All of your access control" at bounding box center [550, 326] width 934 height 32
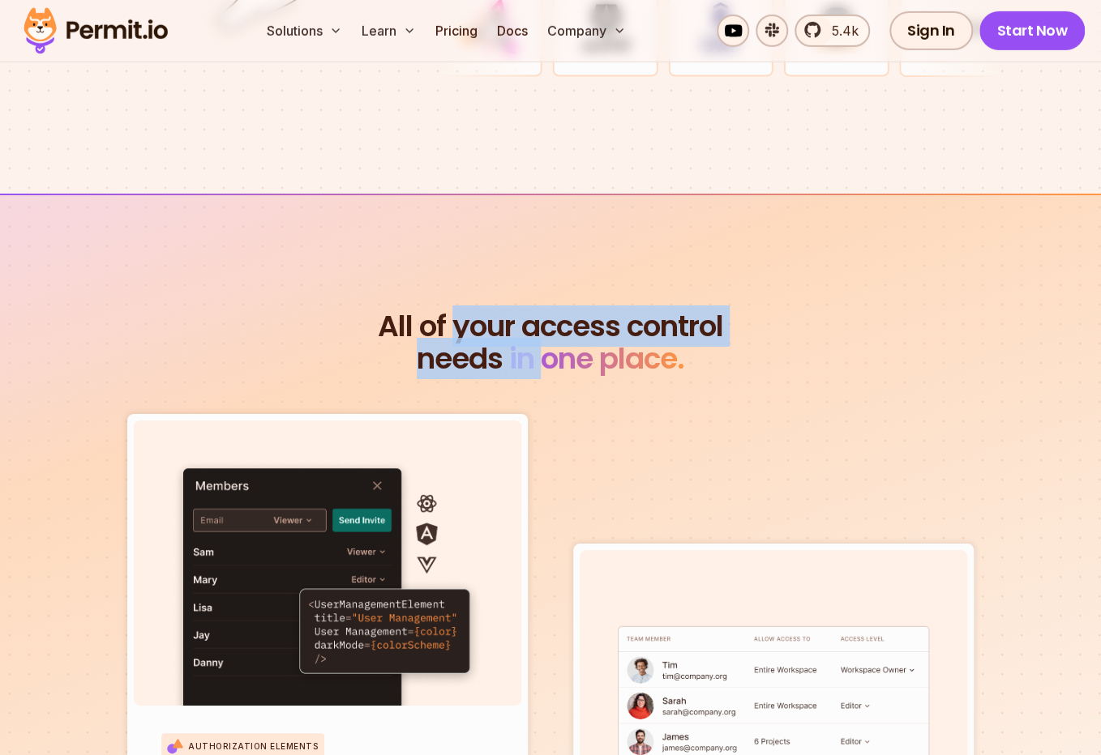
click at [536, 355] on h2 "All of your access control needs in one place." at bounding box center [550, 342] width 934 height 65
click at [536, 355] on span "in one place." at bounding box center [596, 358] width 175 height 41
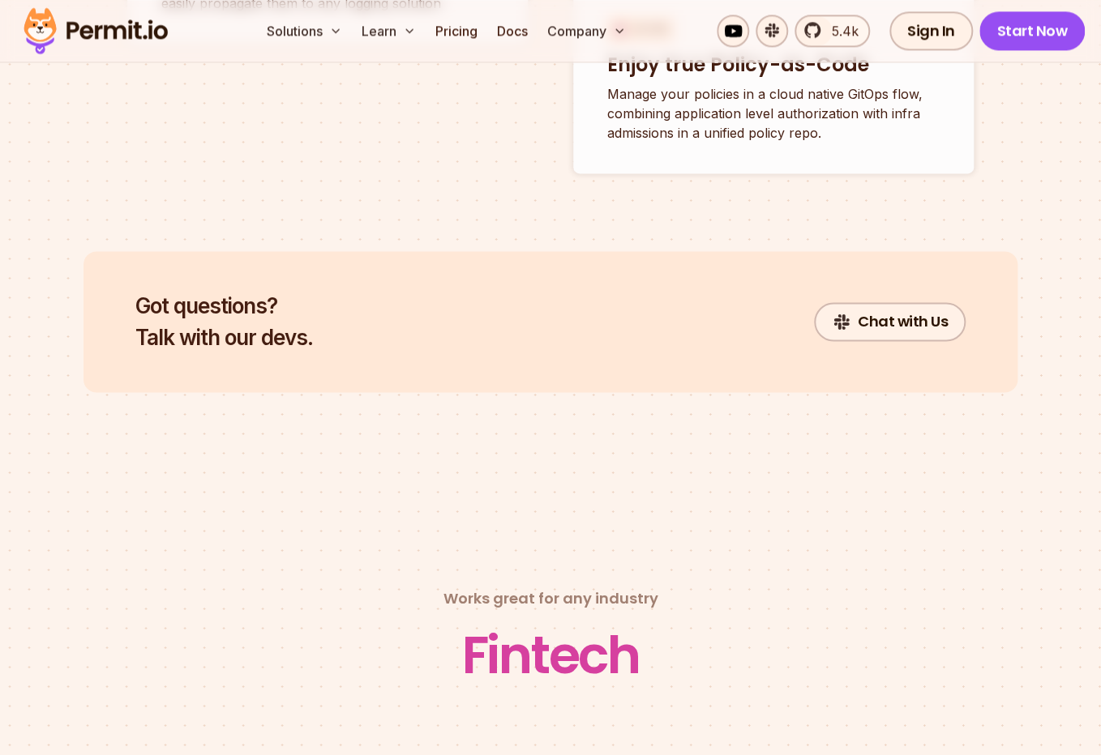
scroll to position [5991, 0]
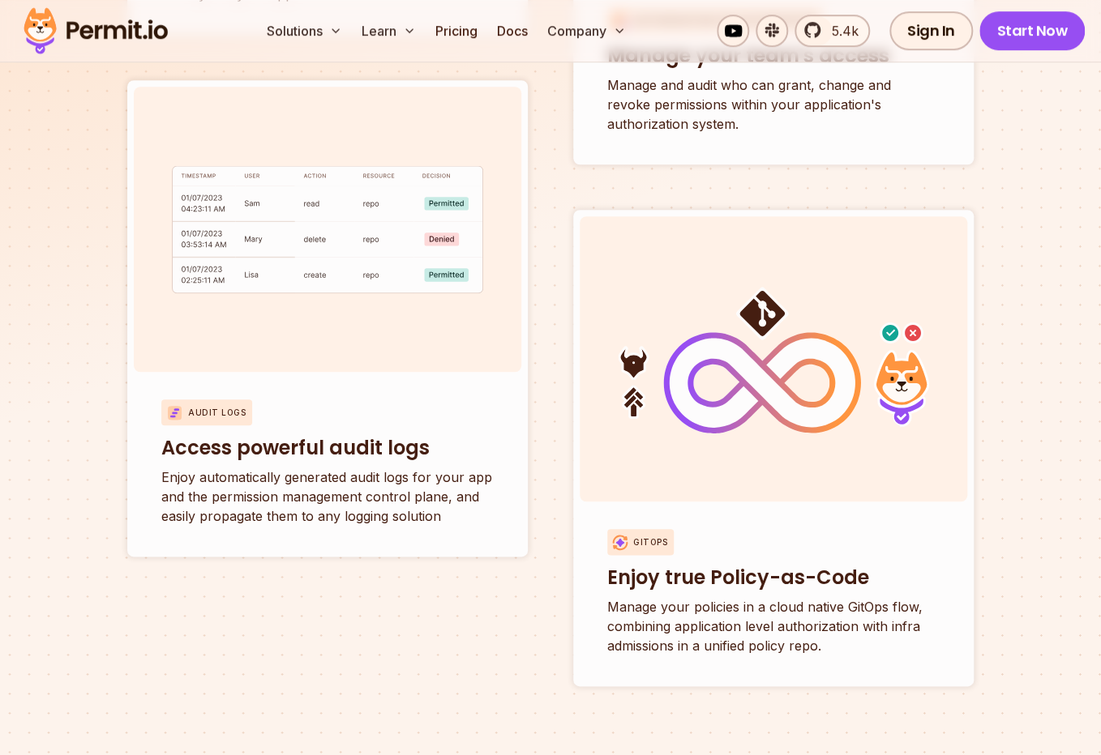
click at [90, 339] on div "All of your access control needs in one place. Authorization Elements Create an…" at bounding box center [550, 71] width 934 height 1232
click at [117, 387] on div "All of your access control needs in one place. Authorization Elements Create an…" at bounding box center [550, 71] width 934 height 1232
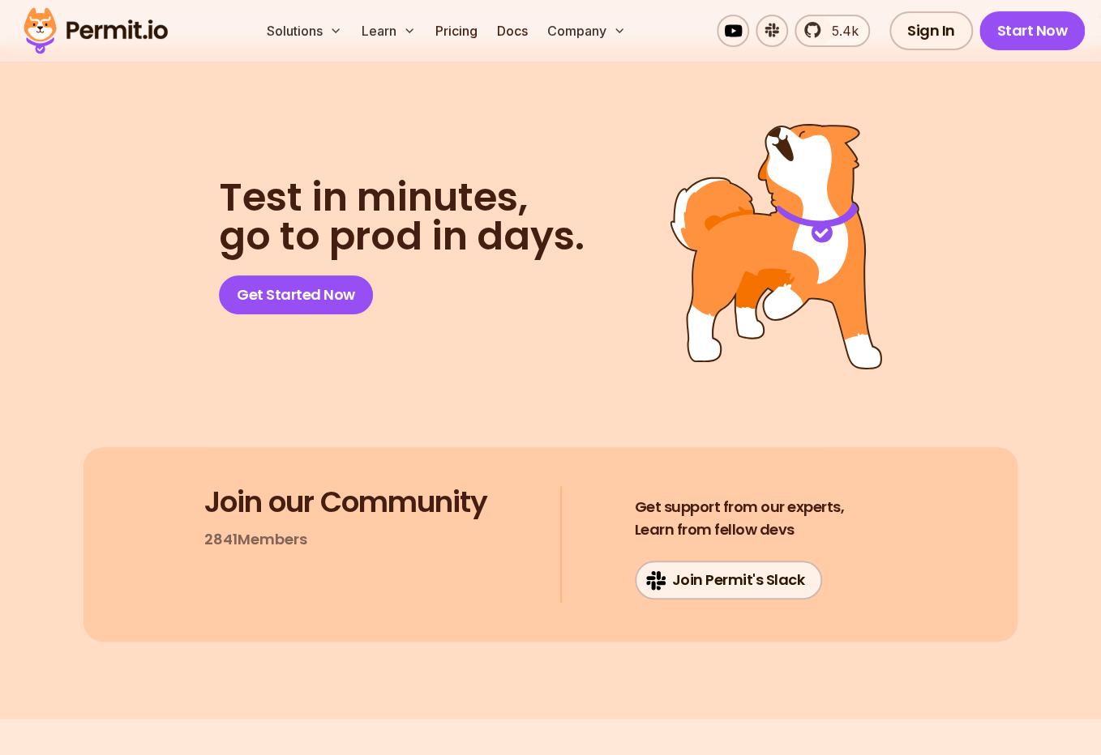
scroll to position [8599, 0]
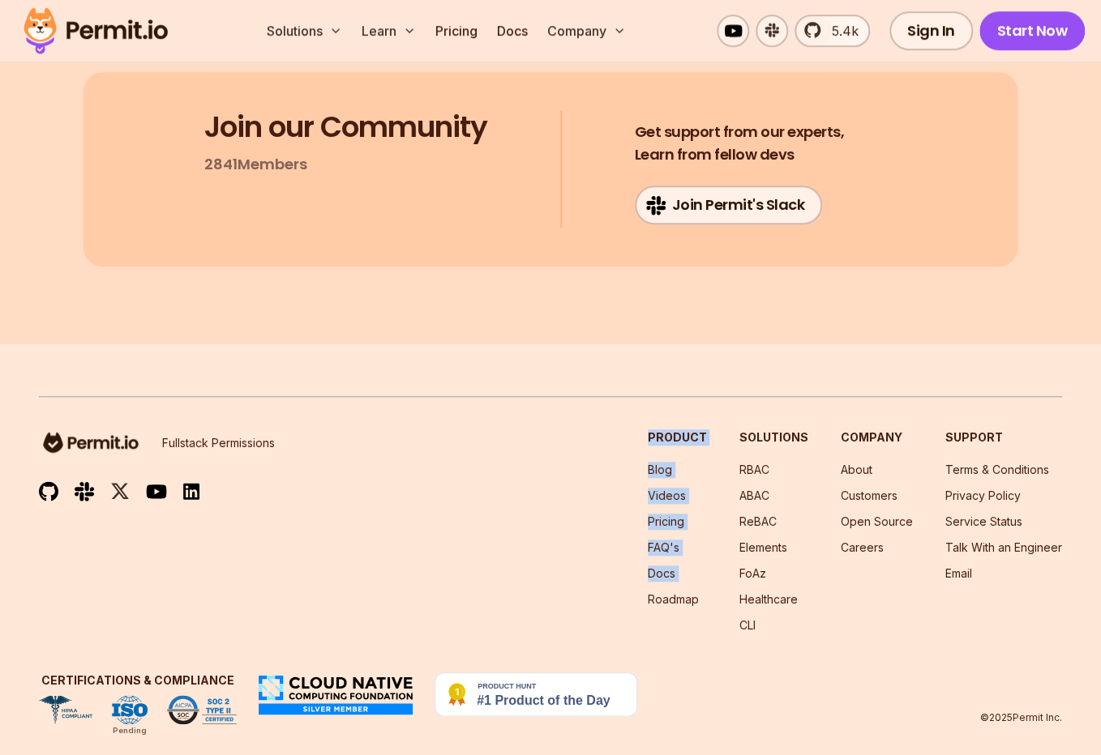
click at [669, 624] on footer "Fullstack Permissions Product Blog Videos Pricing FAQ's Docs Roadmap Solutions …" at bounding box center [550, 560] width 1101 height 432
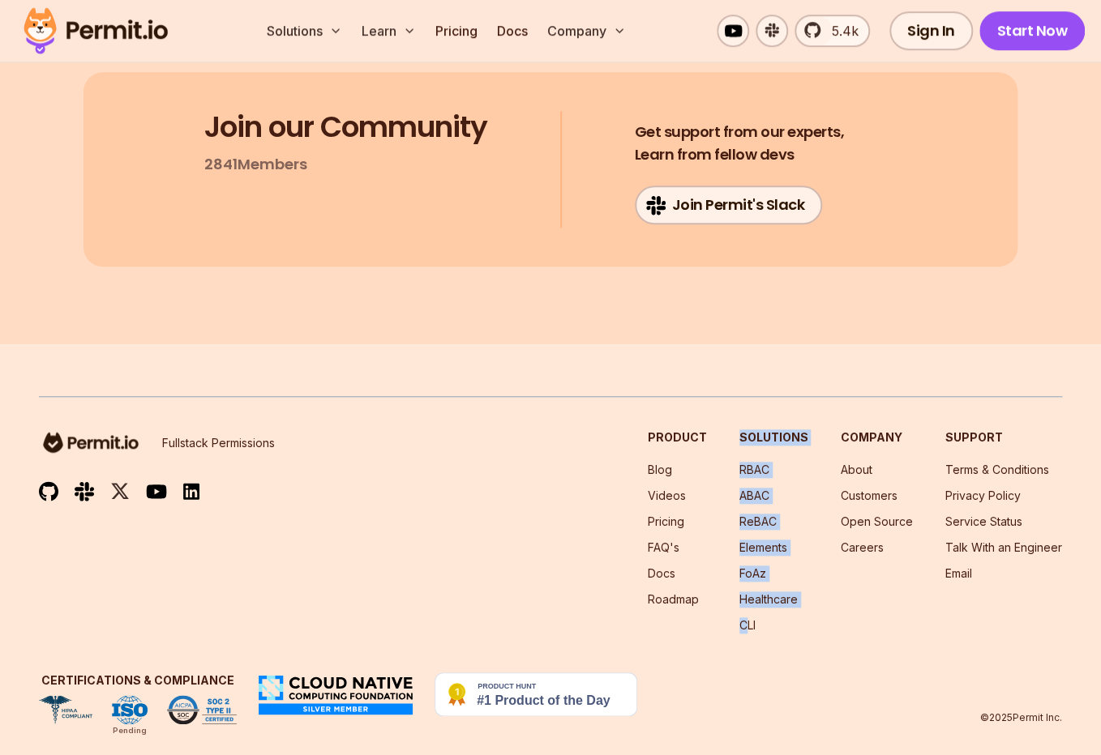
click at [775, 627] on div "Fullstack Permissions Product Blog Videos Pricing FAQ's Docs Roadmap Solutions …" at bounding box center [550, 560] width 1023 height 328
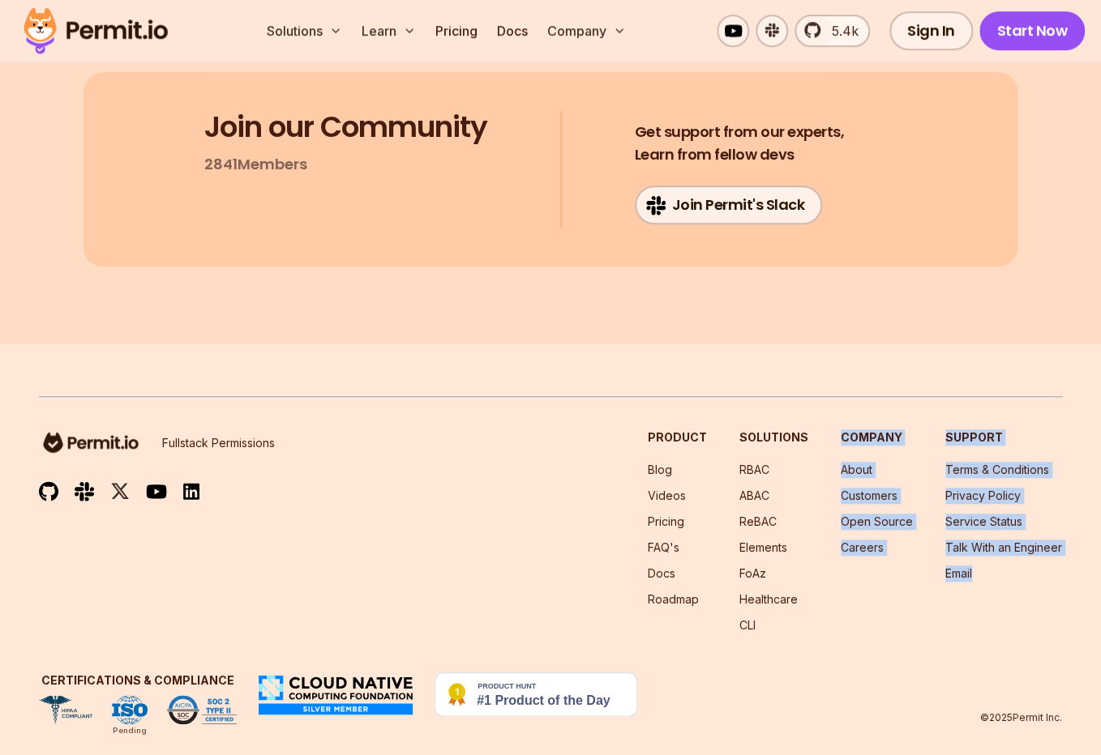
click at [1013, 611] on div "Fullstack Permissions Product Blog Videos Pricing FAQ's Docs Roadmap Solutions …" at bounding box center [550, 560] width 1023 height 328
click at [1020, 610] on nav "Support Terms & Conditions Privacy Policy Service Status Talk With an Engineer …" at bounding box center [1003, 532] width 117 height 204
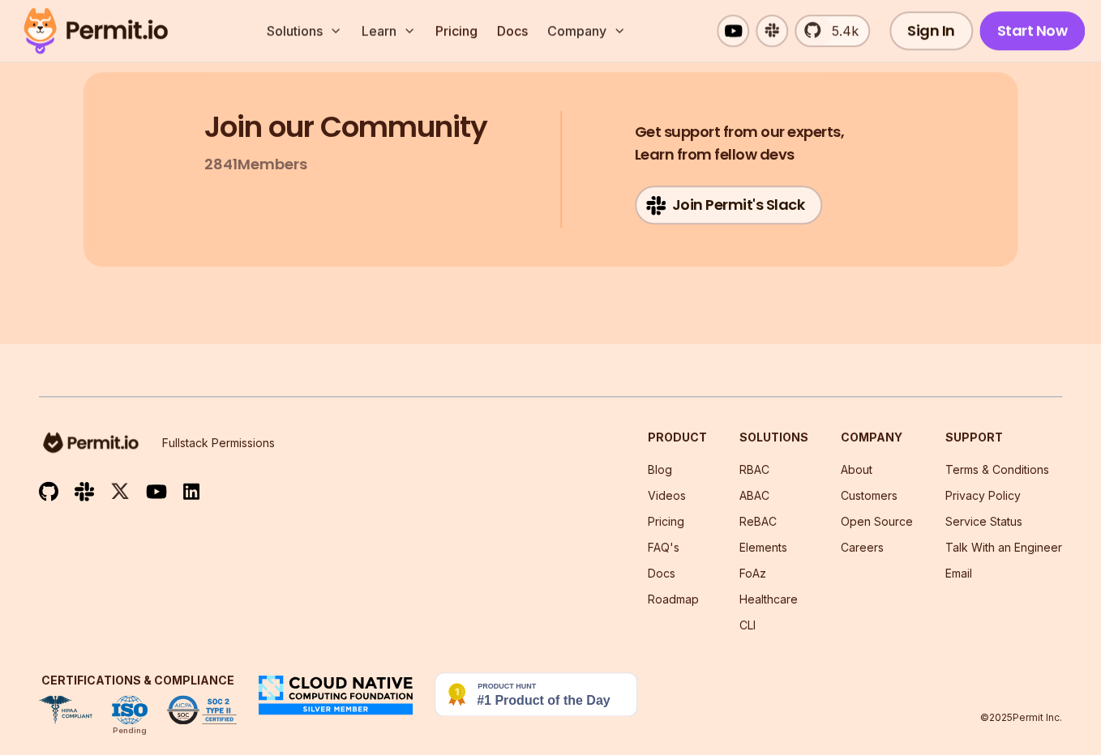
click at [78, 306] on section "Test in minutes, go to prod in days. Get Started Now Join our Community 2841 Me…" at bounding box center [550, 7] width 1101 height 674
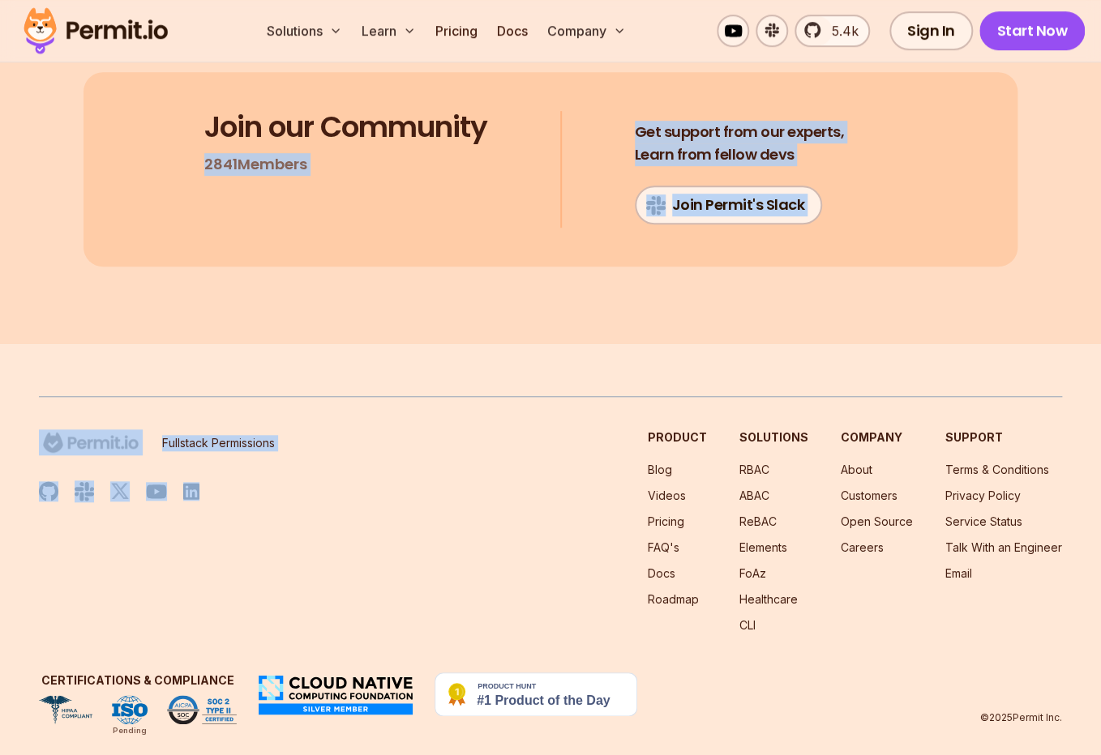
click at [400, 598] on div "Fullstack Permissions Product Blog Videos Pricing FAQ's Docs Roadmap Solutions …" at bounding box center [550, 532] width 1023 height 204
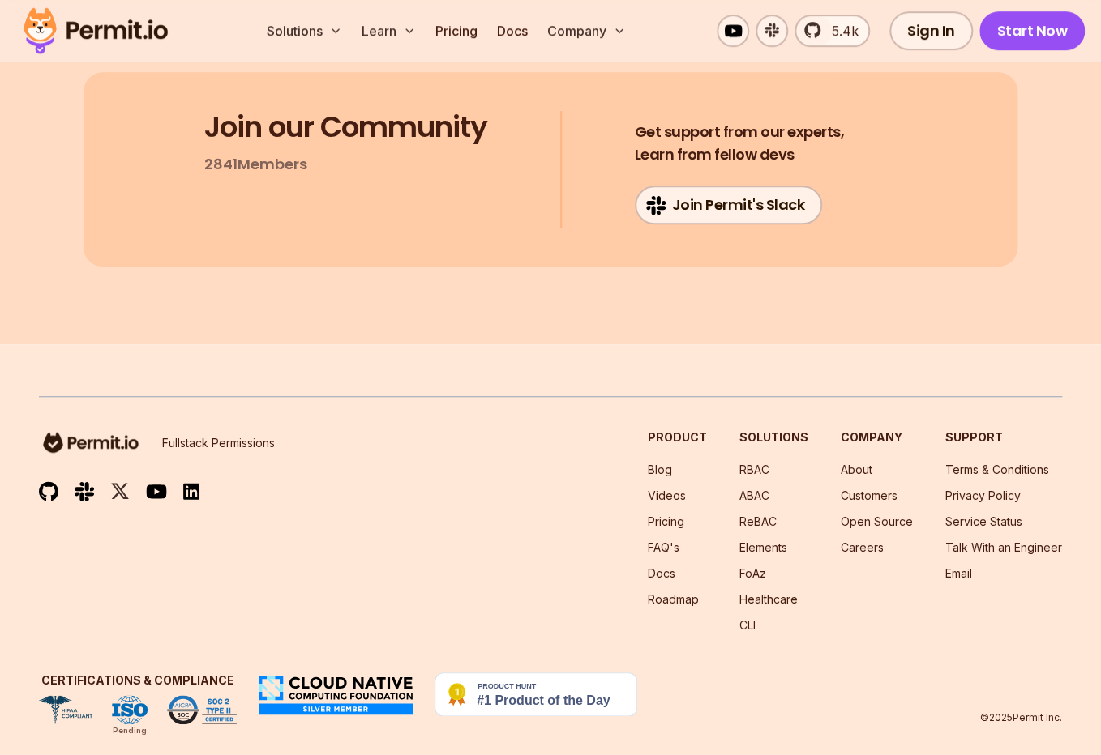
click at [400, 598] on div "Fullstack Permissions Product Blog Videos Pricing FAQ's Docs Roadmap Solutions …" at bounding box center [550, 532] width 1023 height 204
click at [297, 600] on div "Fullstack Permissions Product Blog Videos Pricing FAQ's Docs Roadmap Solutions …" at bounding box center [550, 532] width 1023 height 204
click at [280, 396] on div "Fullstack Permissions Product Blog Videos Pricing FAQ's Docs Roadmap Solutions …" at bounding box center [550, 560] width 1023 height 328
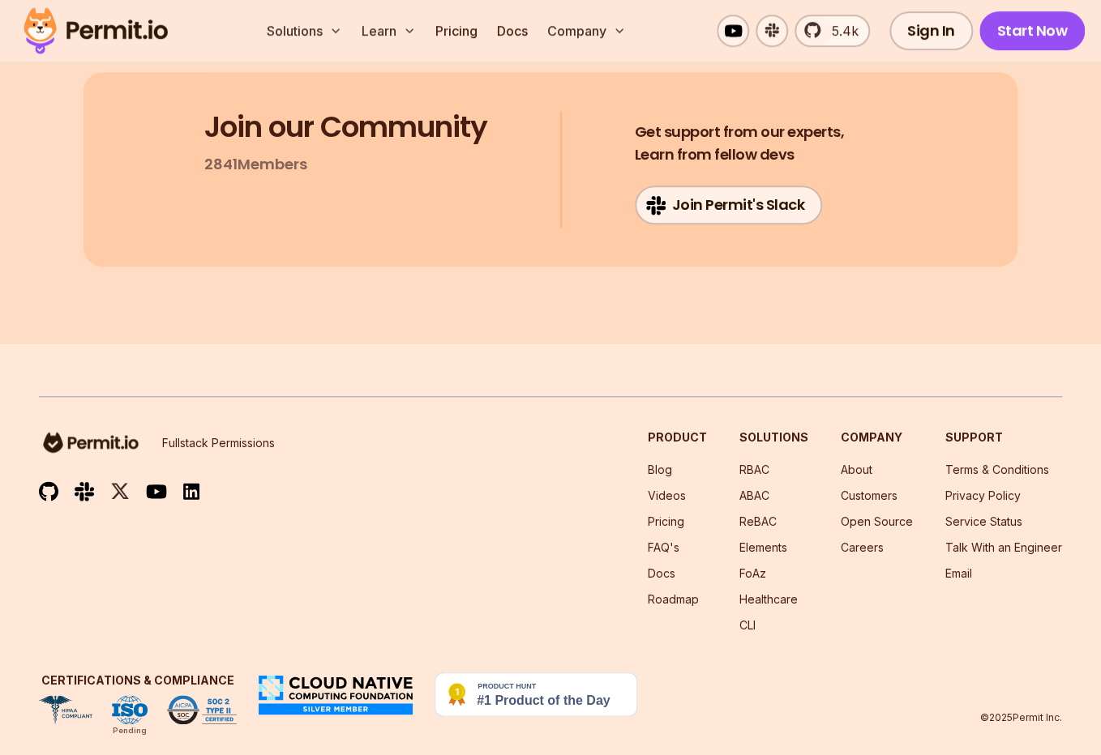
click at [280, 396] on div "Fullstack Permissions Product Blog Videos Pricing FAQ's Docs Roadmap Solutions …" at bounding box center [550, 560] width 1023 height 328
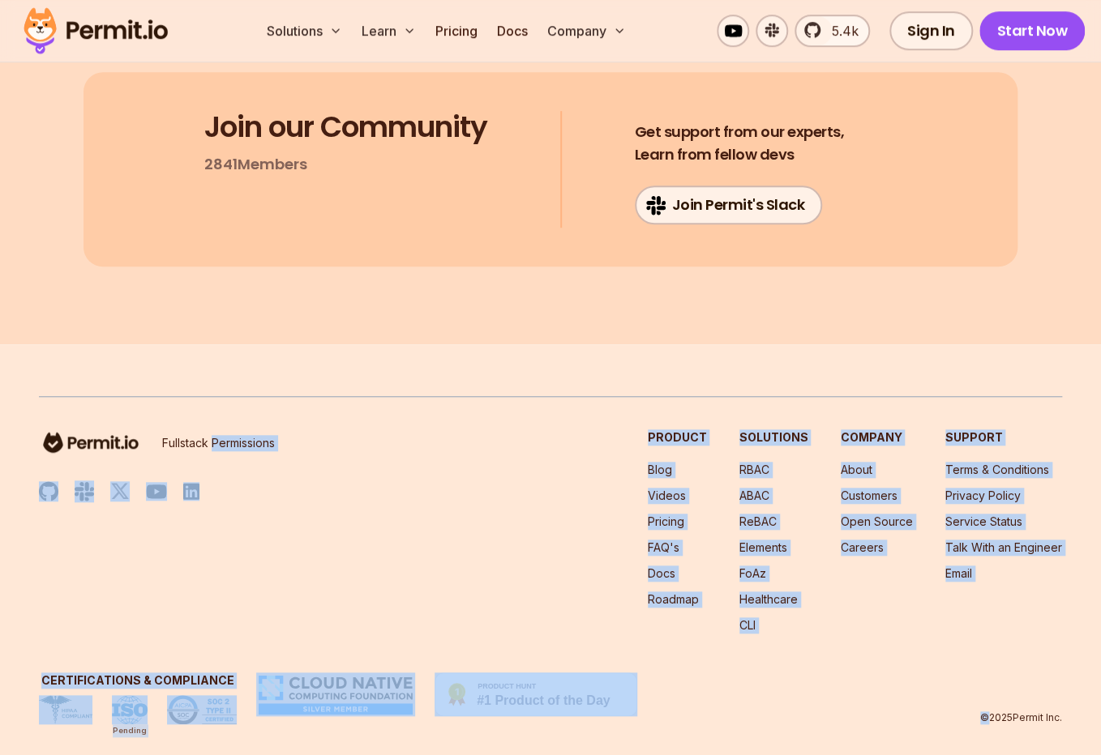
click at [871, 657] on div "Fullstack Permissions Product Blog Videos Pricing FAQ's Docs Roadmap Solutions …" at bounding box center [550, 560] width 1023 height 328
click at [882, 640] on div "Fullstack Permissions Product Blog Videos Pricing FAQ's Docs Roadmap Solutions …" at bounding box center [550, 560] width 1023 height 328
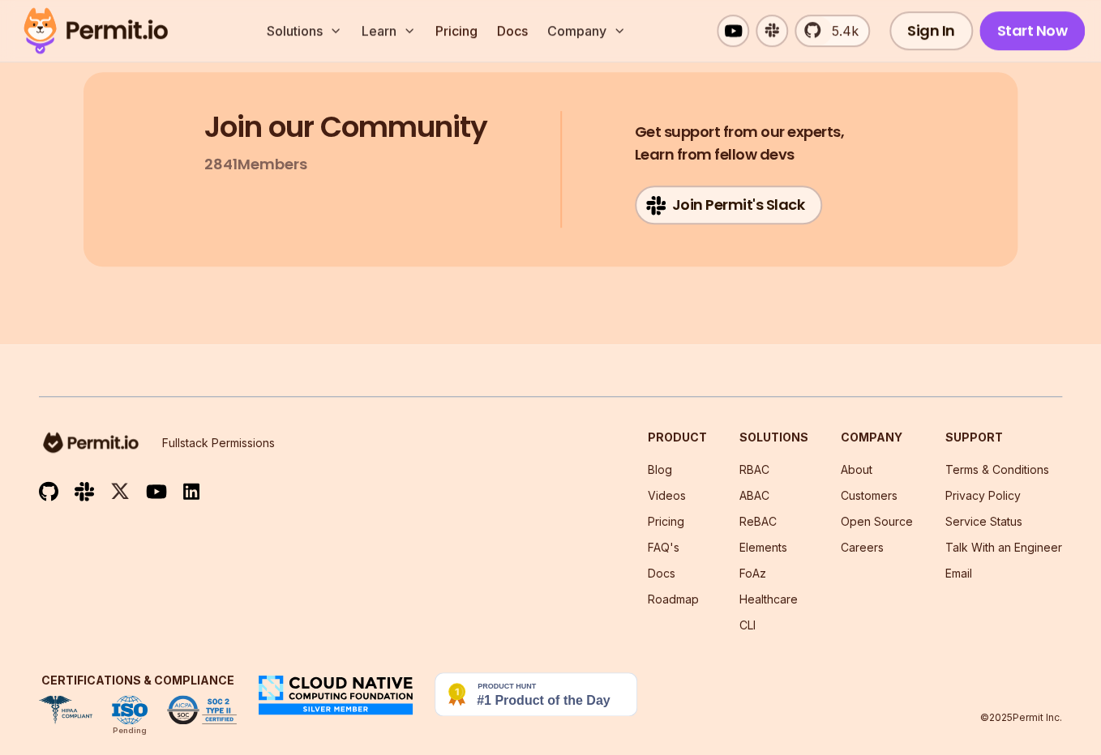
click at [120, 278] on section "Test in minutes, go to prod in days. Get Started Now Join our Community 2841 Me…" at bounding box center [550, 7] width 1101 height 674
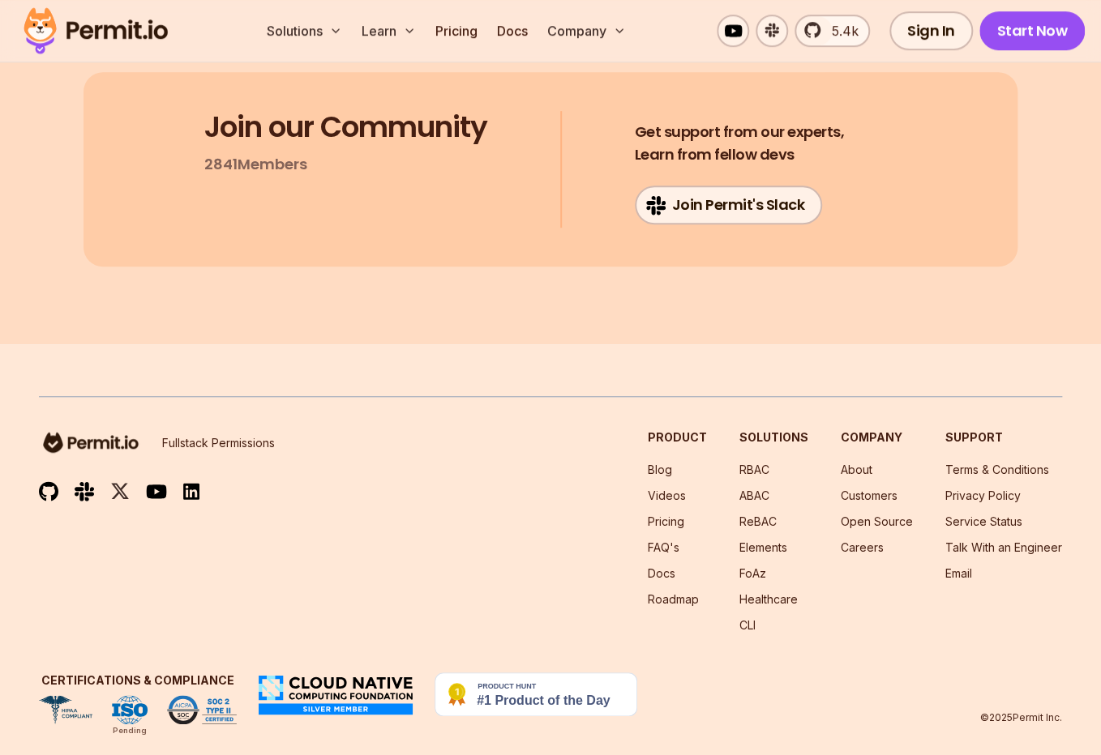
click at [822, 678] on div "Certifications & Compliance Pending © 2025 Permit Inc." at bounding box center [550, 699] width 1023 height 52
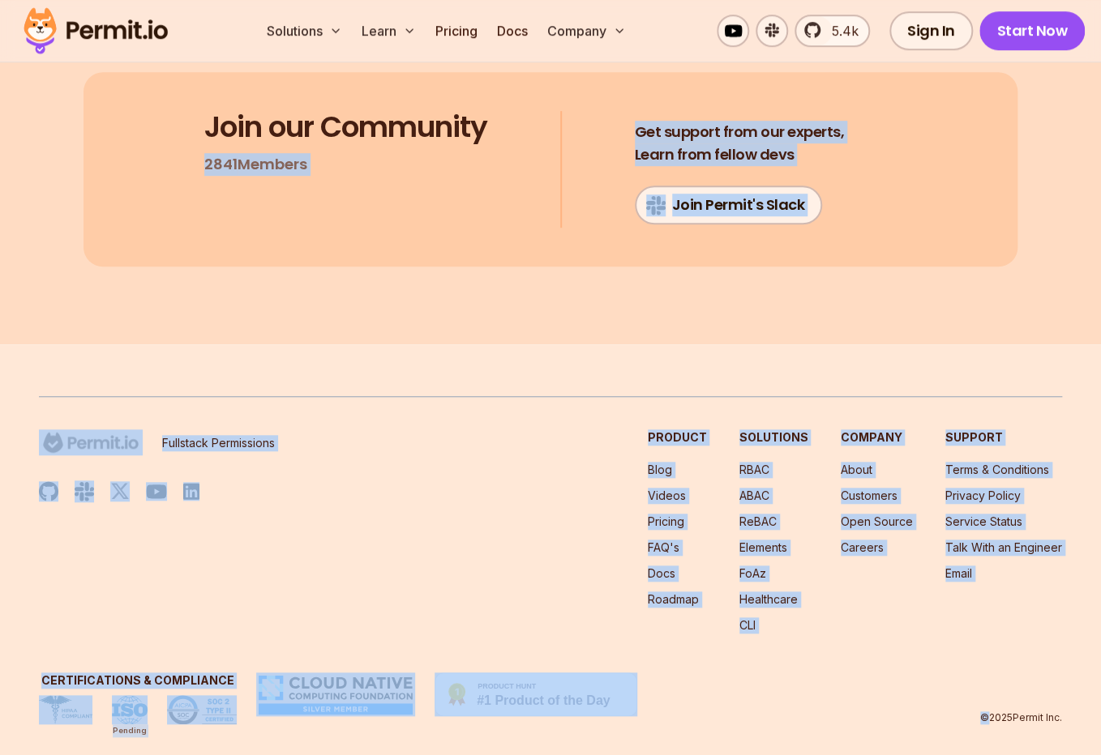
click at [223, 293] on section "Test in minutes, go to prod in days. Get Started Now Join our Community 2841 Me…" at bounding box center [550, 7] width 1101 height 674
click at [863, 718] on footer "Fullstack Permissions Product Blog Videos Pricing FAQ's Docs Roadmap Solutions …" at bounding box center [550, 560] width 1101 height 432
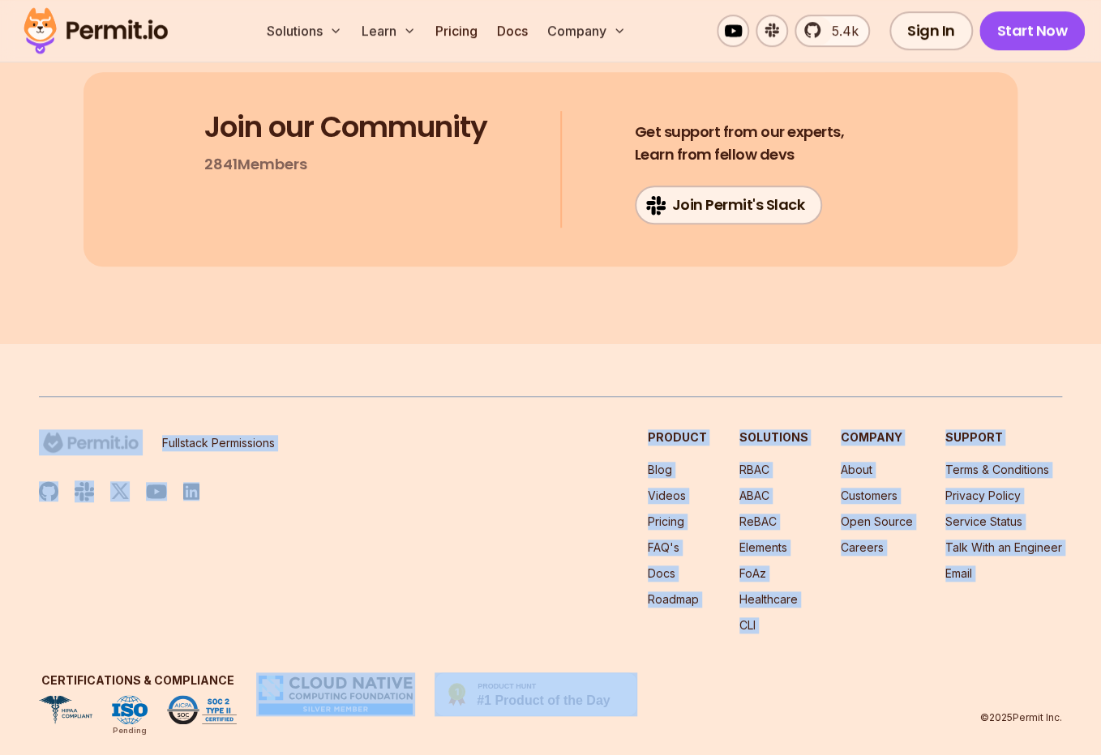
click at [793, 731] on footer "Fullstack Permissions Product Blog Videos Pricing FAQ's Docs Roadmap Solutions …" at bounding box center [550, 560] width 1101 height 432
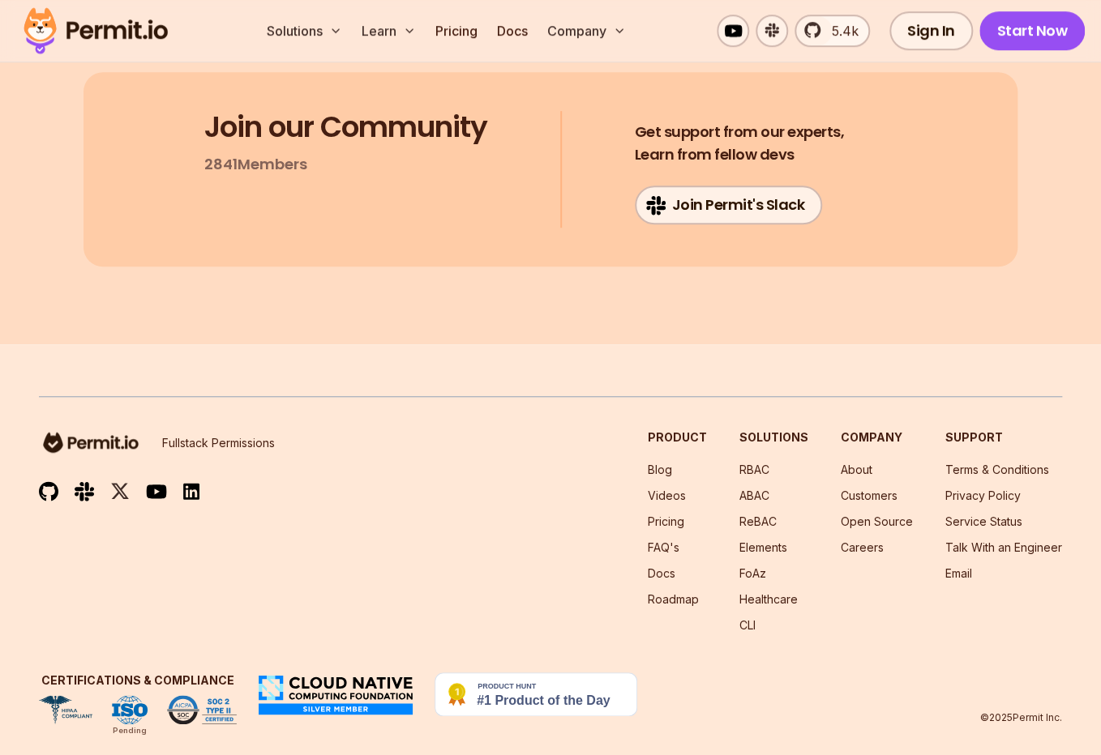
click at [793, 731] on footer "Fullstack Permissions Product Blog Videos Pricing FAQ's Docs Roadmap Solutions …" at bounding box center [550, 560] width 1101 height 432
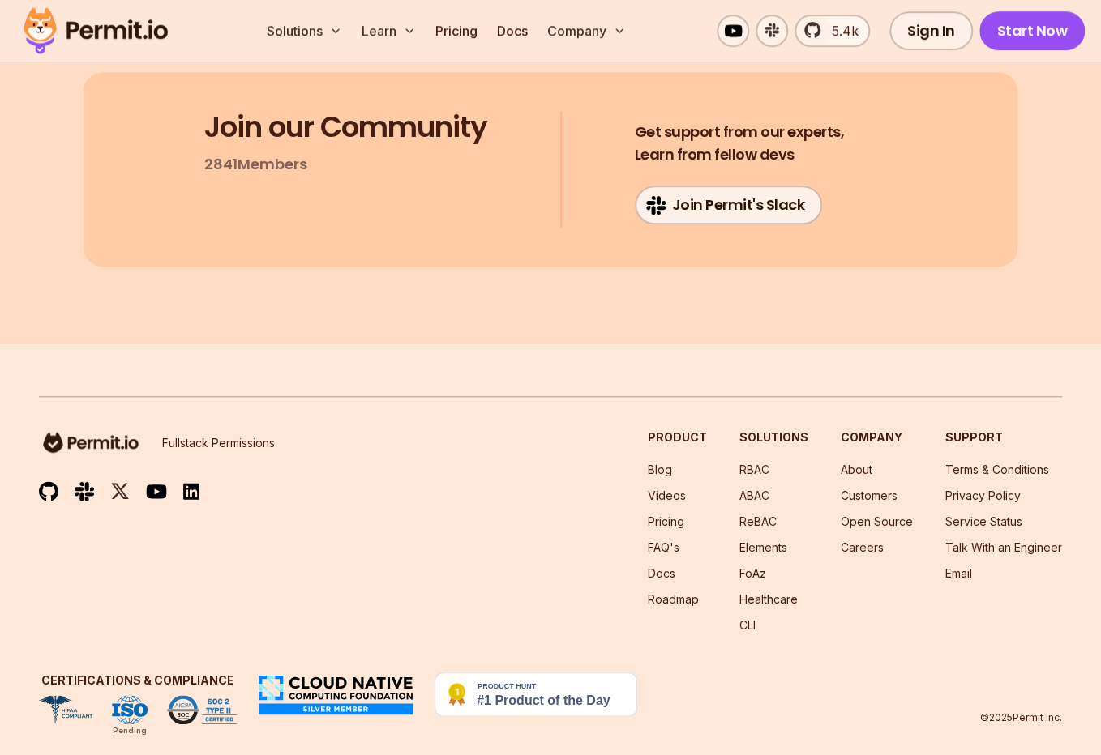
click at [180, 293] on section "Test in minutes, go to prod in days. Get Started Now Join our Community 2841 Me…" at bounding box center [550, 7] width 1101 height 674
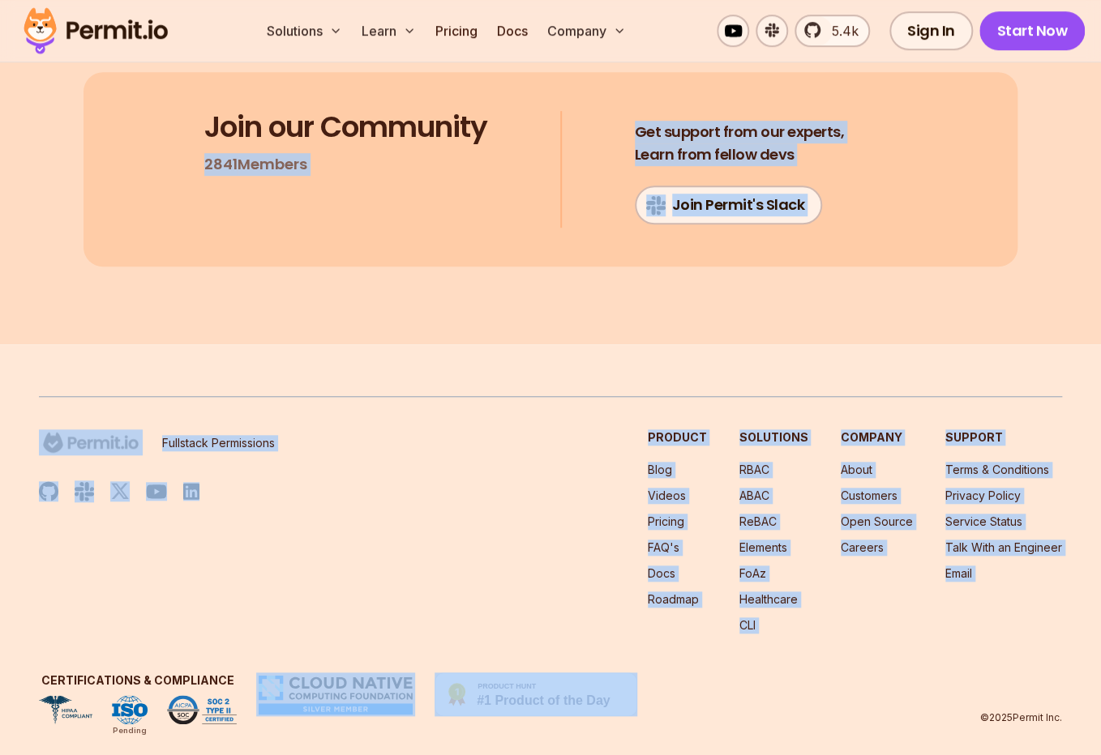
click at [700, 680] on div "Certifications & Compliance Pending © 2025 Permit Inc." at bounding box center [550, 699] width 1023 height 52
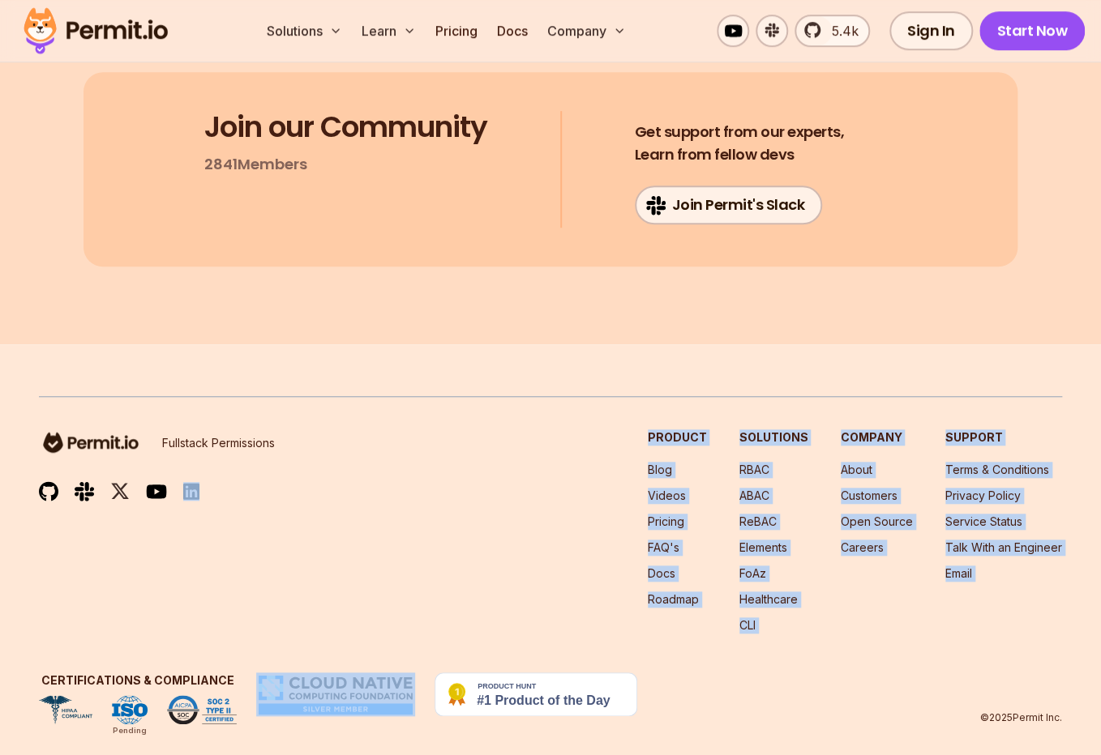
drag, startPoint x: 225, startPoint y: 614, endPoint x: 357, endPoint y: 716, distance: 167.1
click at [357, 716] on footer "Fullstack Permissions Product Blog Videos Pricing FAQ's Docs Roadmap Solutions …" at bounding box center [550, 560] width 1101 height 432
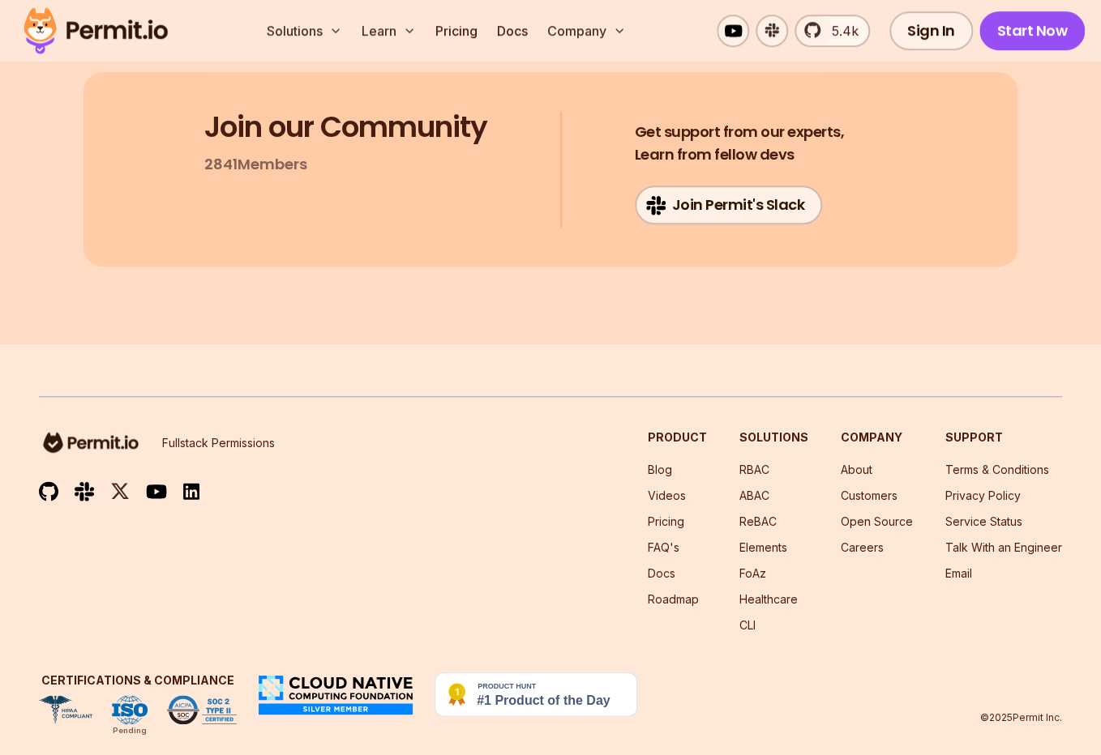
click at [357, 716] on footer "Fullstack Permissions Product Blog Videos Pricing FAQ's Docs Roadmap Solutions …" at bounding box center [550, 560] width 1101 height 432
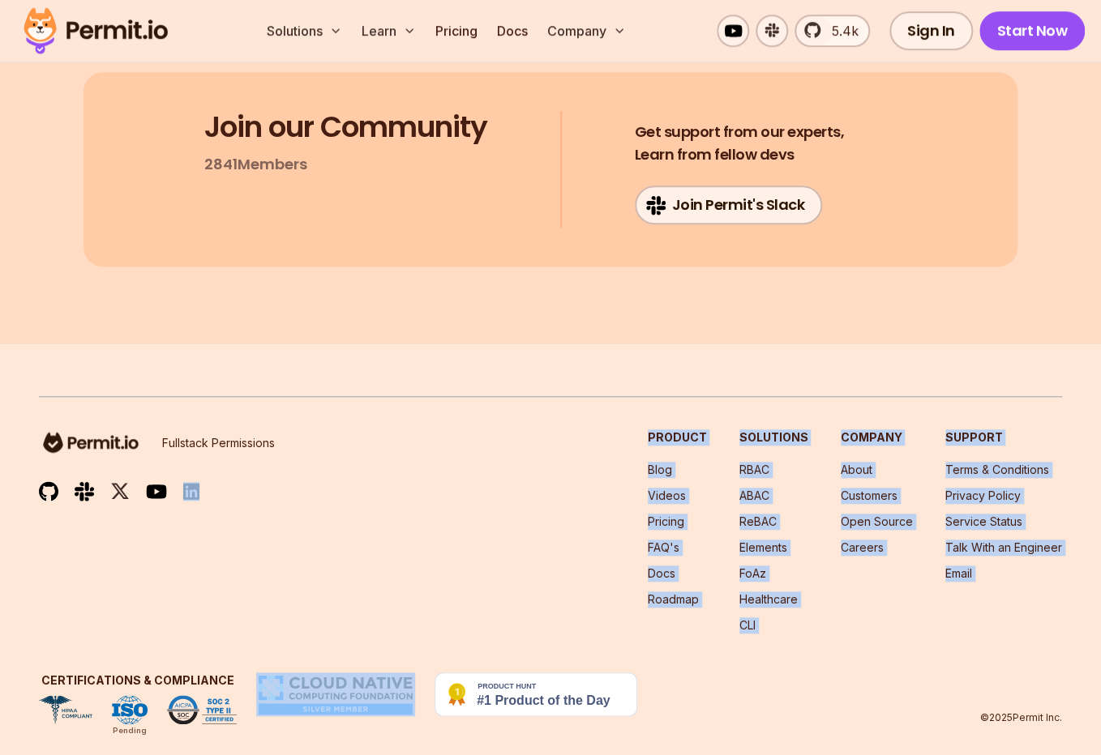
drag, startPoint x: 313, startPoint y: 704, endPoint x: 179, endPoint y: 598, distance: 170.8
click at [179, 598] on footer "Fullstack Permissions Product Blog Videos Pricing FAQ's Docs Roadmap Solutions …" at bounding box center [550, 560] width 1101 height 432
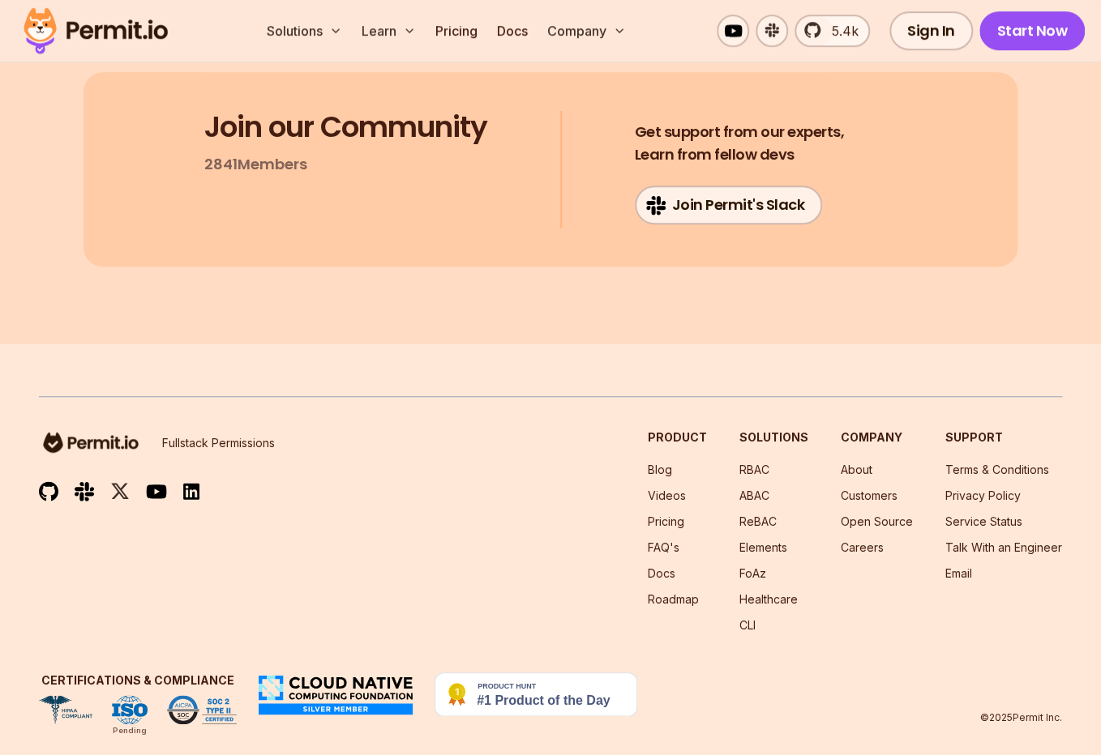
click at [179, 598] on div "Fullstack Permissions Product Blog Videos Pricing FAQ's Docs Roadmap Solutions …" at bounding box center [550, 532] width 1023 height 204
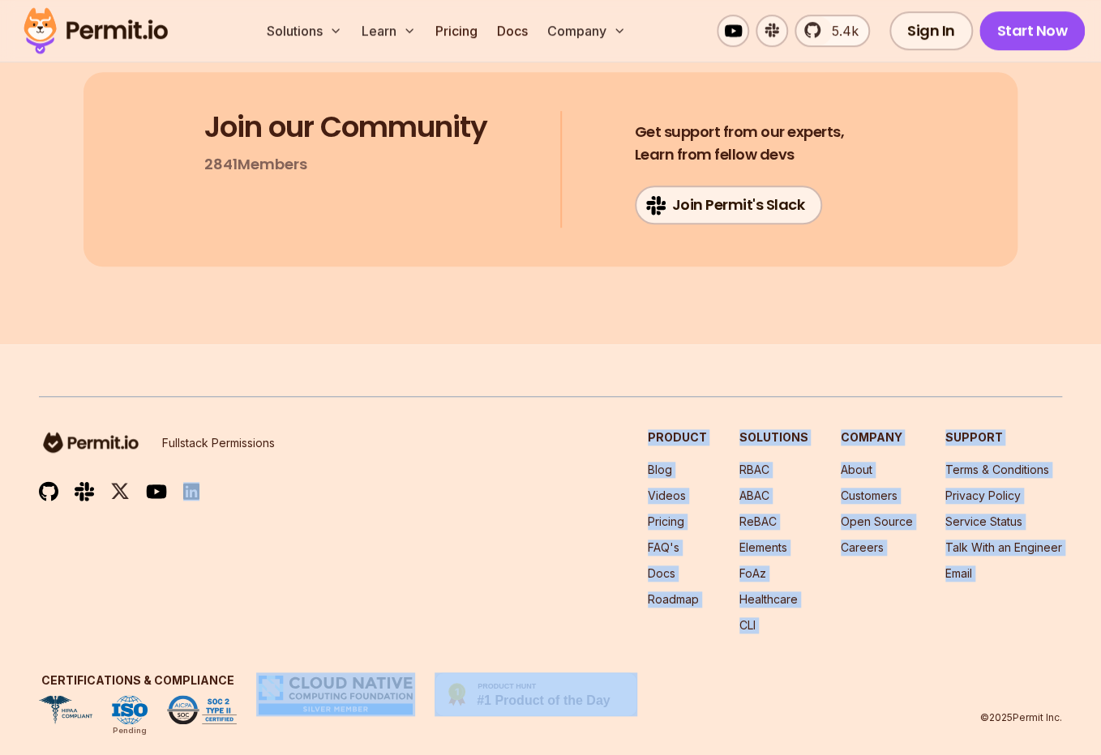
drag, startPoint x: 179, startPoint y: 598, endPoint x: 467, endPoint y: 729, distance: 316.3
click at [467, 729] on footer "Fullstack Permissions Product Blog Videos Pricing FAQ's Docs Roadmap Solutions …" at bounding box center [550, 560] width 1101 height 432
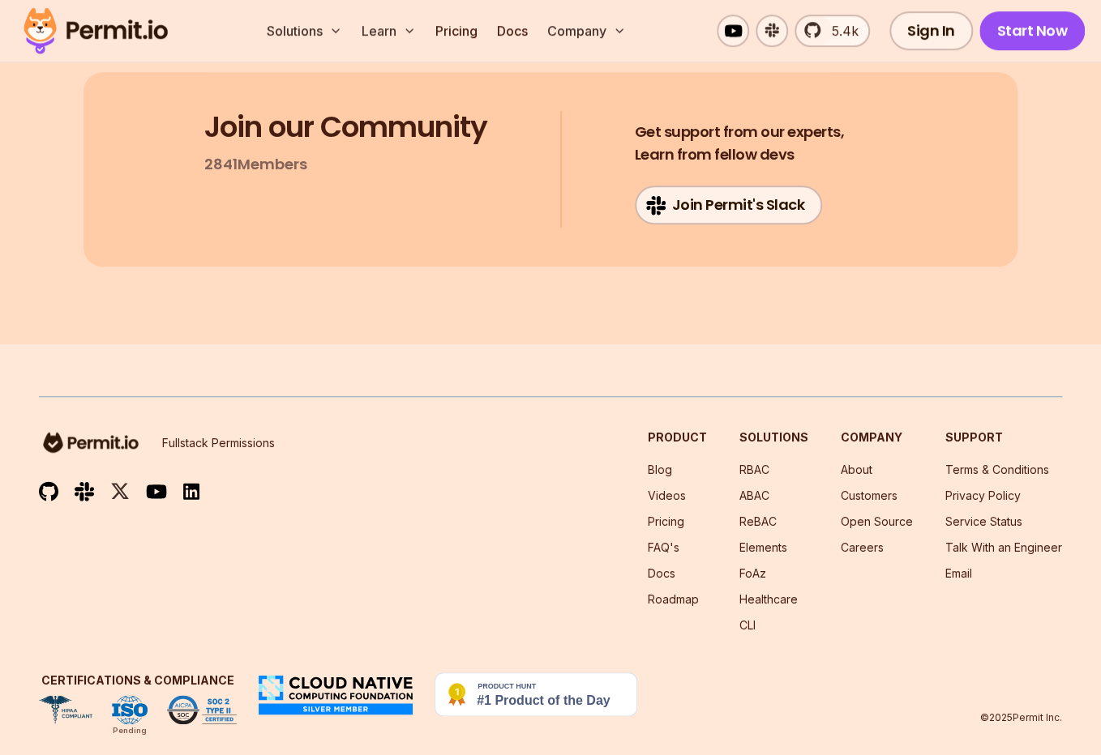
click at [467, 729] on footer "Fullstack Permissions Product Blog Videos Pricing FAQ's Docs Roadmap Solutions …" at bounding box center [550, 560] width 1101 height 432
drag, startPoint x: 322, startPoint y: 569, endPoint x: 323, endPoint y: 585, distance: 16.2
click at [323, 585] on footer "Fullstack Permissions Product Blog Videos Pricing FAQ's Docs Roadmap Solutions …" at bounding box center [550, 560] width 1101 height 432
click at [323, 585] on div "Fullstack Permissions Product Blog Videos Pricing FAQ's Docs Roadmap Solutions …" at bounding box center [550, 532] width 1023 height 204
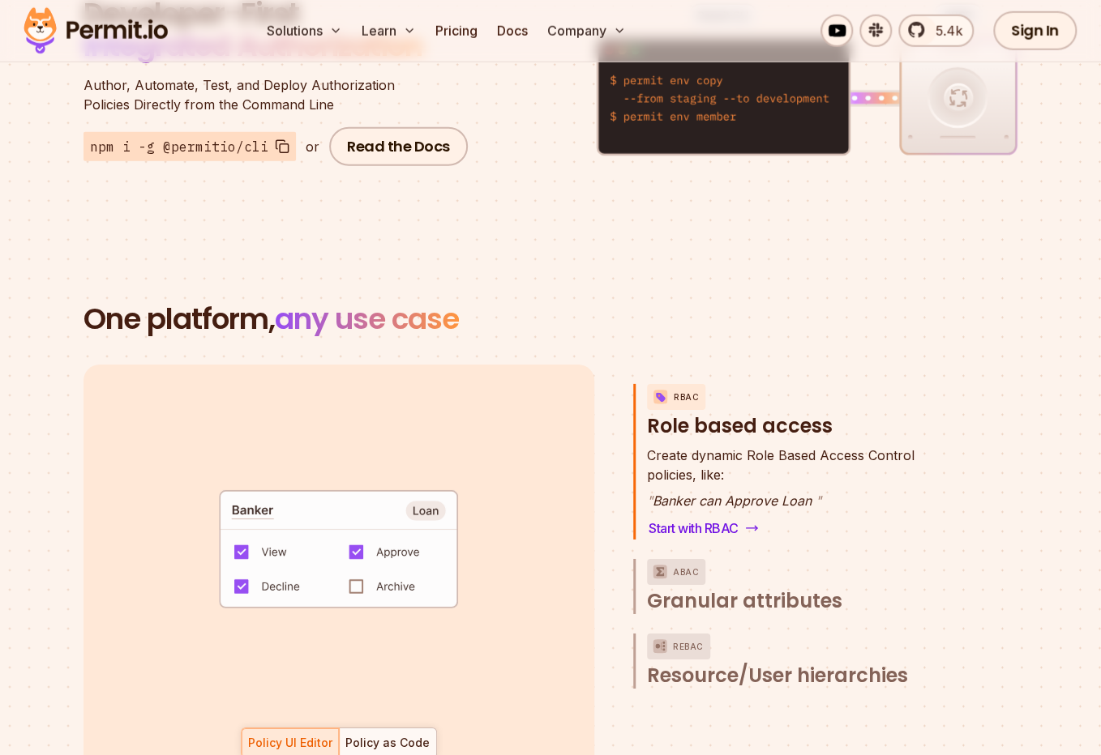
scroll to position [0, 0]
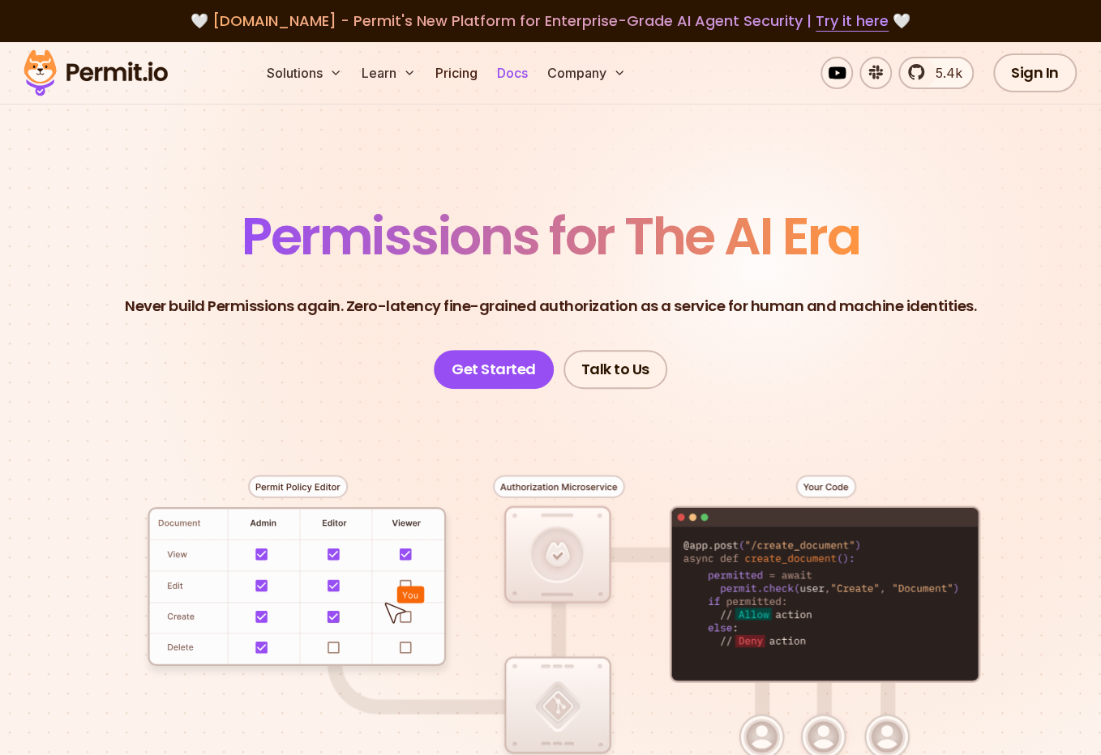
click at [516, 72] on link "Docs" at bounding box center [512, 73] width 44 height 32
